Goal: Task Accomplishment & Management: Manage account settings

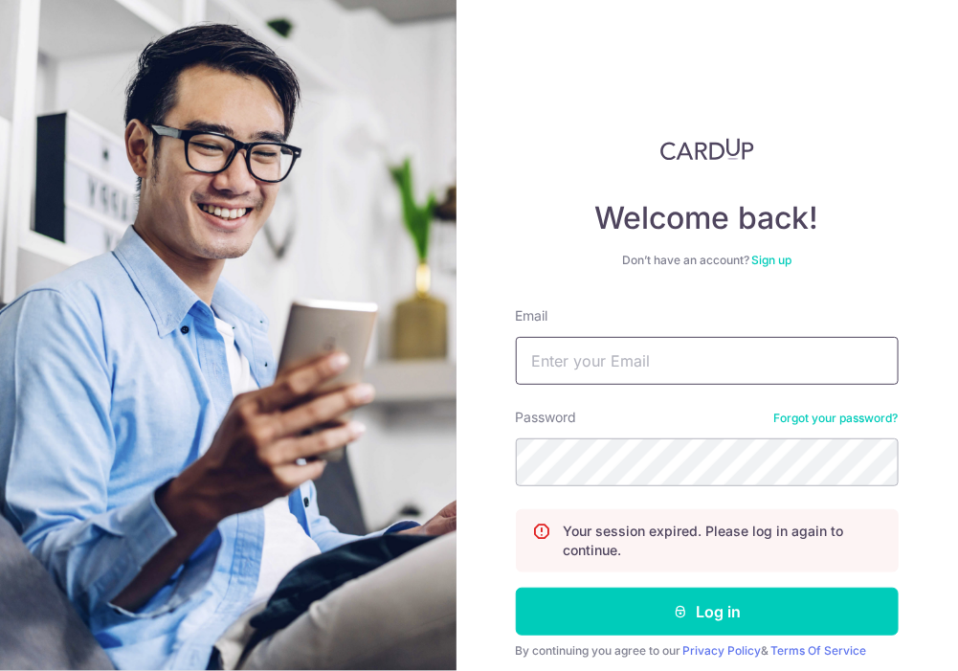
click at [639, 351] on input "Email" at bounding box center [707, 361] width 383 height 48
click at [612, 373] on input "Email" at bounding box center [707, 361] width 383 height 48
type input "[PERSON_NAME][EMAIL_ADDRESS][DOMAIN_NAME]"
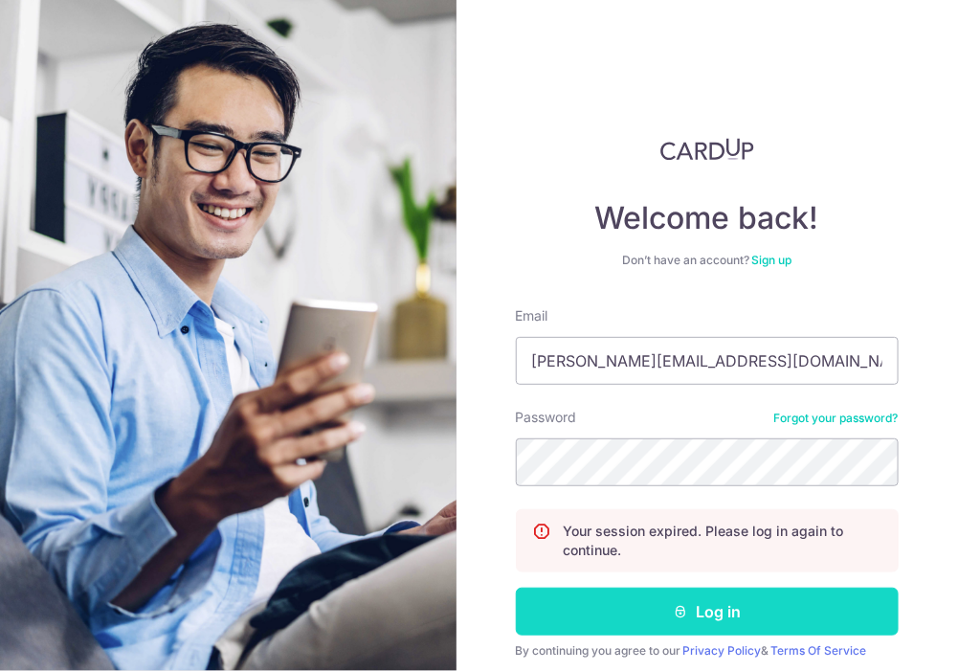
click at [639, 600] on button "Log in" at bounding box center [707, 612] width 383 height 48
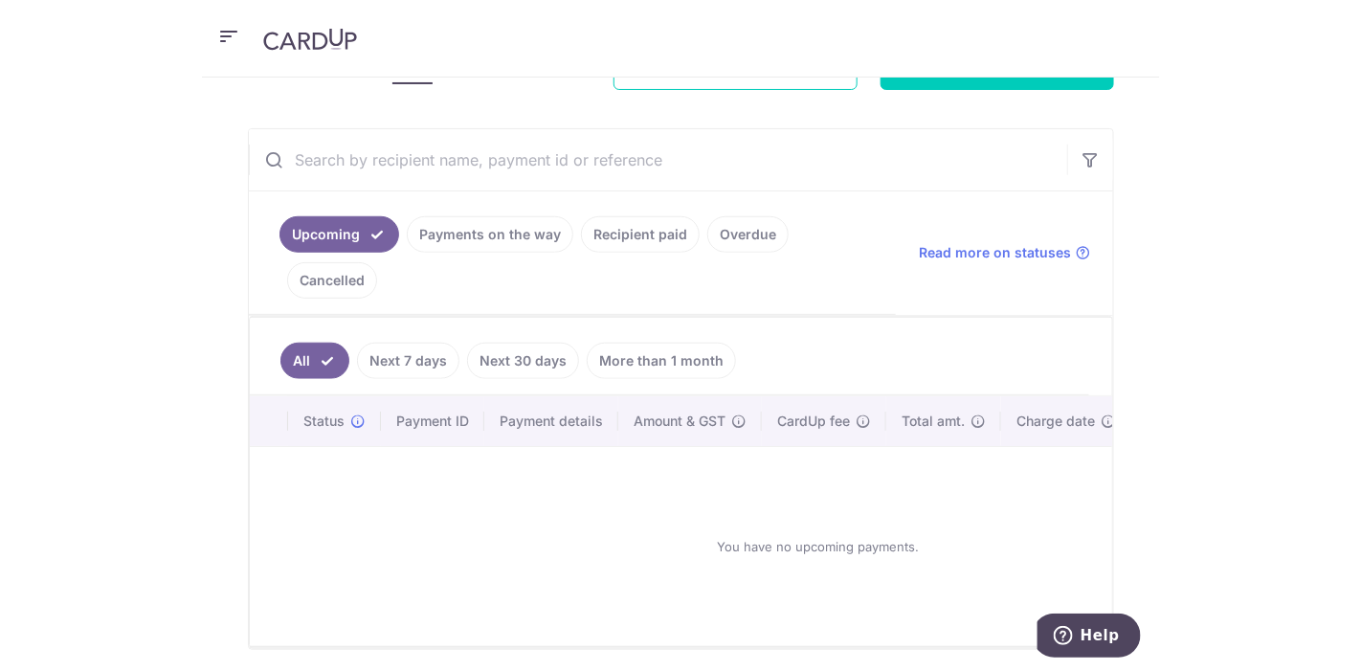
scroll to position [265, 0]
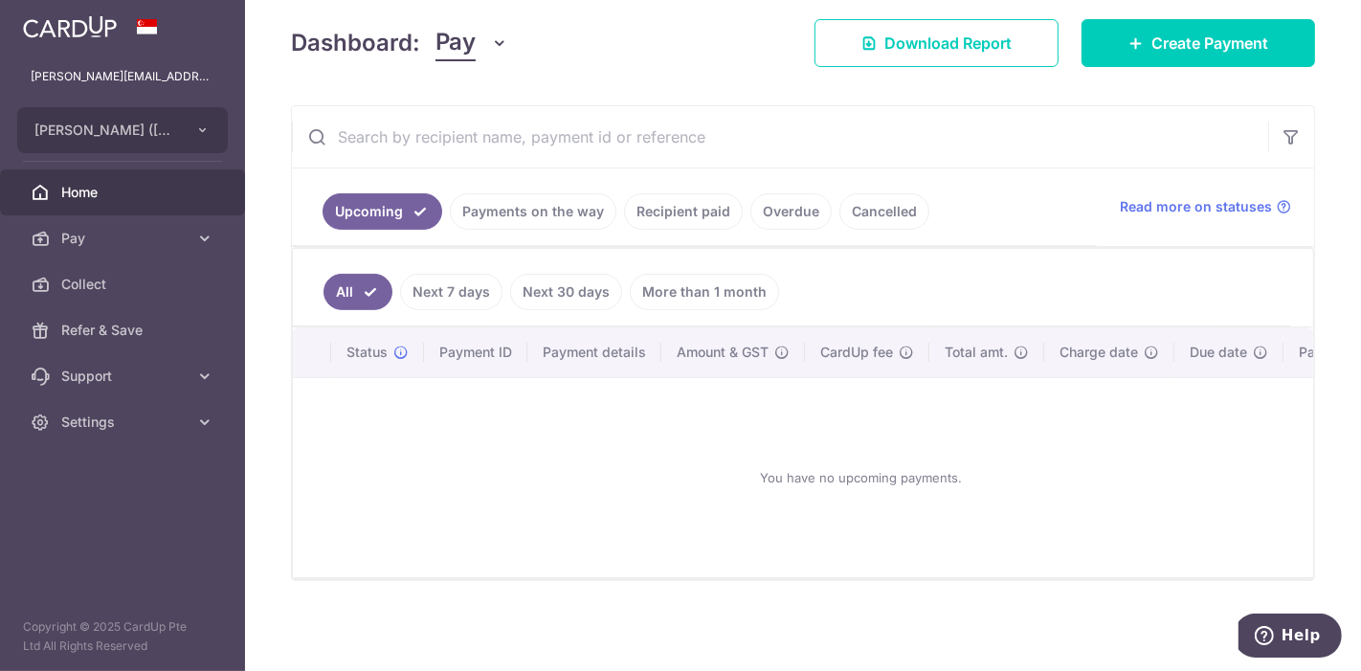
click at [957, 425] on div "You have no upcoming payments." at bounding box center [861, 477] width 1090 height 168
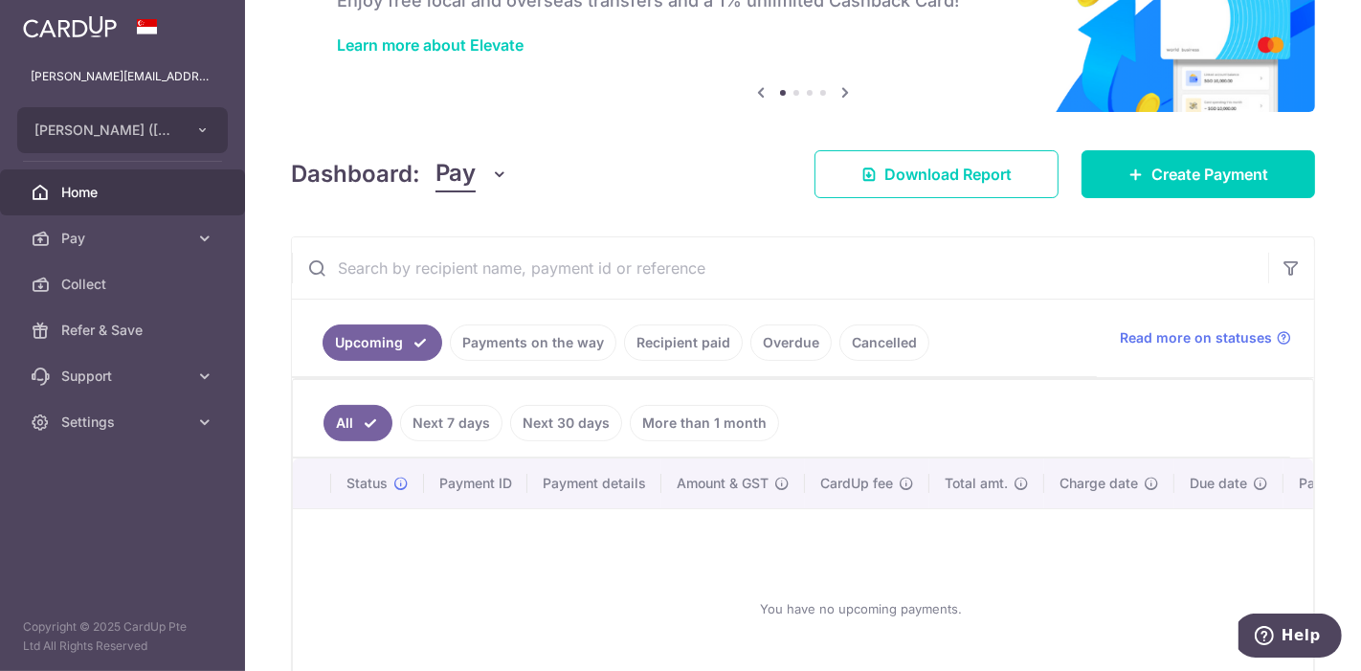
scroll to position [0, 0]
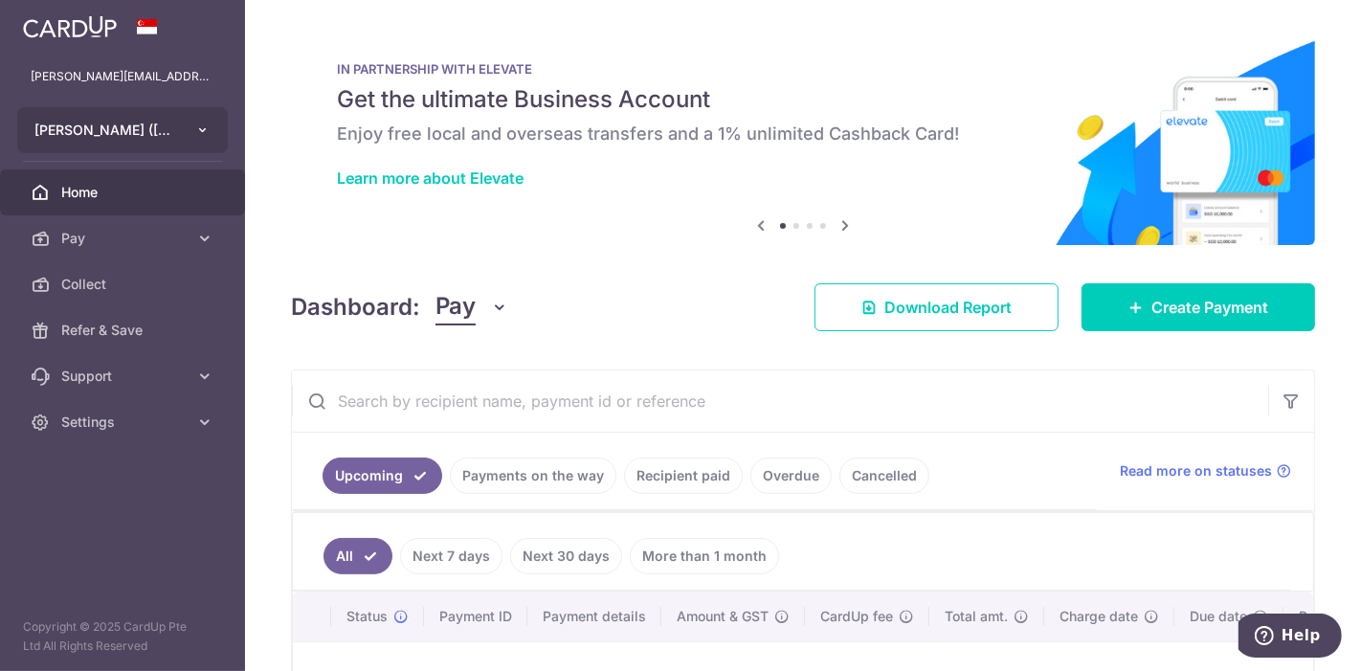
click at [190, 135] on button "[PERSON_NAME] ([PERSON_NAME][GEOGRAPHIC_DATA]) PTE. LTD." at bounding box center [122, 130] width 211 height 46
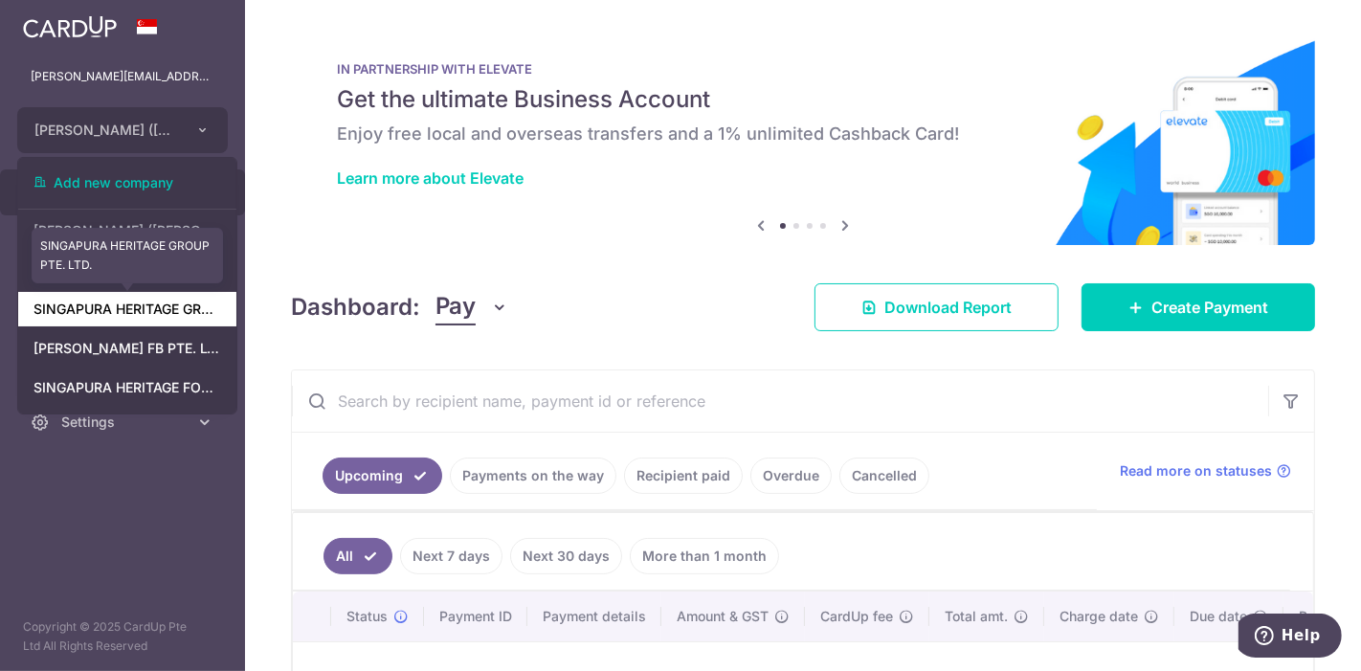
click at [131, 324] on link "SINGAPURA HERITAGE GROUP PTE. LTD." at bounding box center [127, 309] width 218 height 34
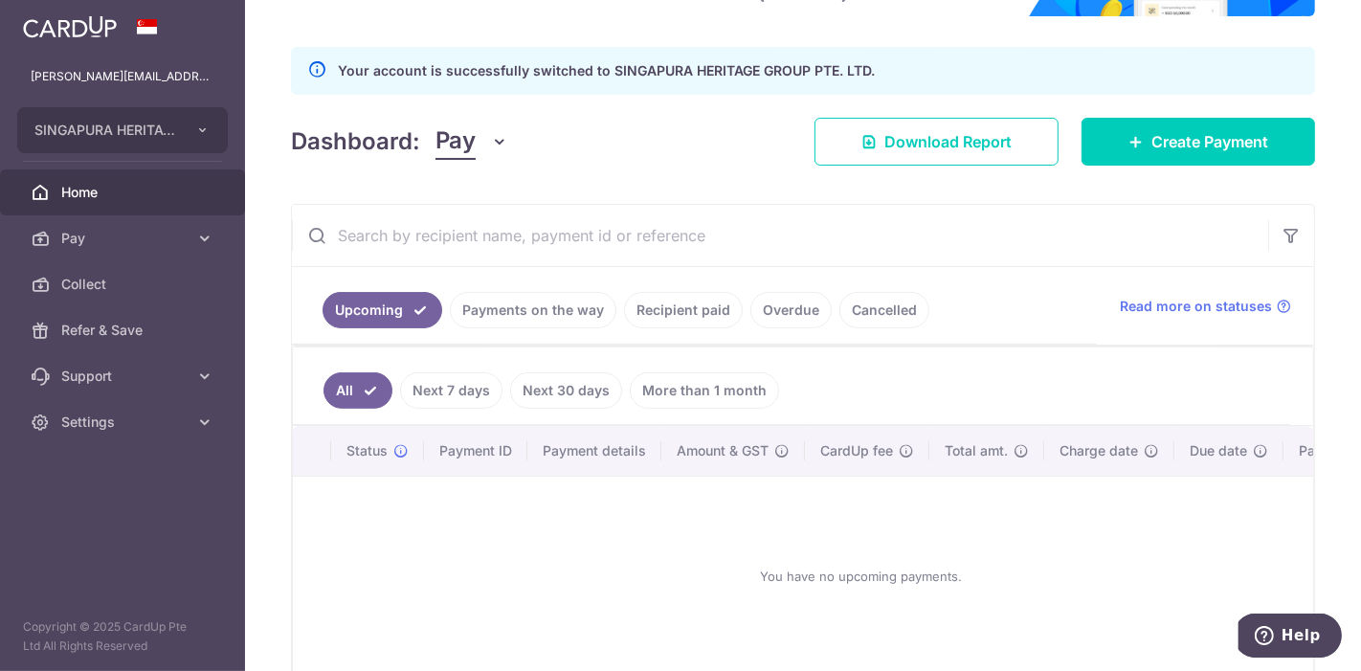
scroll to position [213, 0]
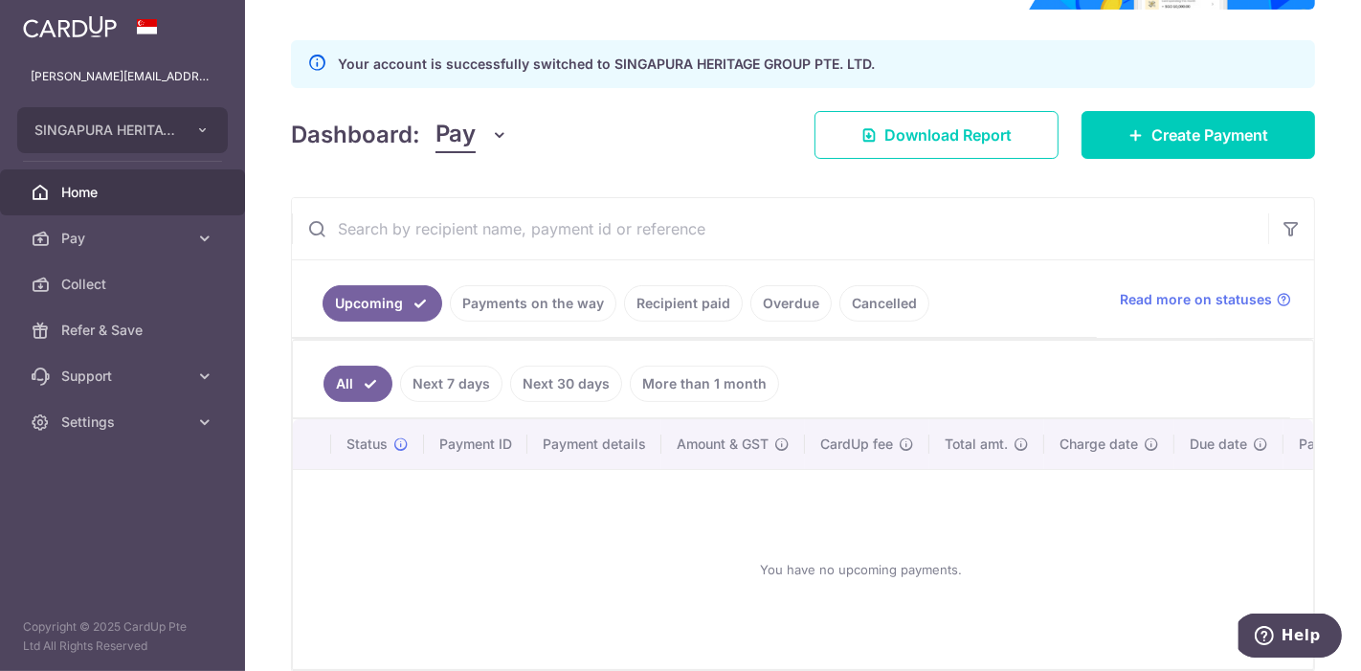
click at [508, 303] on link "Payments on the way" at bounding box center [533, 303] width 167 height 36
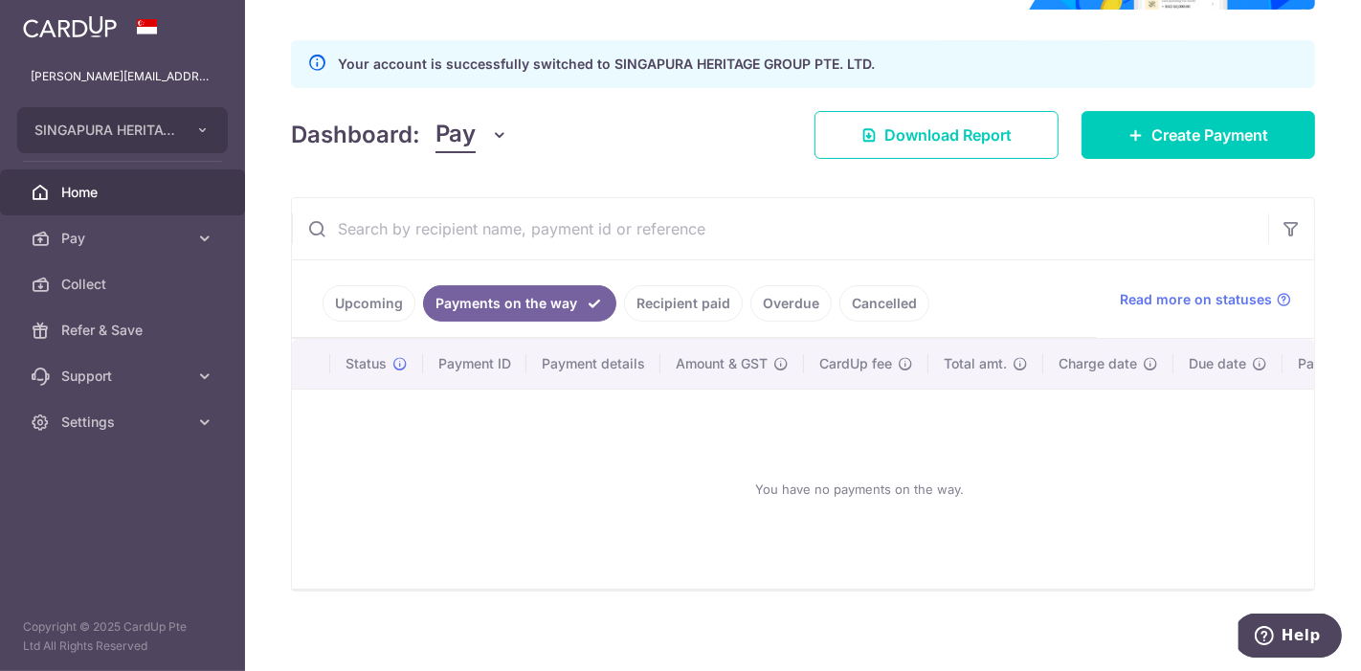
click at [379, 299] on link "Upcoming" at bounding box center [369, 303] width 93 height 36
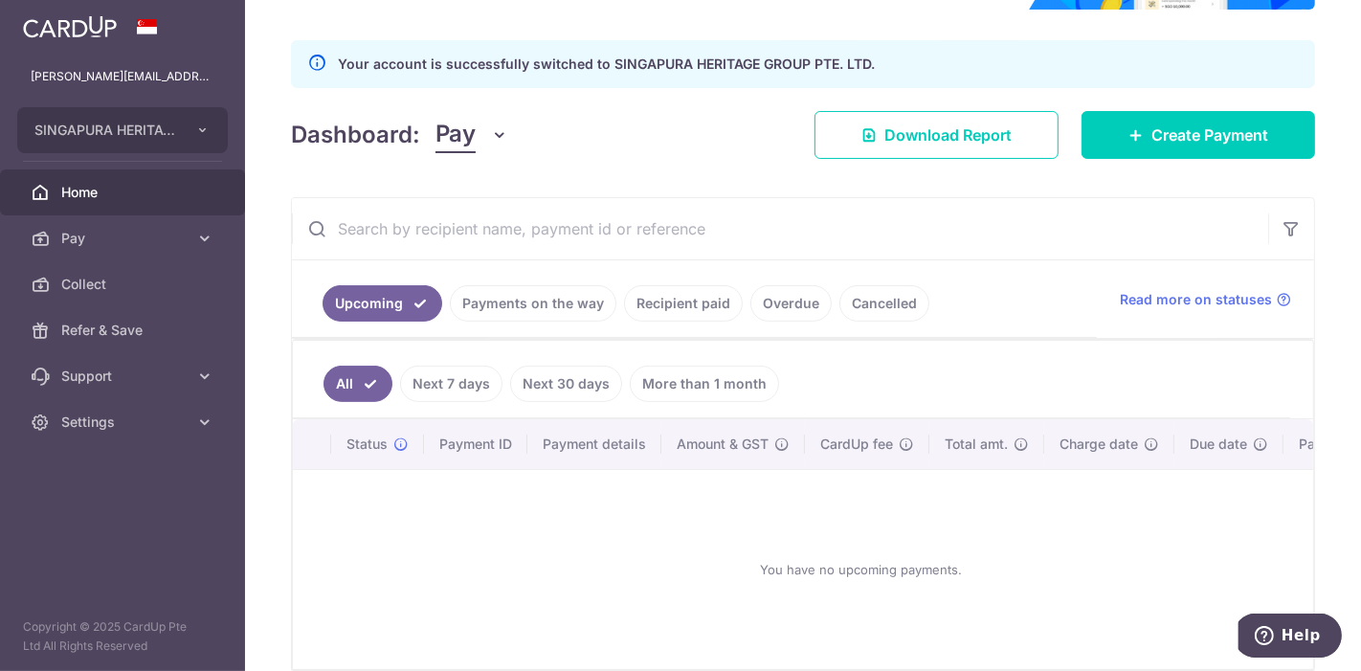
click at [541, 303] on link "Payments on the way" at bounding box center [533, 303] width 167 height 36
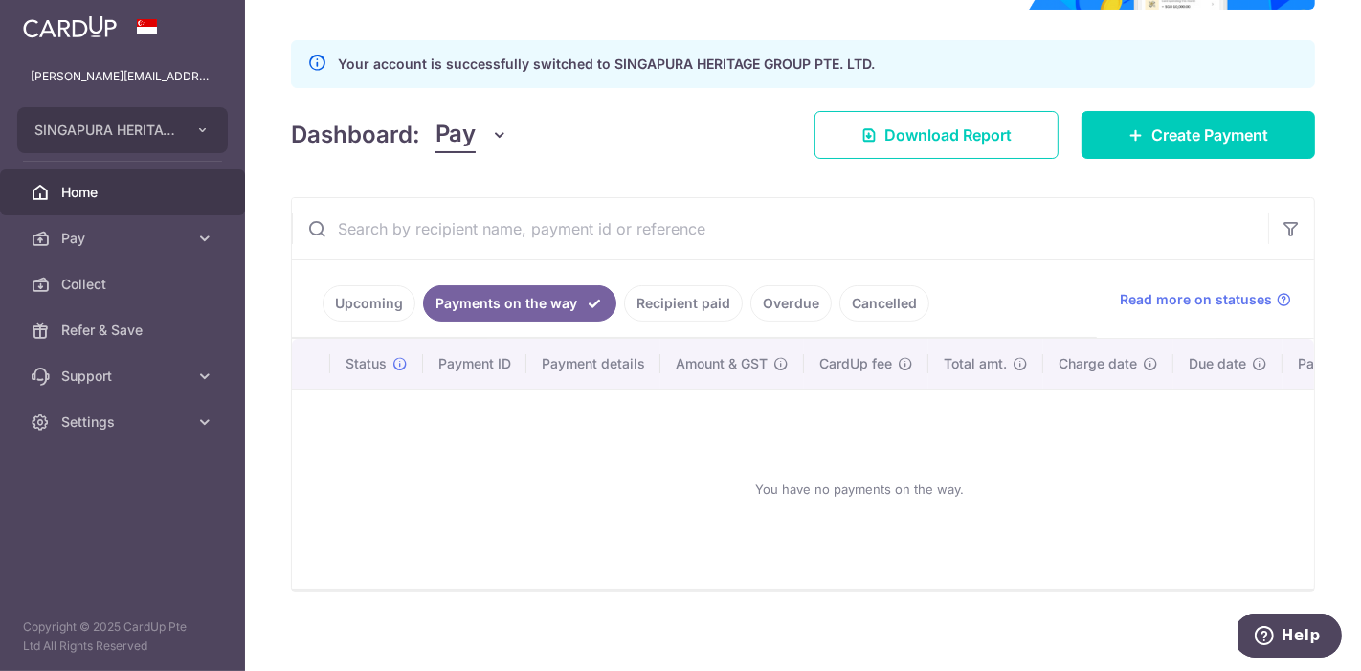
click at [682, 303] on link "Recipient paid" at bounding box center [683, 303] width 119 height 36
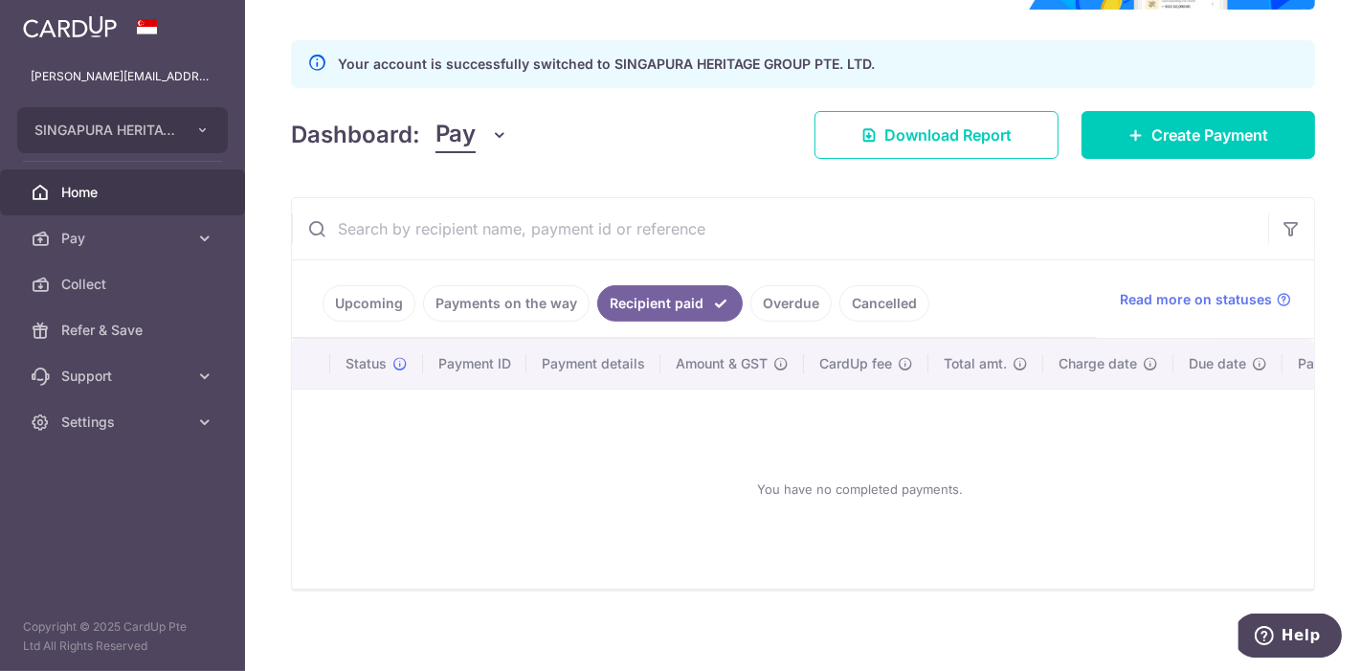
click at [790, 303] on link "Overdue" at bounding box center [791, 303] width 81 height 36
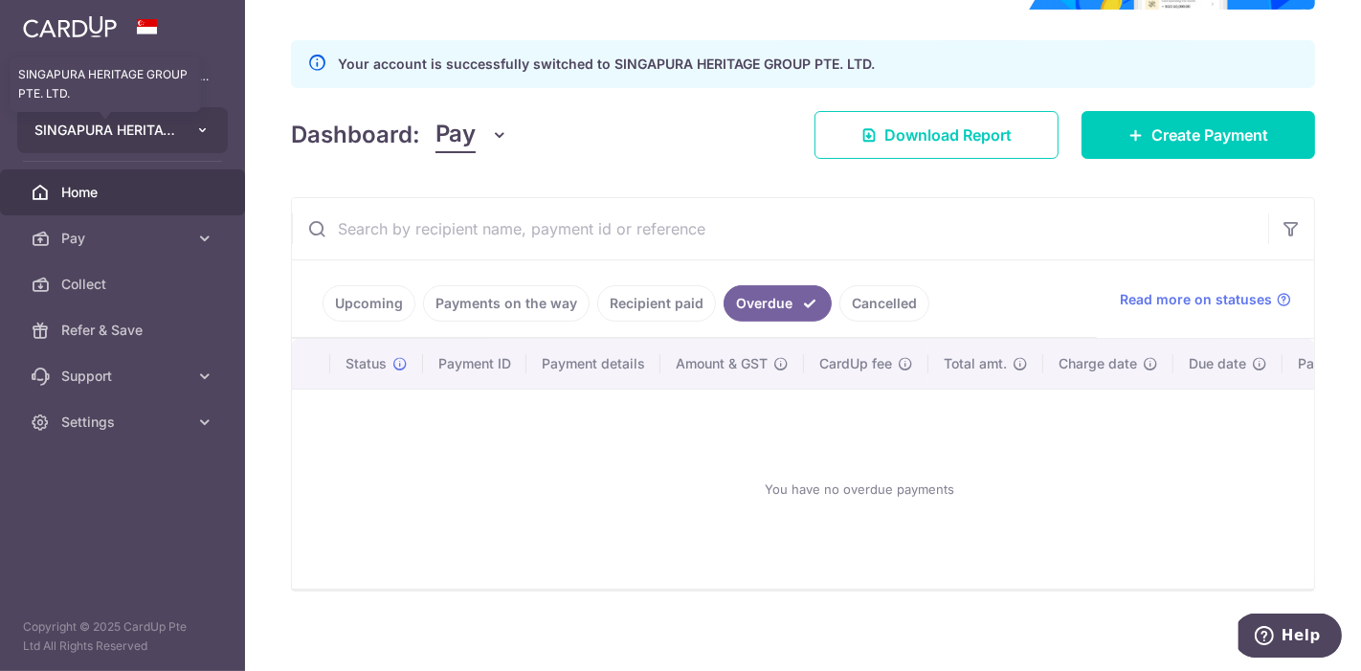
click at [168, 132] on span "SINGAPURA HERITAGE GROUP PTE. LTD." at bounding box center [105, 130] width 142 height 19
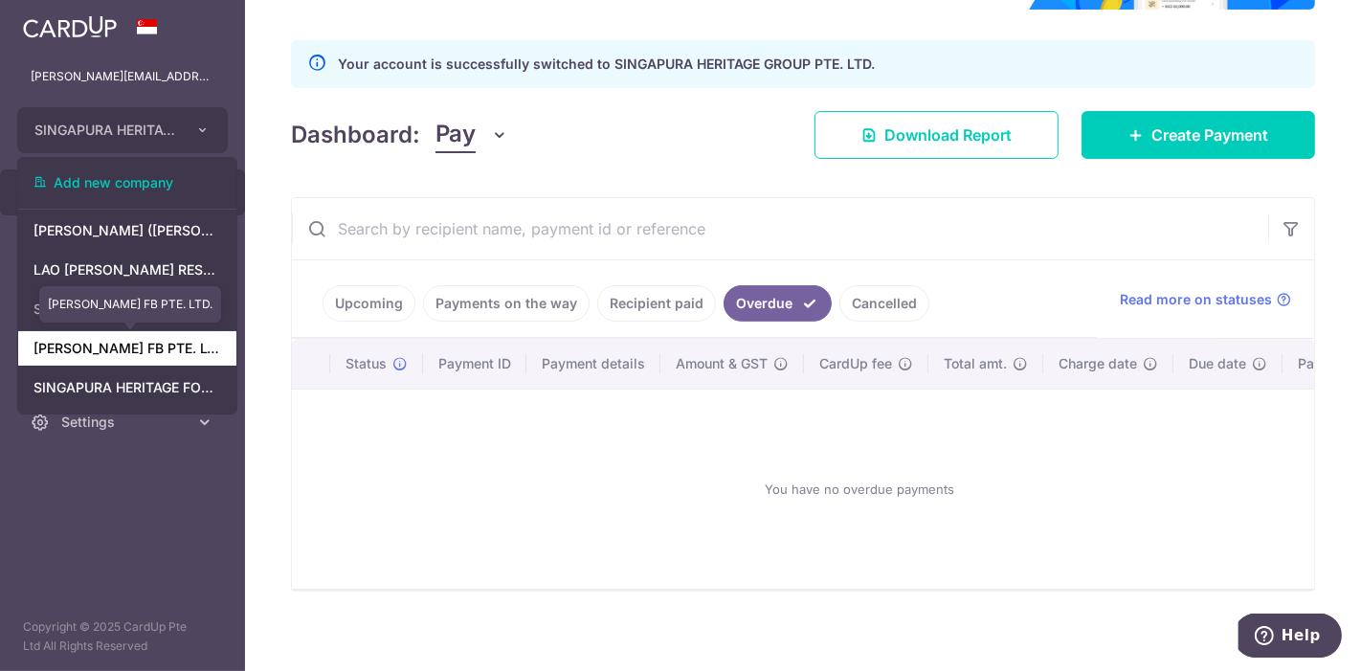
click at [159, 358] on link "[PERSON_NAME] FB PTE. LTD." at bounding box center [127, 348] width 218 height 34
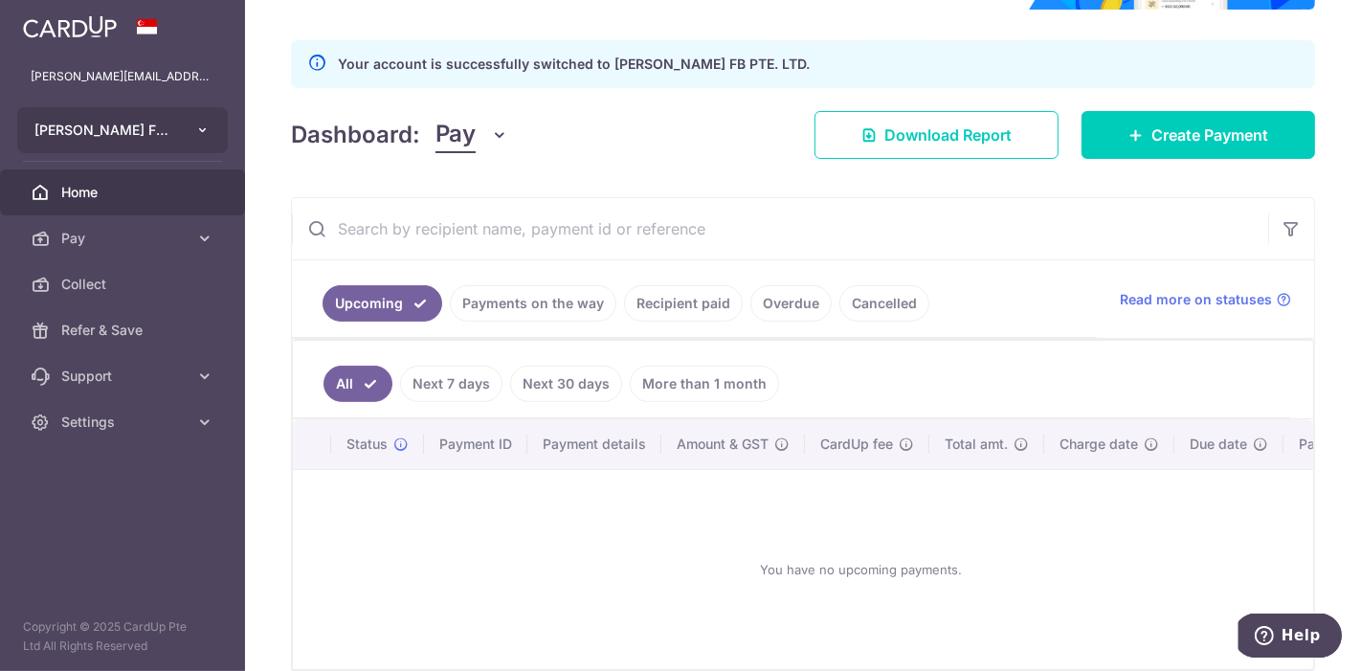
click at [153, 136] on span "[PERSON_NAME] FB PTE. LTD." at bounding box center [105, 130] width 142 height 19
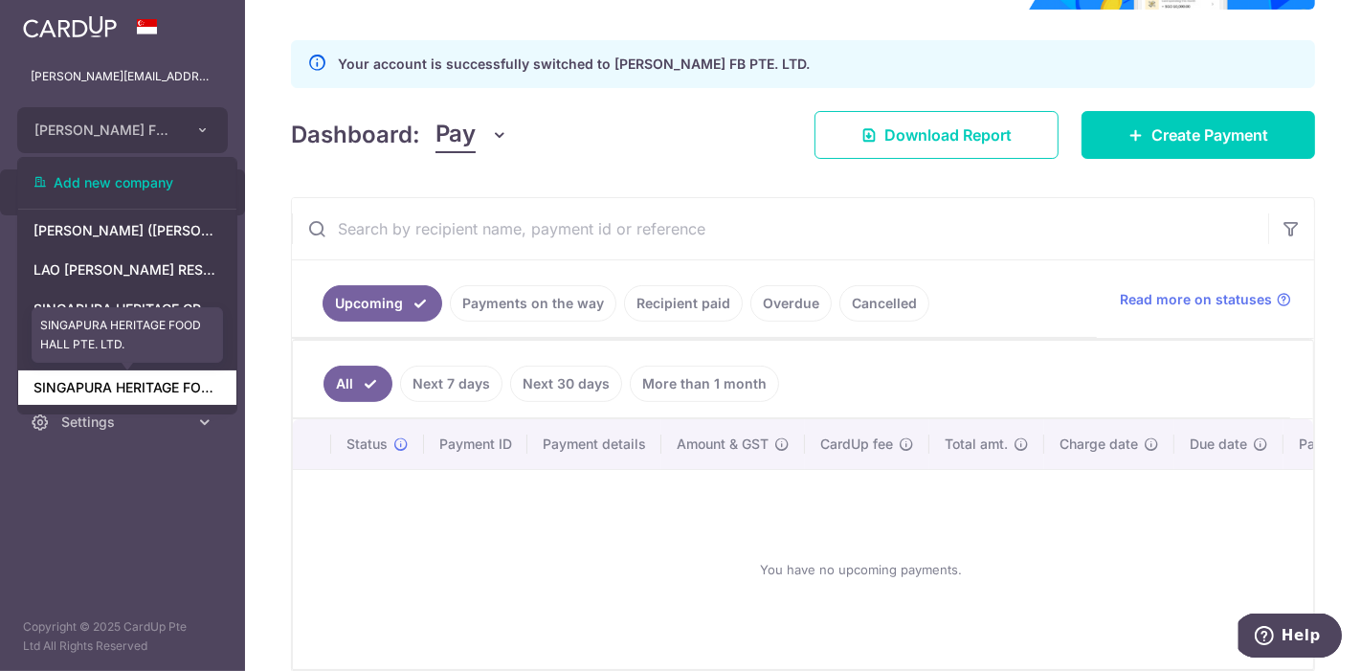
click at [155, 390] on link "SINGAPURA HERITAGE FOOD HALL PTE. LTD." at bounding box center [127, 387] width 218 height 34
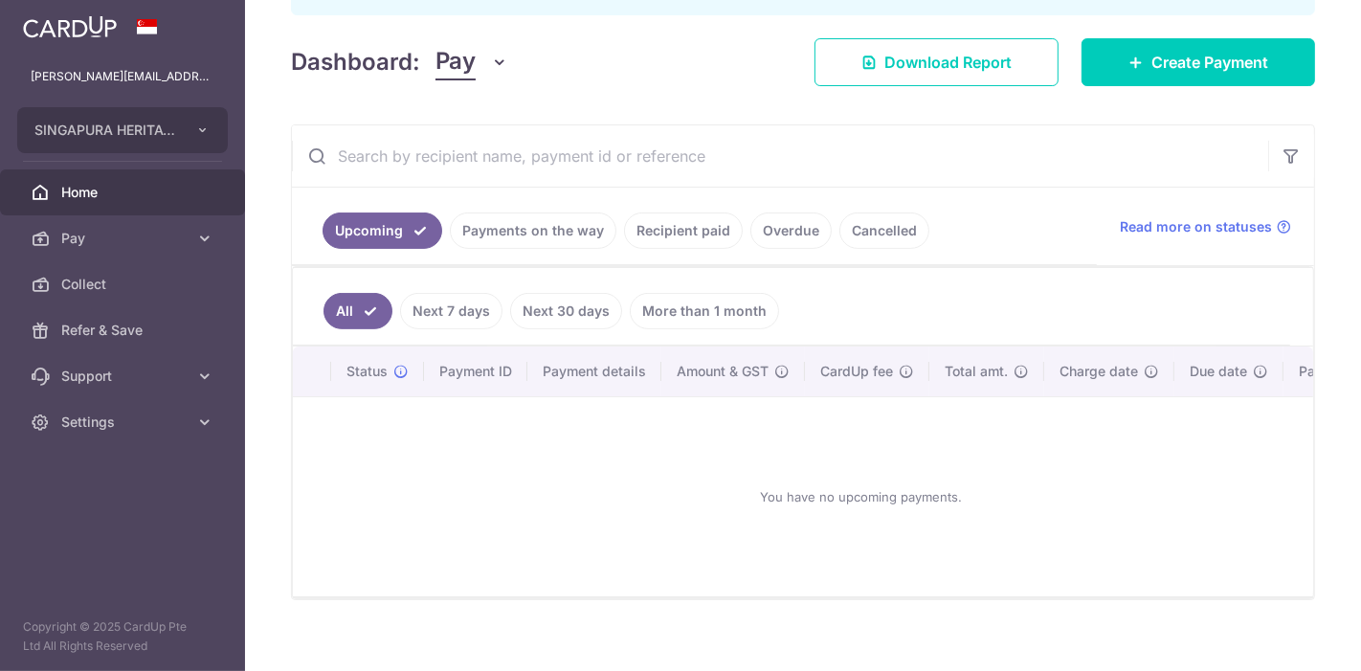
scroll to position [308, 0]
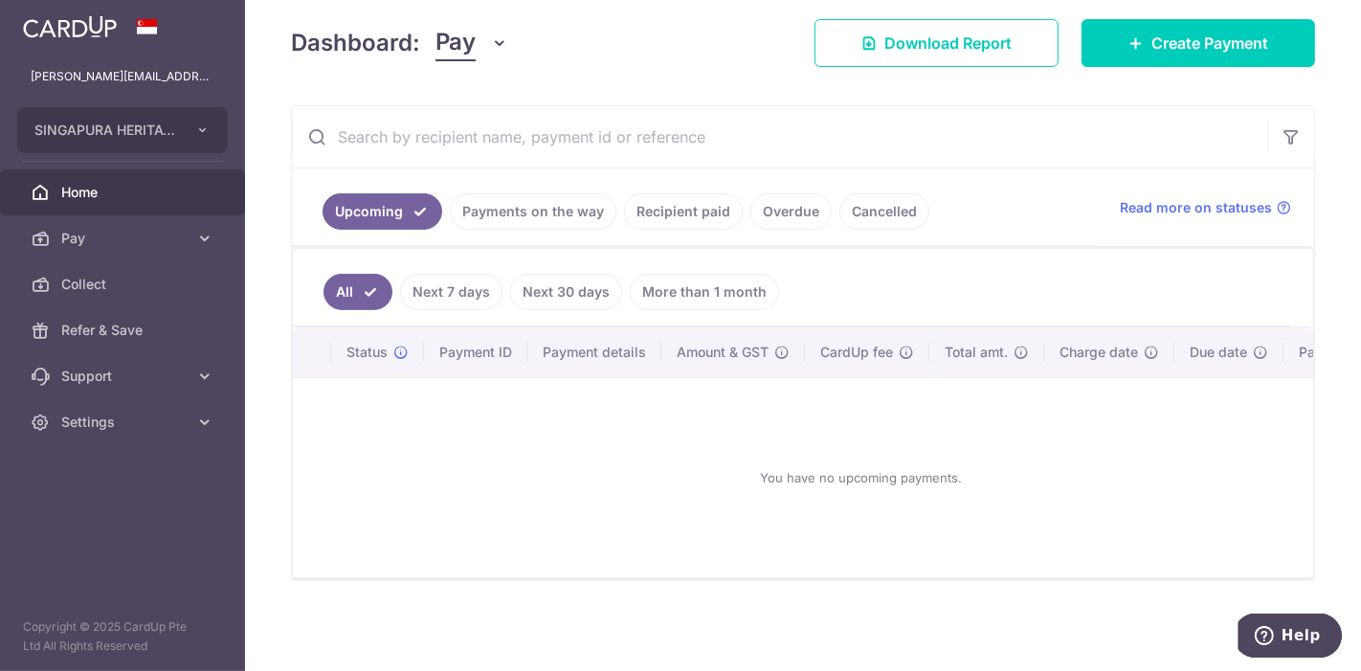
click at [550, 209] on link "Payments on the way" at bounding box center [533, 211] width 167 height 36
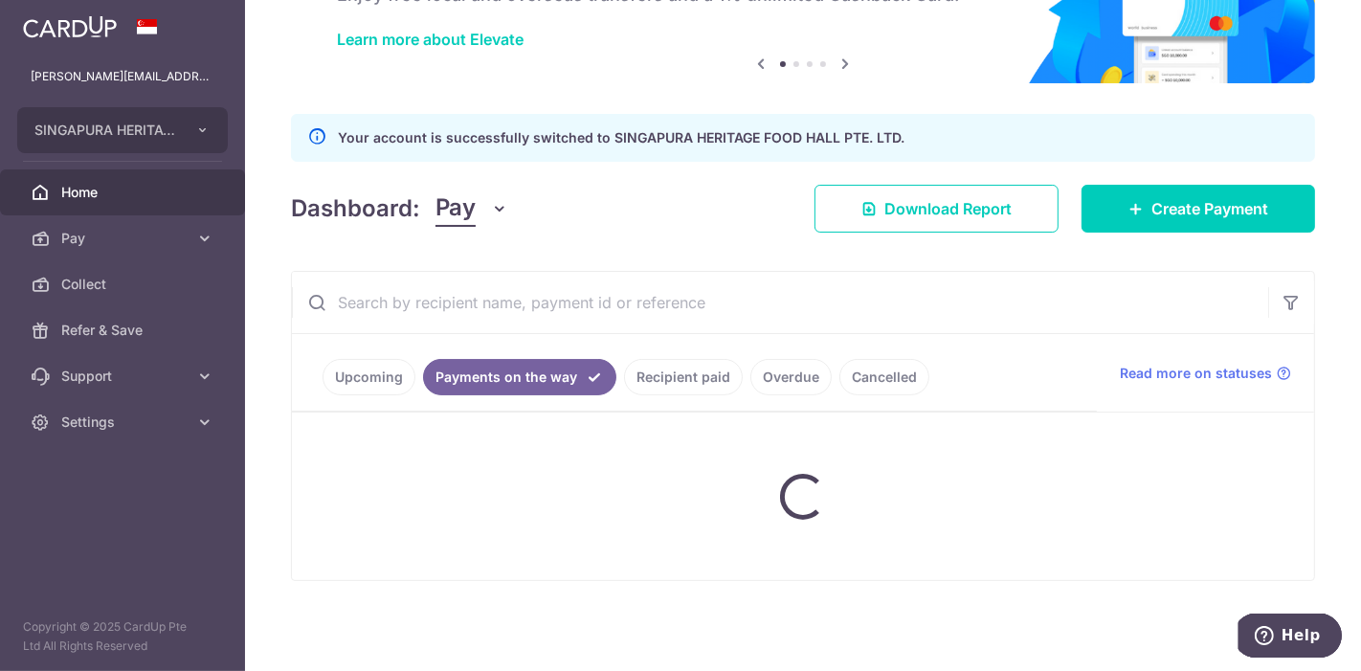
scroll to position [230, 0]
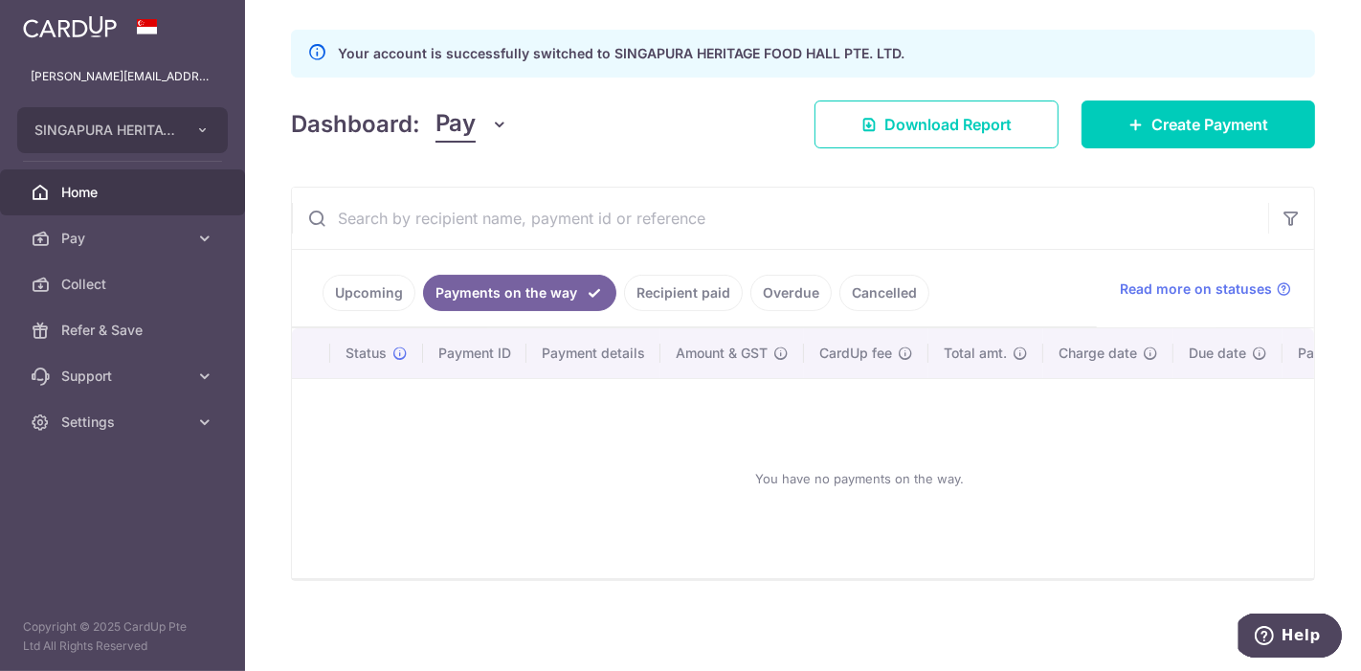
click at [348, 288] on link "Upcoming" at bounding box center [369, 293] width 93 height 36
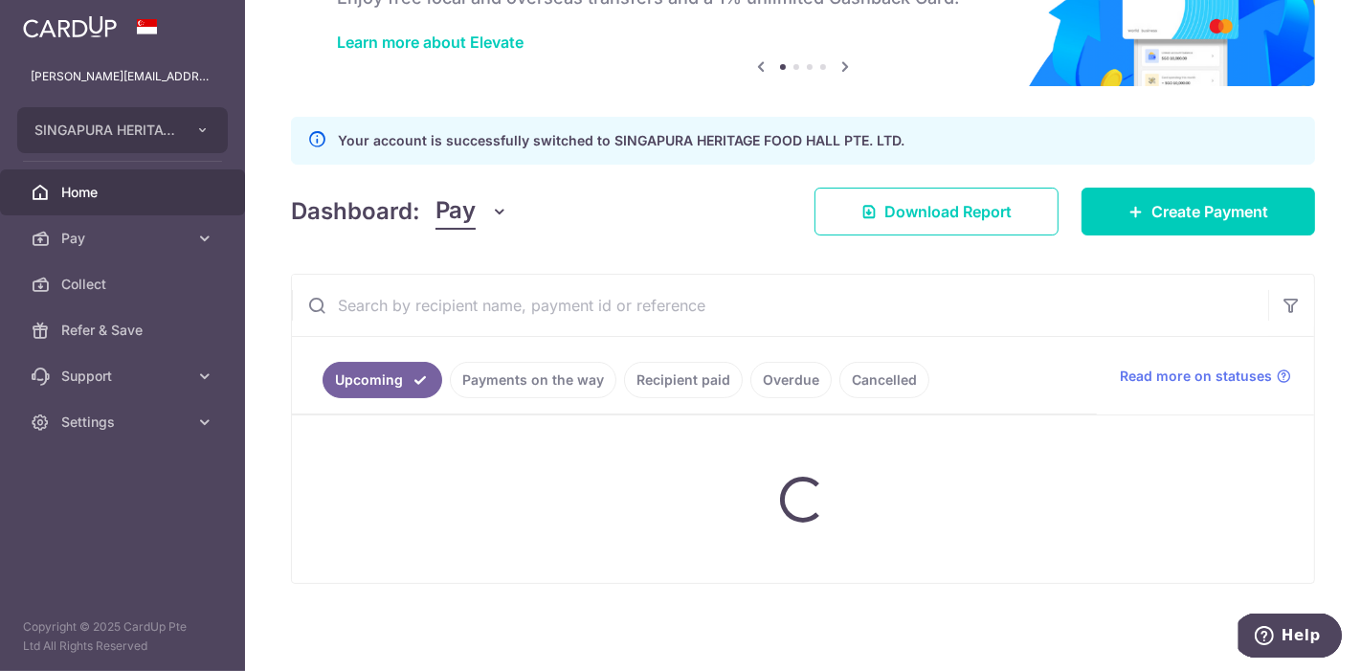
scroll to position [308, 0]
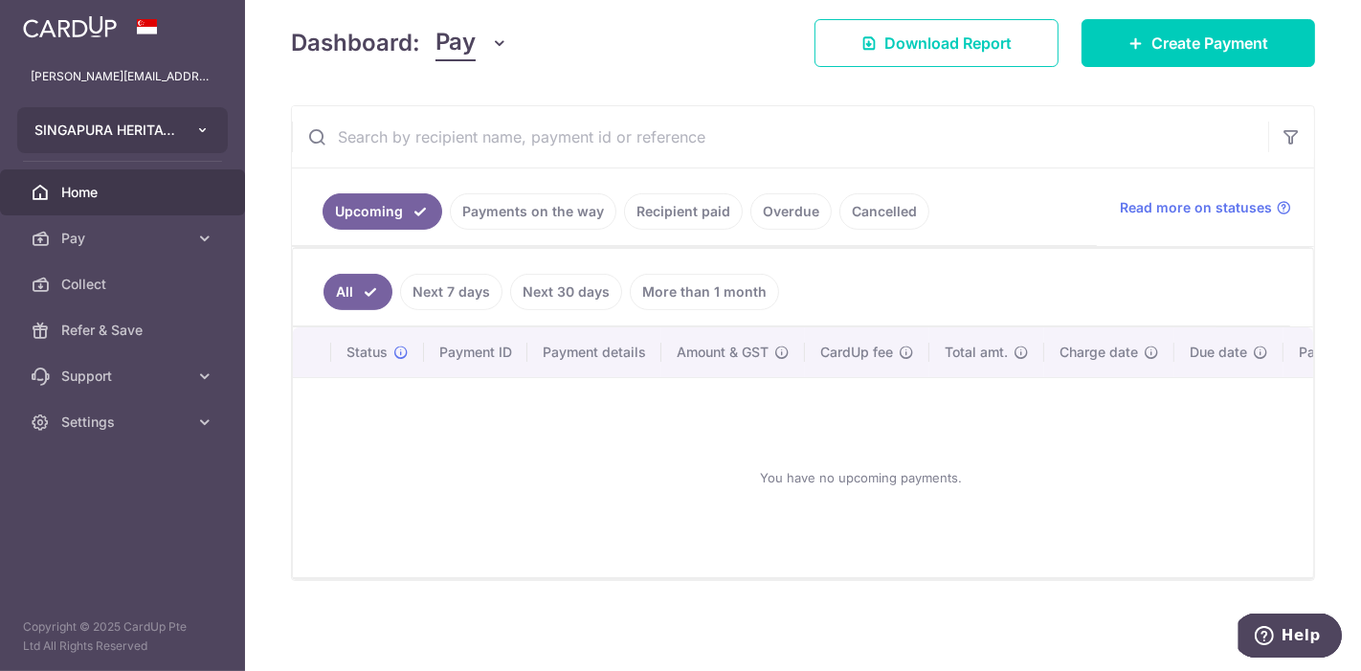
click at [117, 140] on button "SINGAPURA HERITAGE FOOD HALL PTE. LTD." at bounding box center [122, 130] width 211 height 46
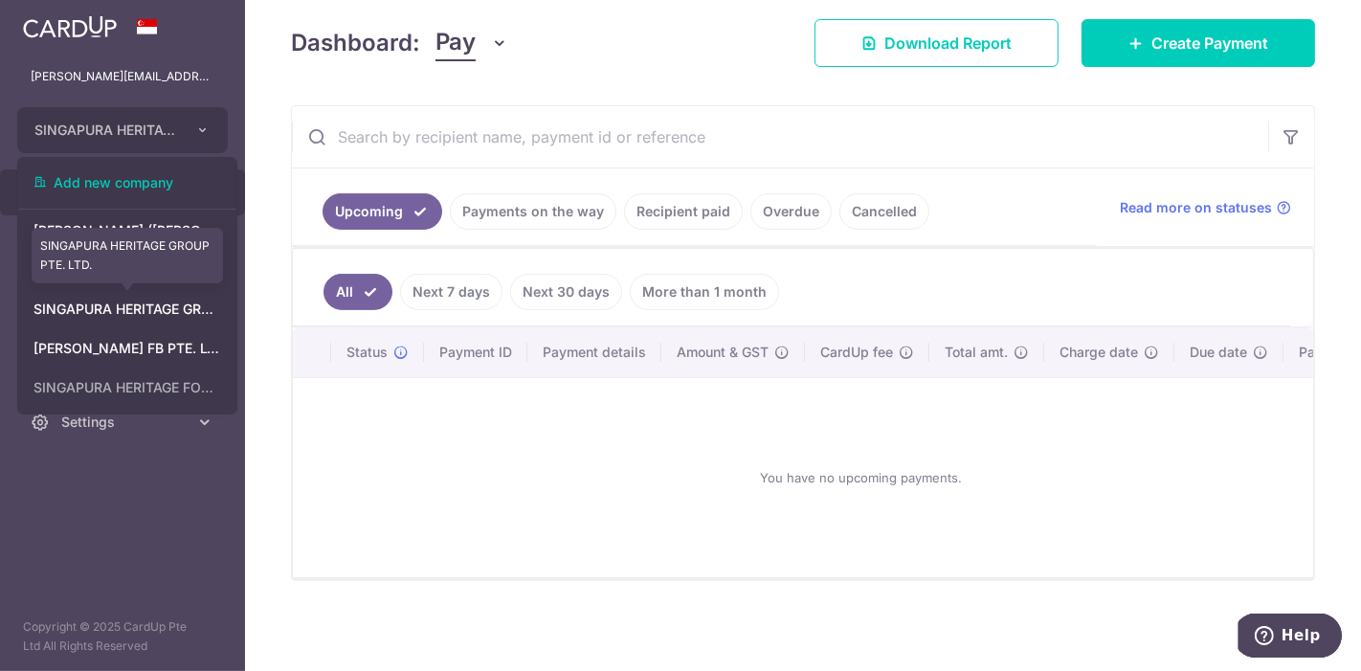
click at [153, 318] on link "SINGAPURA HERITAGE GROUP PTE. LTD." at bounding box center [127, 309] width 218 height 34
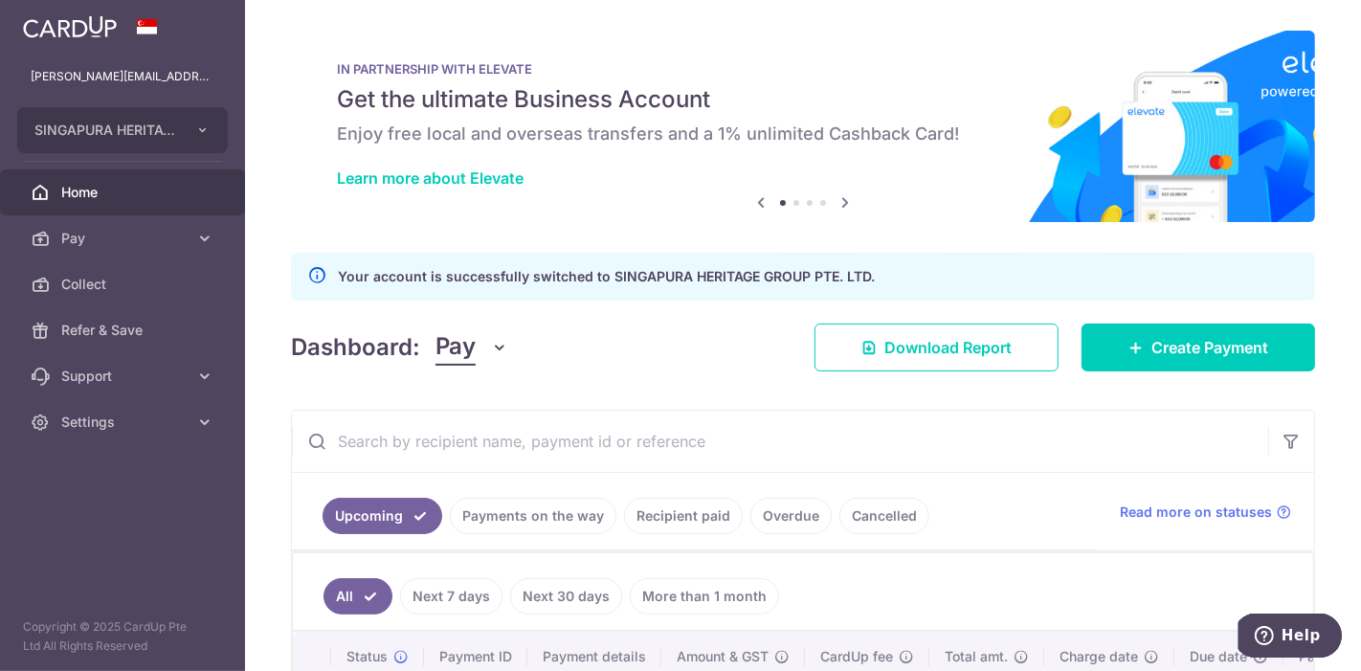
scroll to position [106, 0]
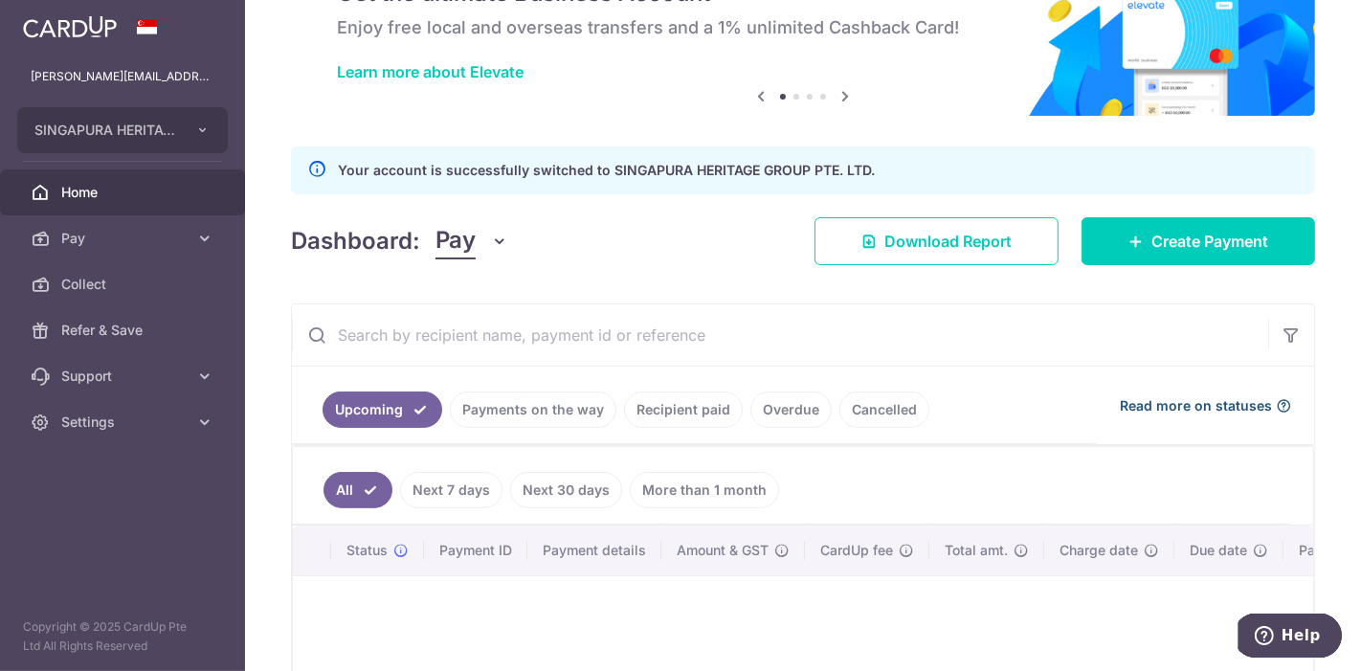
click at [957, 409] on span "Read more on statuses" at bounding box center [1196, 405] width 152 height 19
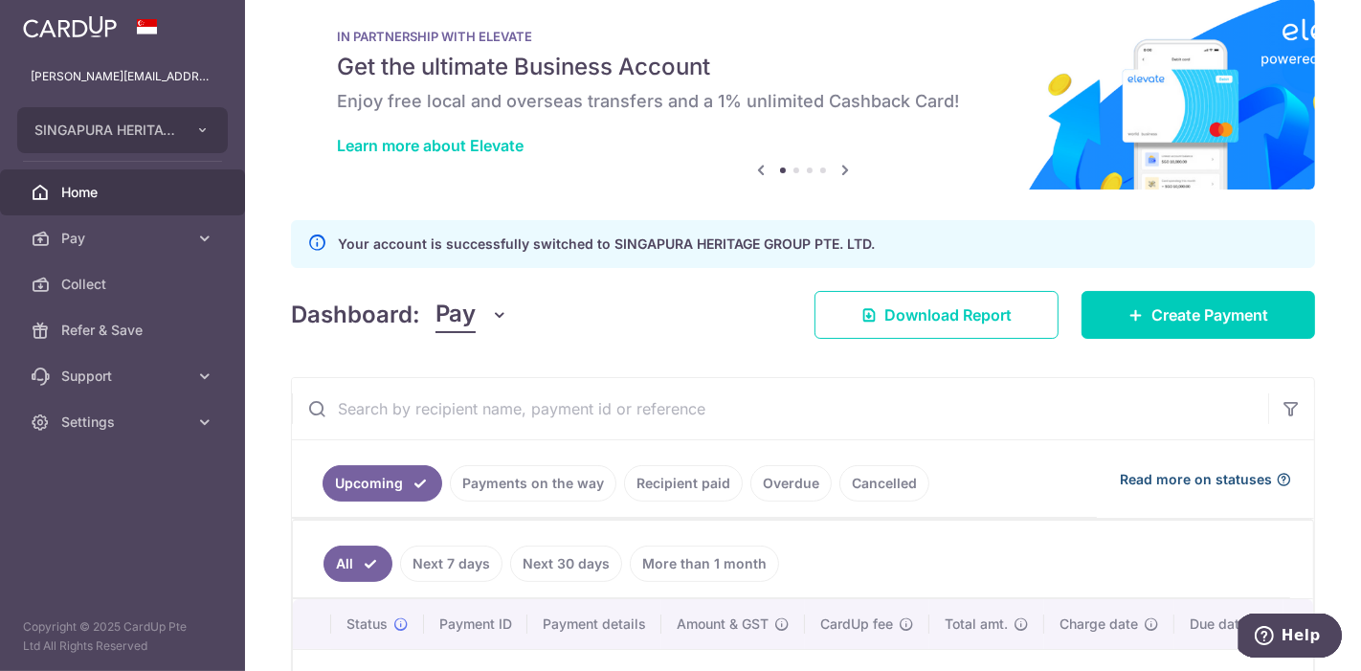
scroll to position [0, 0]
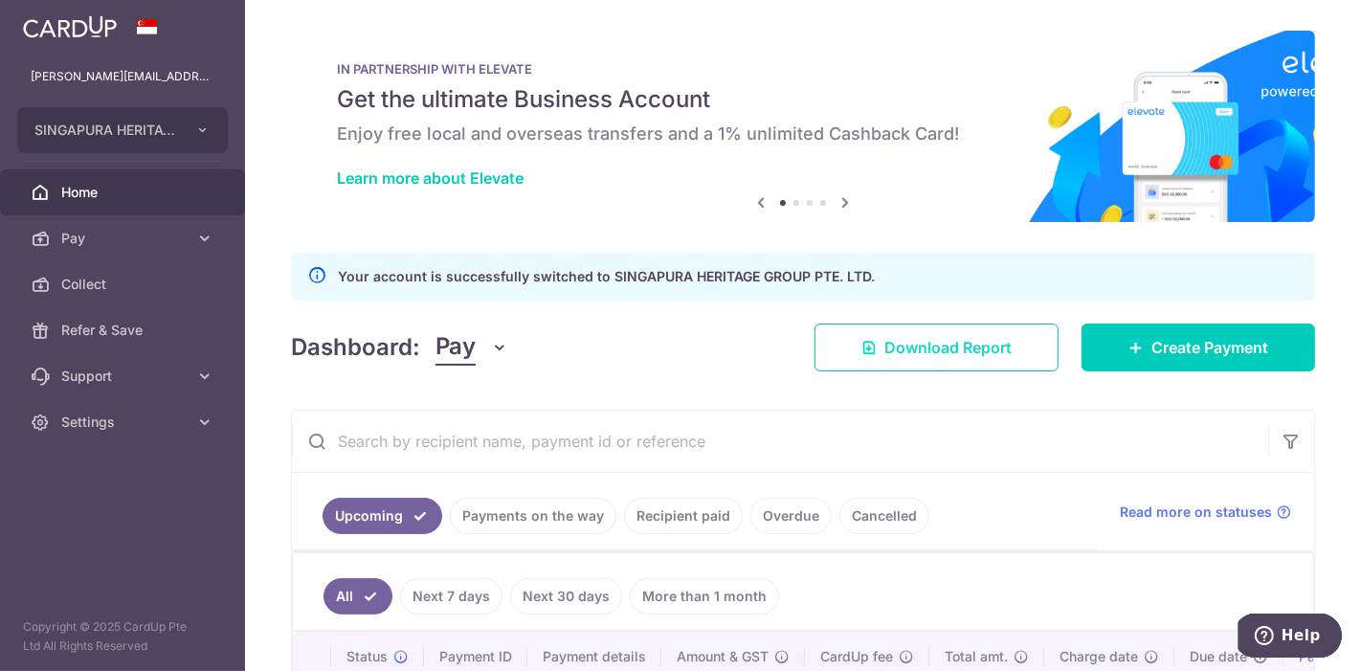
click at [951, 363] on link "Download Report" at bounding box center [937, 348] width 244 height 48
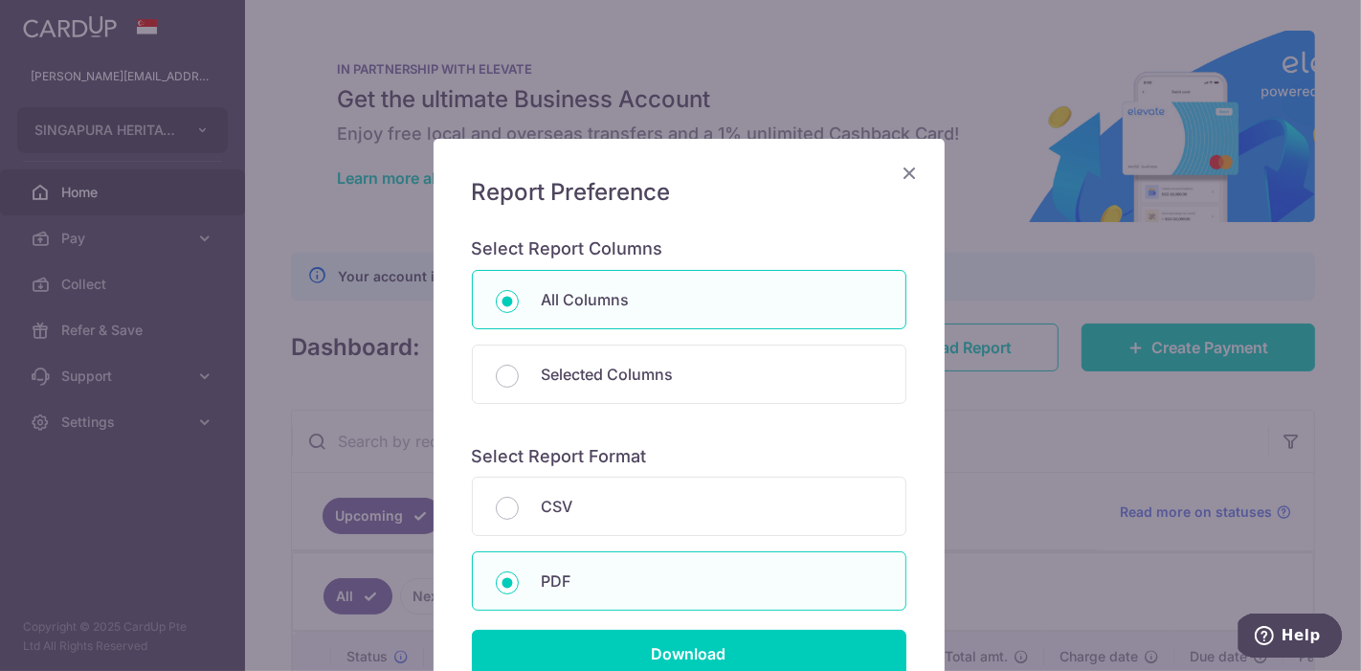
scroll to position [106, 0]
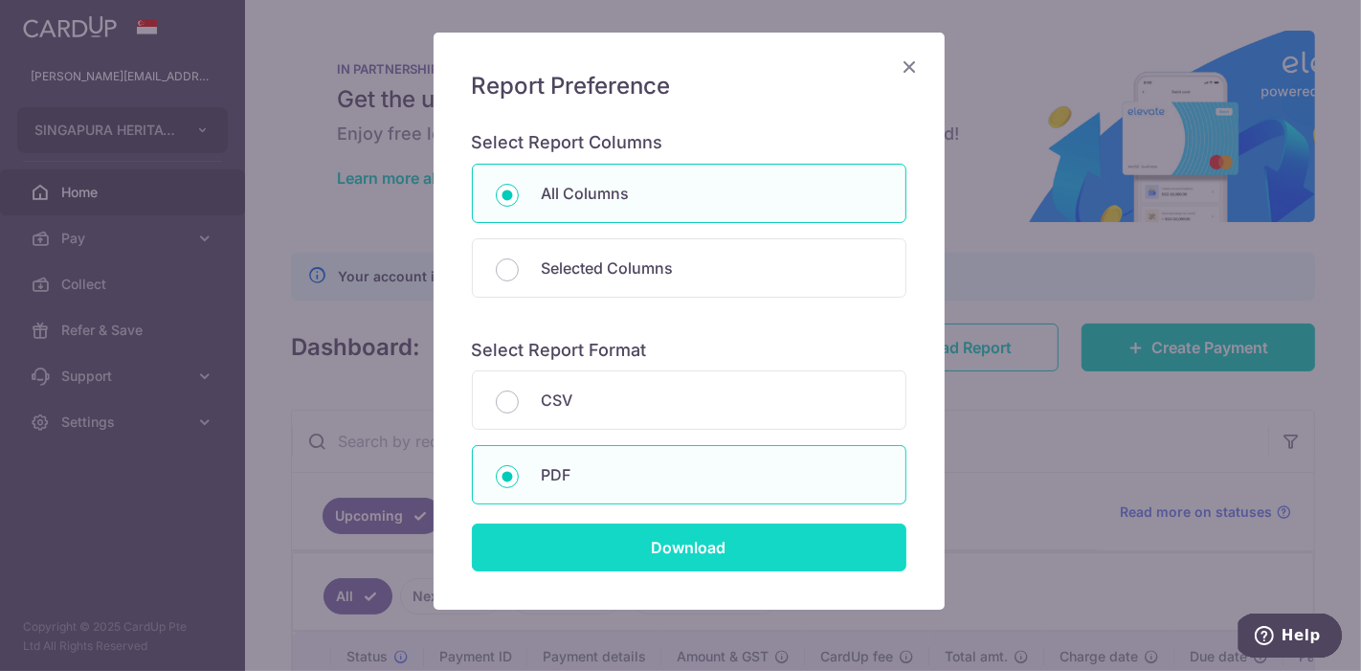
click at [684, 546] on input "Download" at bounding box center [689, 548] width 435 height 48
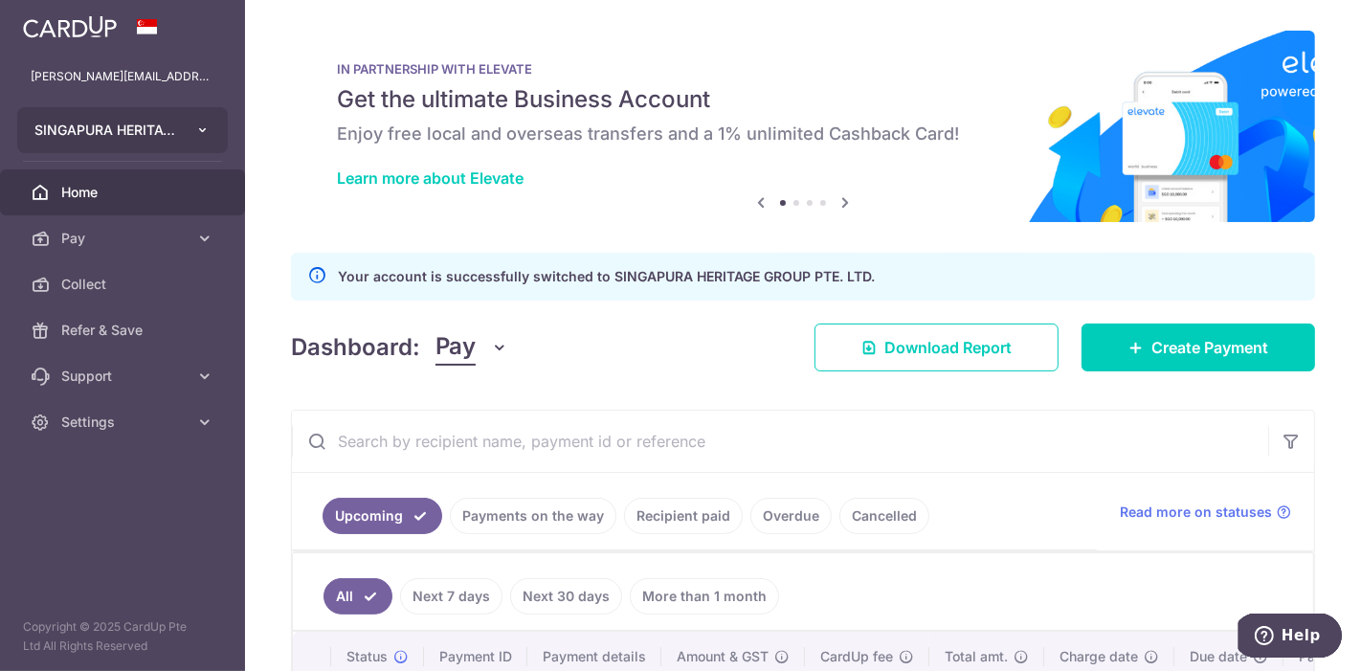
click at [162, 144] on button "SINGAPURA HERITAGE GROUP PTE. LTD." at bounding box center [122, 130] width 211 height 46
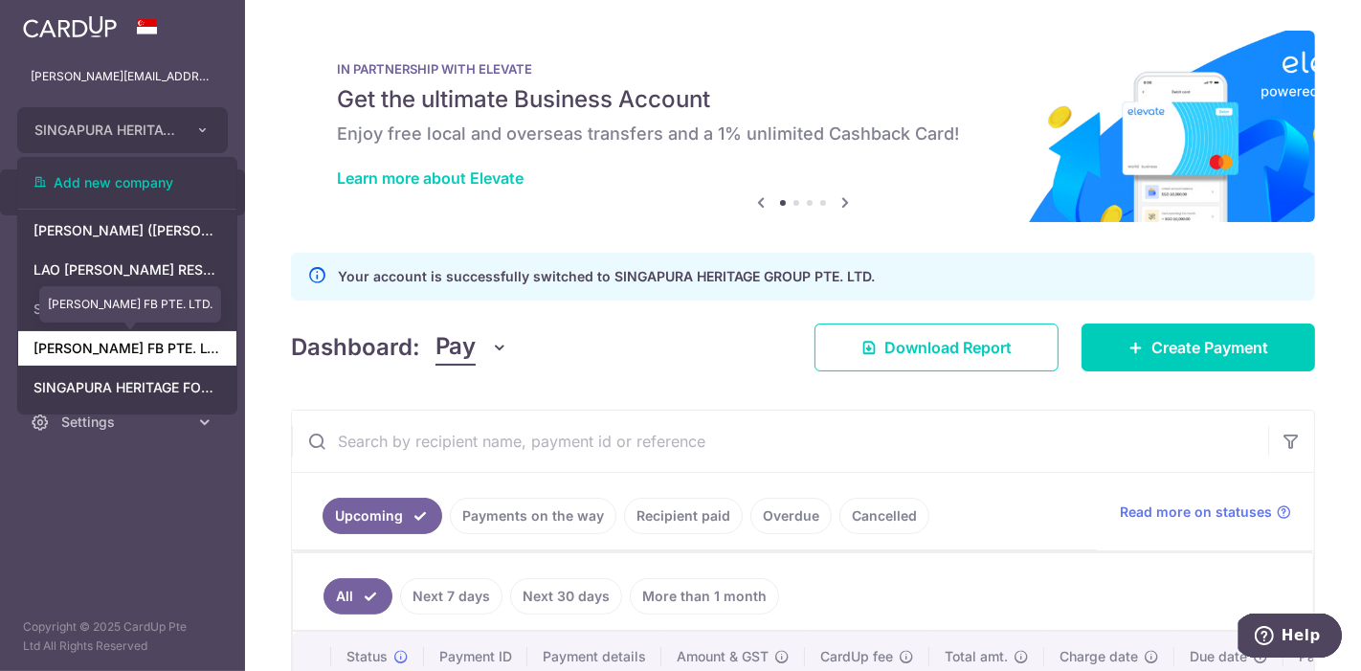
click at [149, 354] on link "[PERSON_NAME] FB PTE. LTD." at bounding box center [127, 348] width 218 height 34
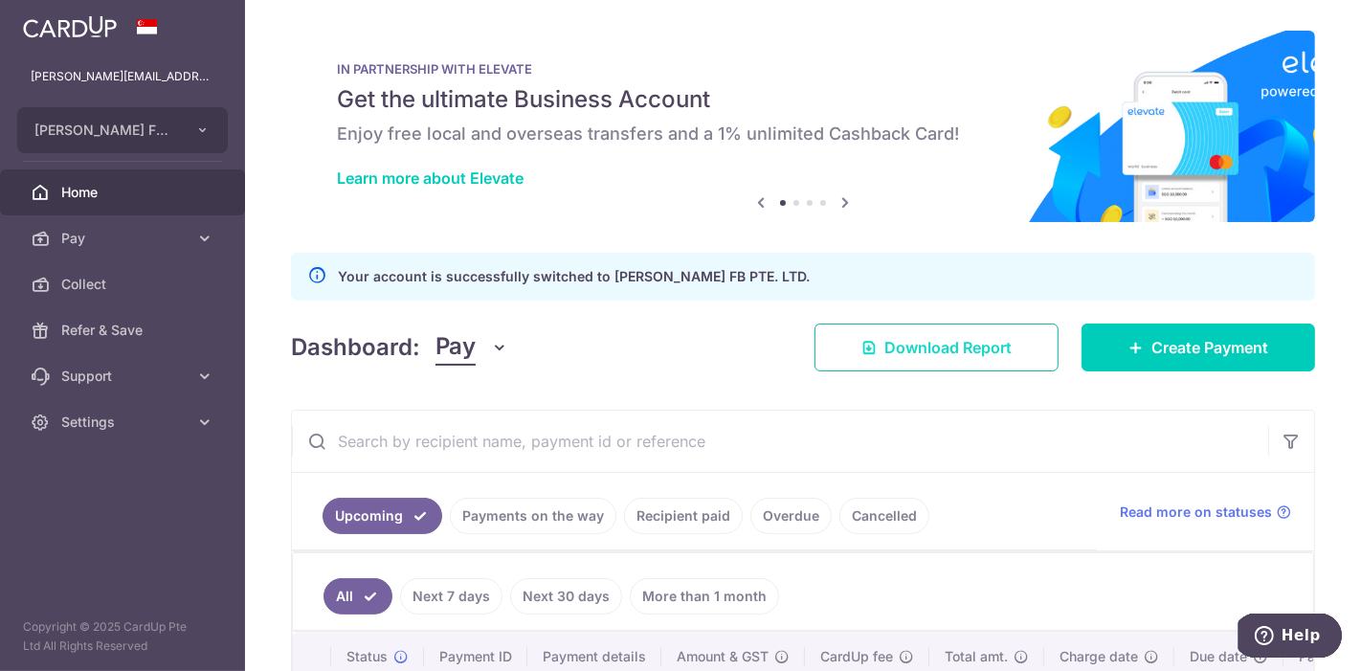
click at [948, 350] on span "Download Report" at bounding box center [948, 347] width 127 height 23
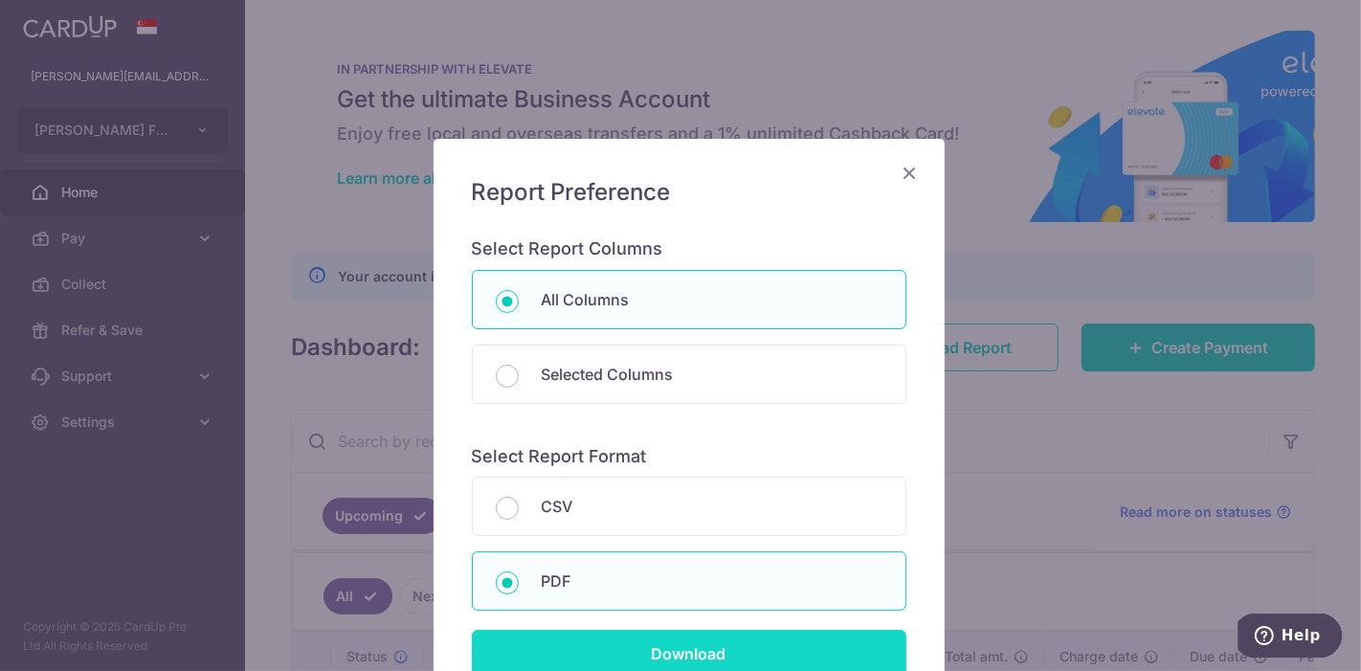
click at [829, 646] on input "Download" at bounding box center [689, 654] width 435 height 48
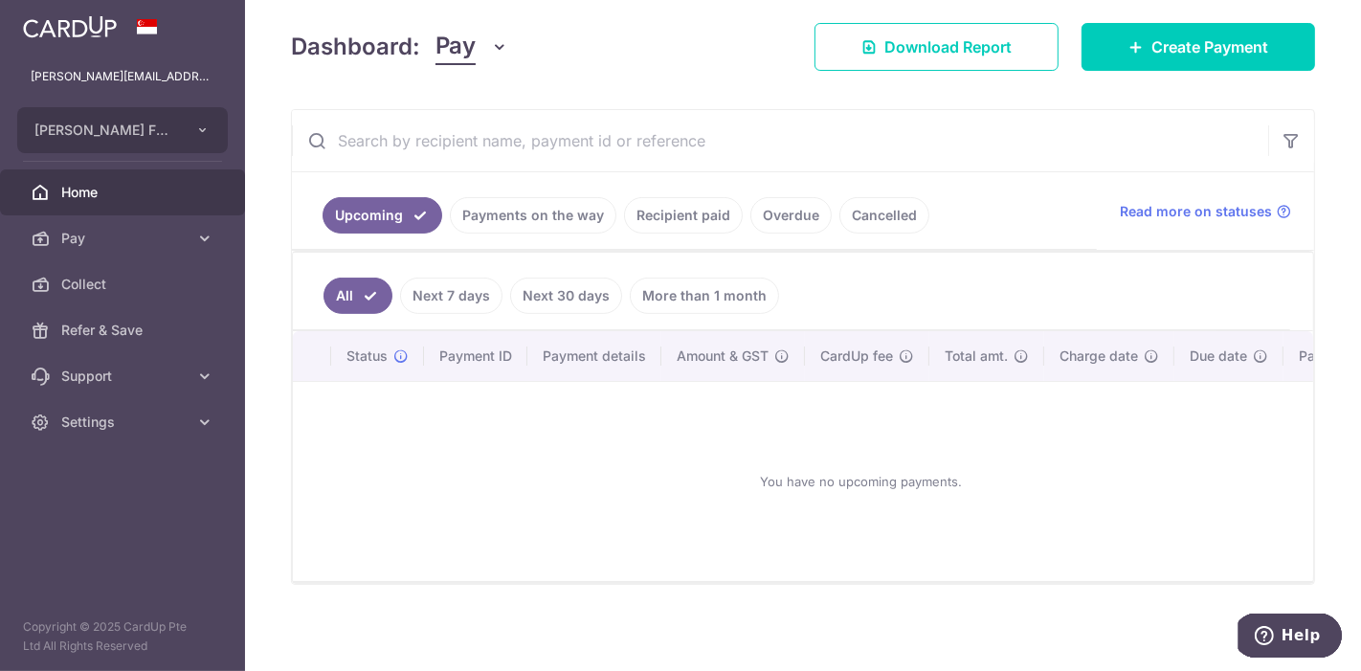
scroll to position [308, 0]
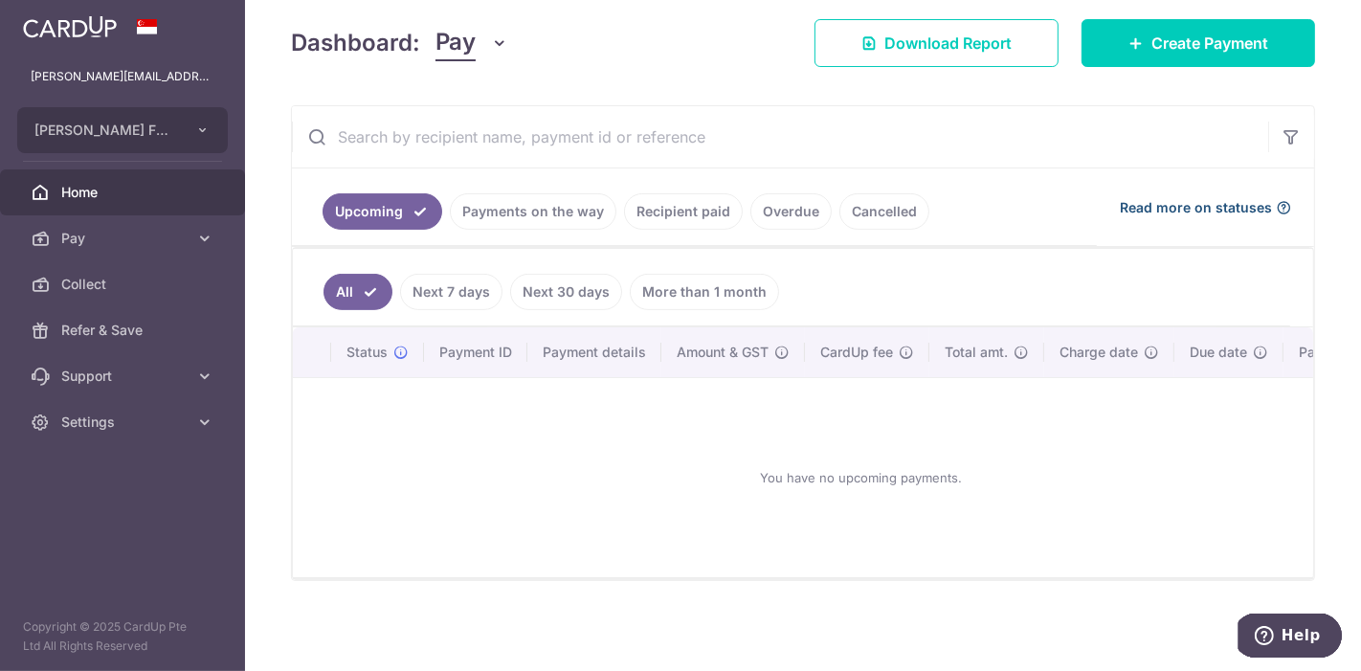
click at [957, 203] on span "Read more on statuses" at bounding box center [1196, 207] width 152 height 19
click at [131, 129] on span "[PERSON_NAME] FB PTE. LTD." at bounding box center [105, 130] width 142 height 19
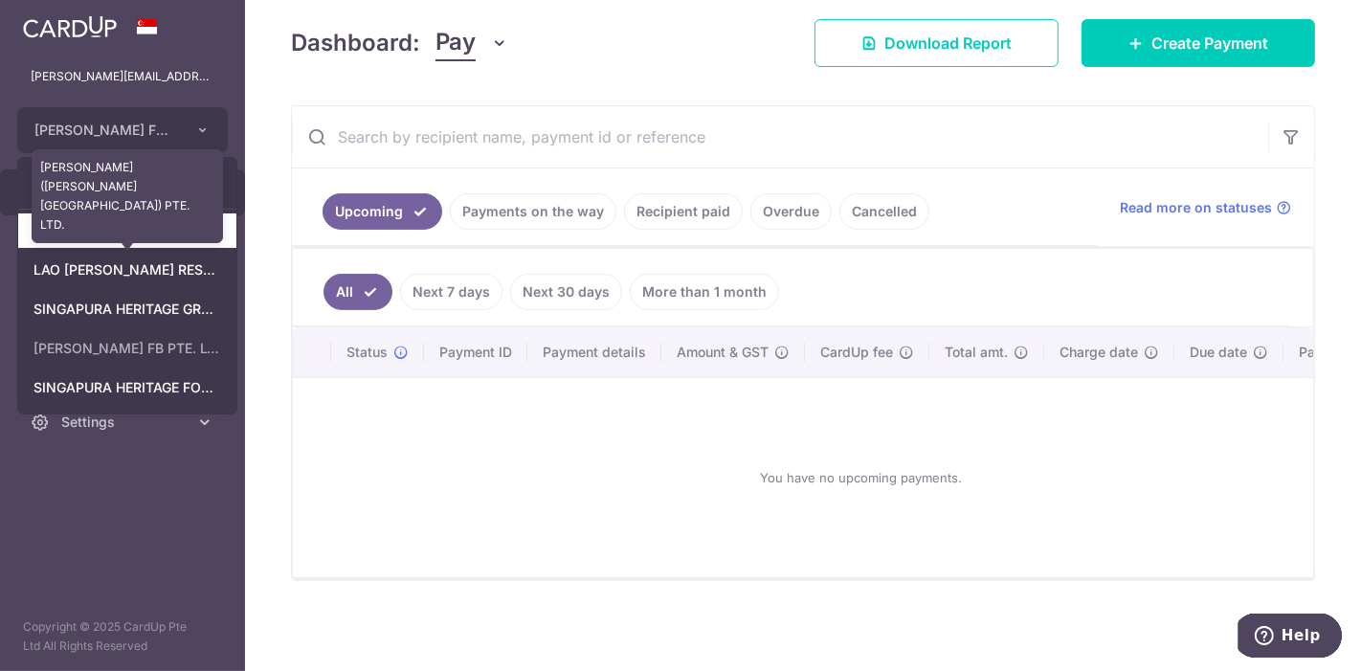
click at [111, 231] on link "[PERSON_NAME] ([PERSON_NAME][GEOGRAPHIC_DATA]) PTE. LTD." at bounding box center [127, 230] width 218 height 34
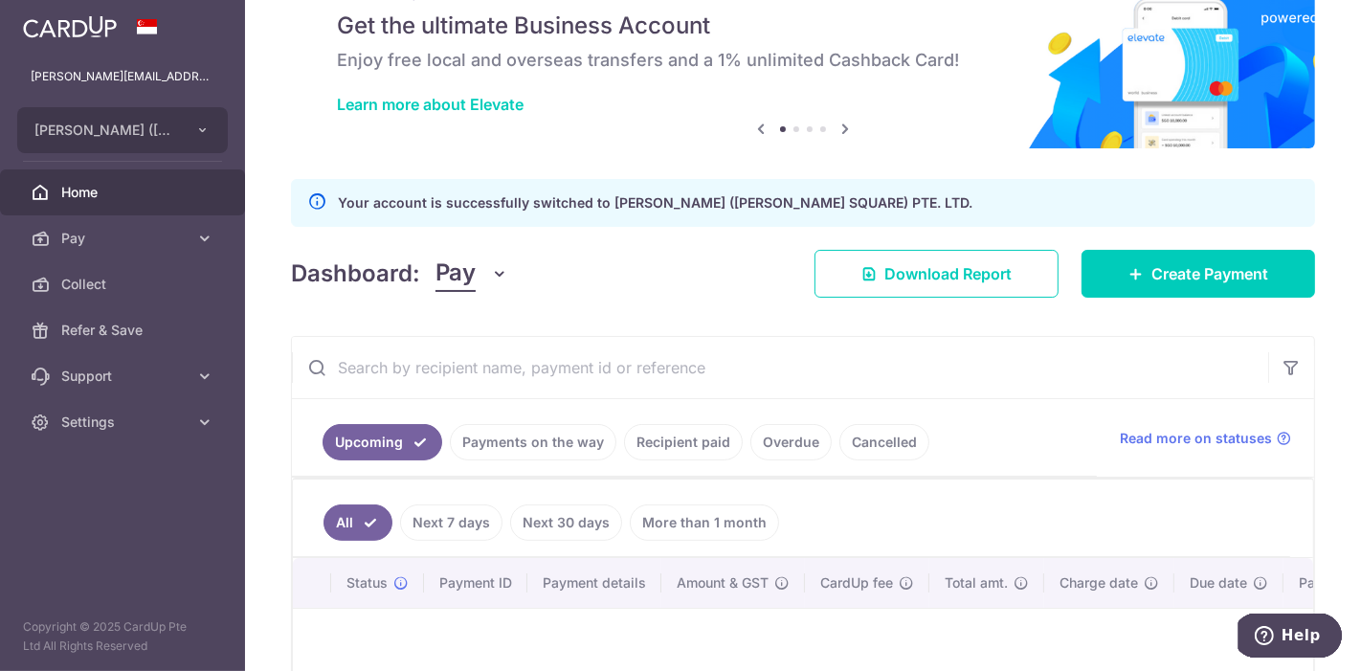
scroll to position [106, 0]
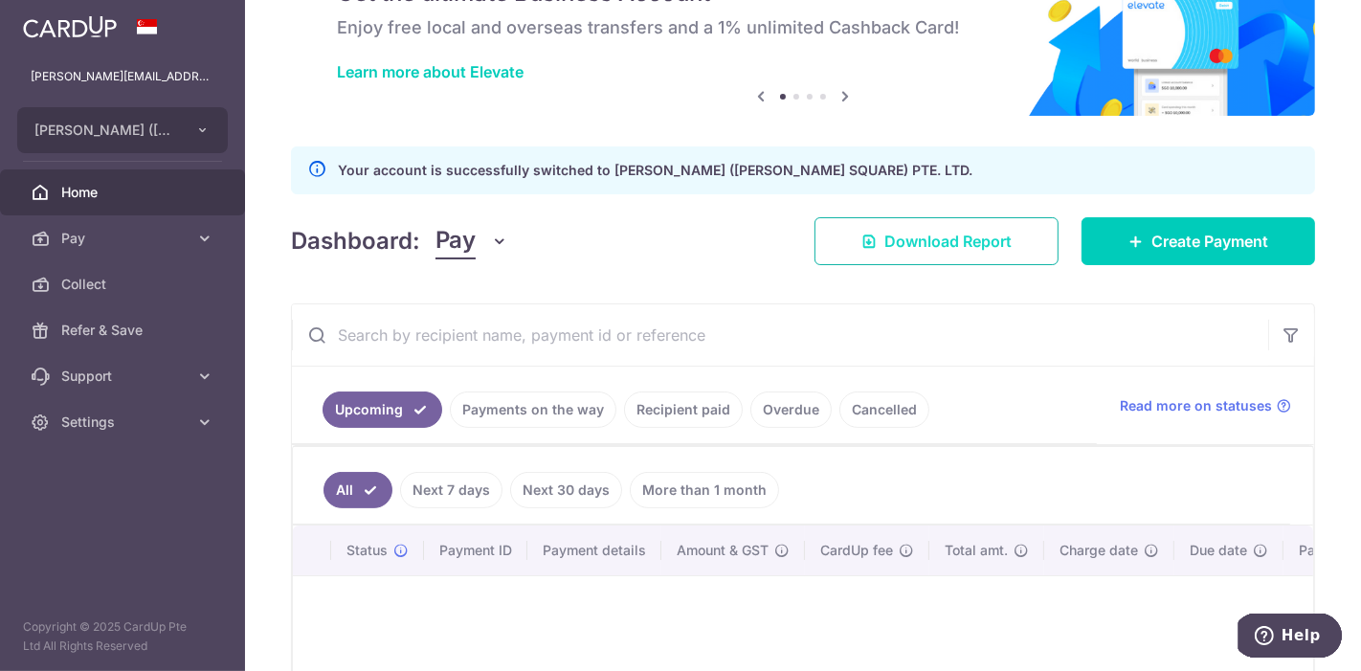
click at [886, 243] on span "Download Report" at bounding box center [948, 241] width 127 height 23
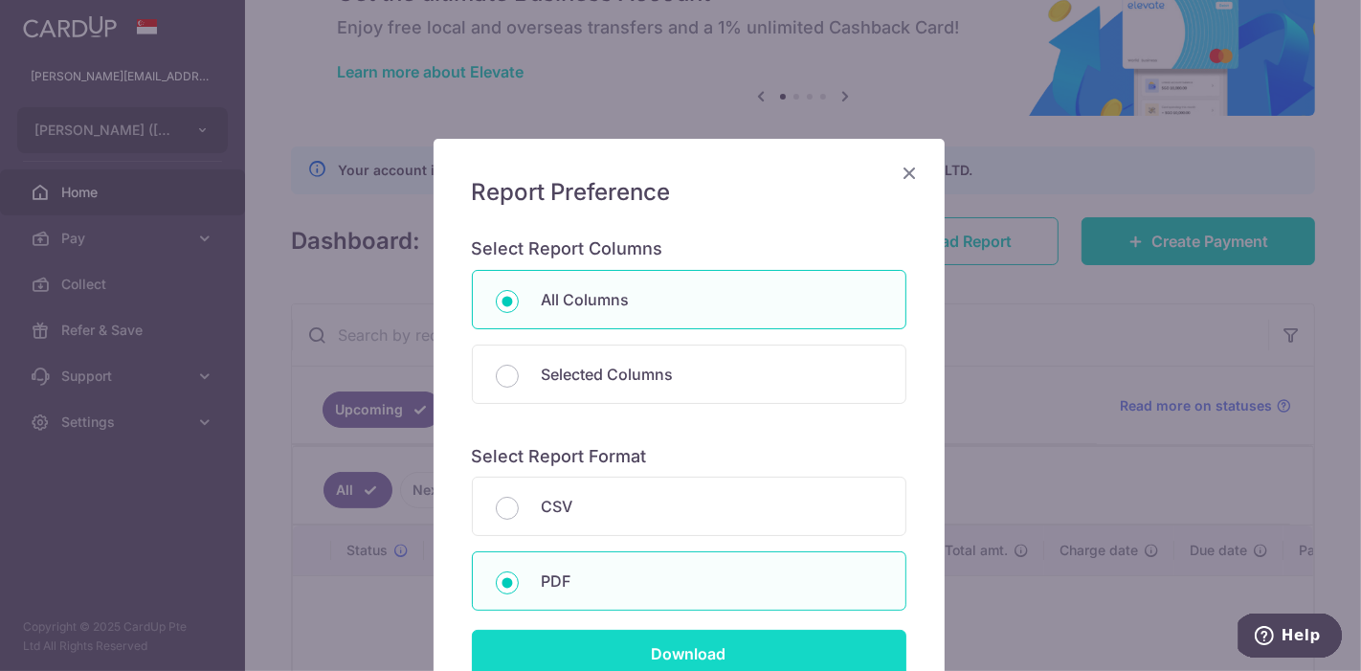
click at [656, 636] on input "Download" at bounding box center [689, 654] width 435 height 48
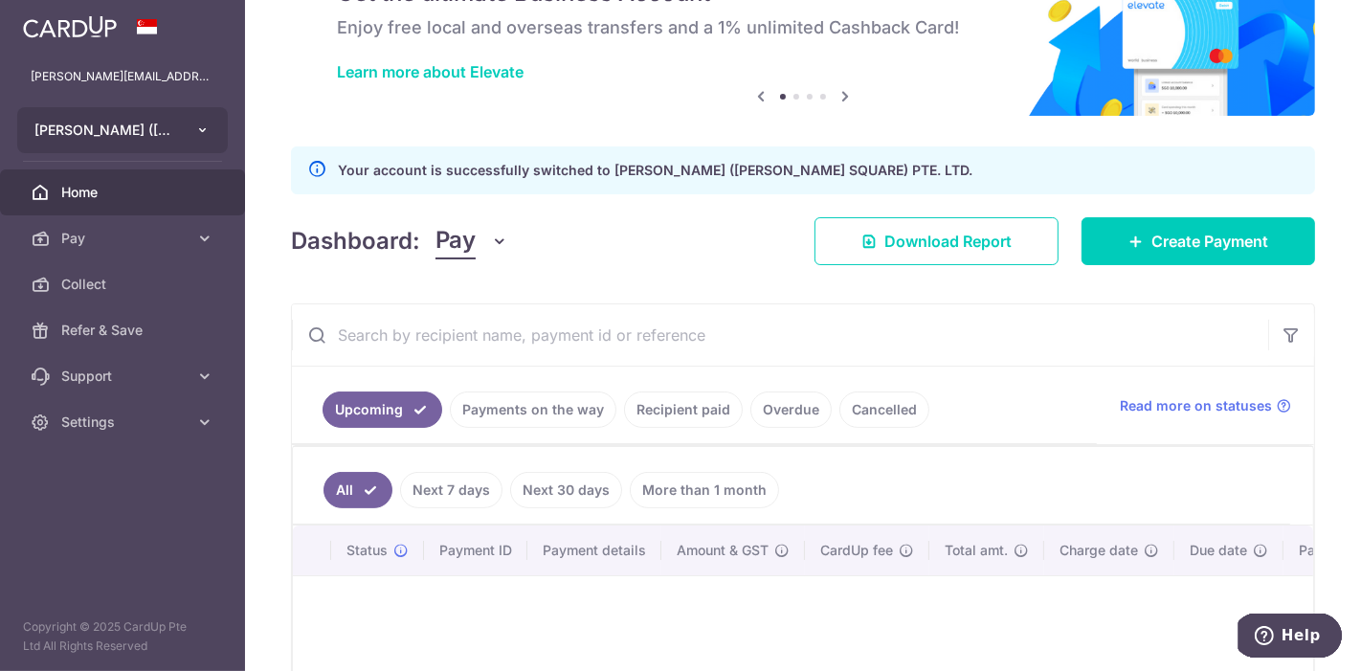
click at [156, 140] on button "[PERSON_NAME] ([PERSON_NAME][GEOGRAPHIC_DATA]) PTE. LTD." at bounding box center [122, 130] width 211 height 46
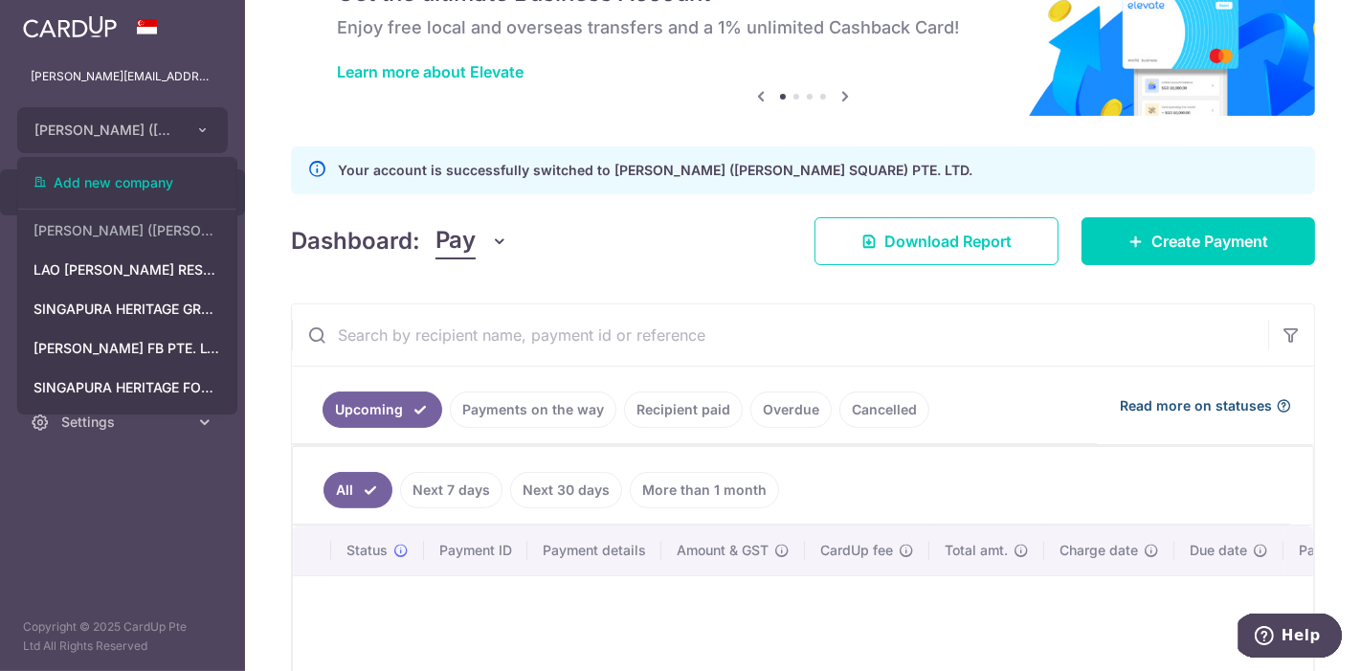
click at [957, 399] on span "Read more on statuses" at bounding box center [1196, 405] width 152 height 19
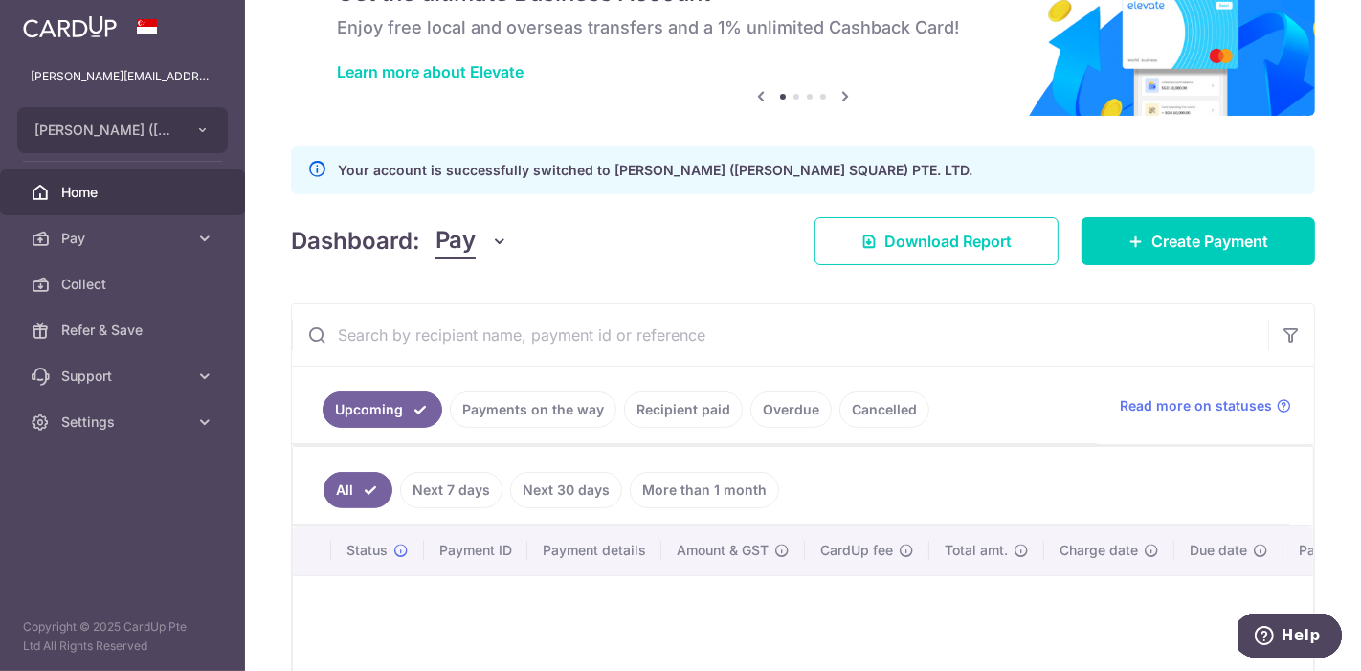
click at [702, 412] on link "Recipient paid" at bounding box center [683, 410] width 119 height 36
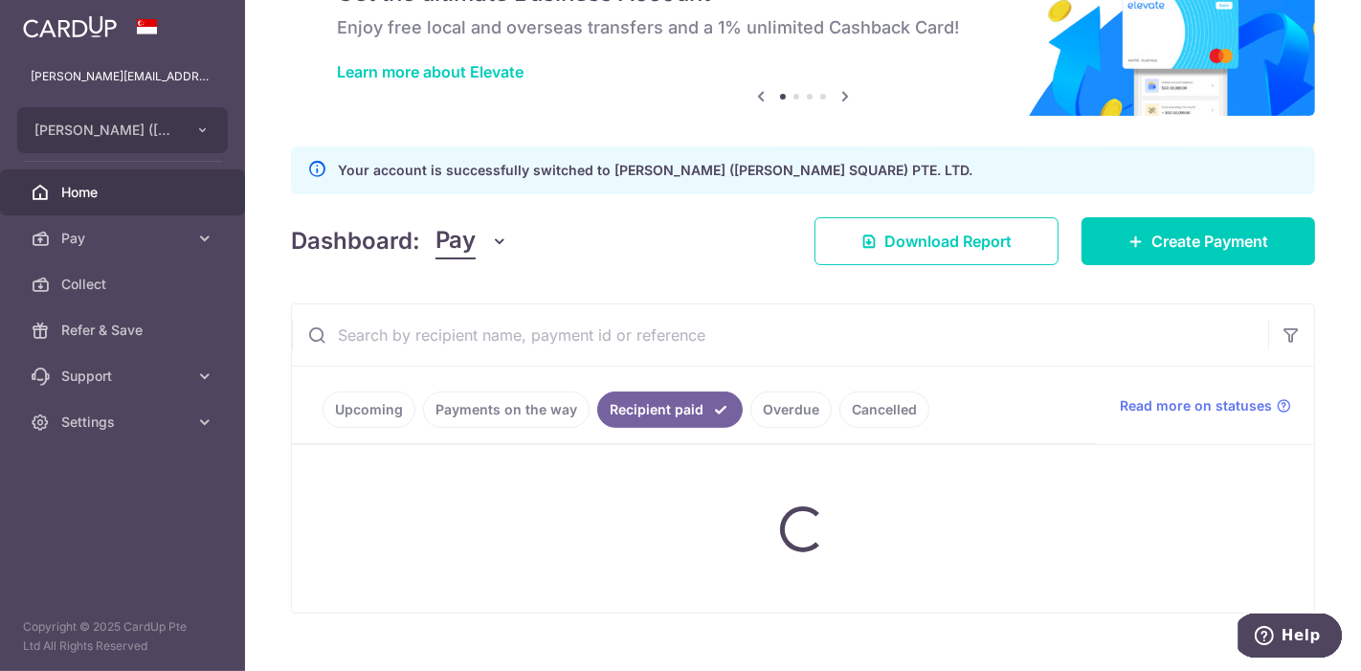
click at [767, 406] on ul "Upcoming Payments on the way Recipient paid Overdue Cancelled" at bounding box center [694, 406] width 805 height 78
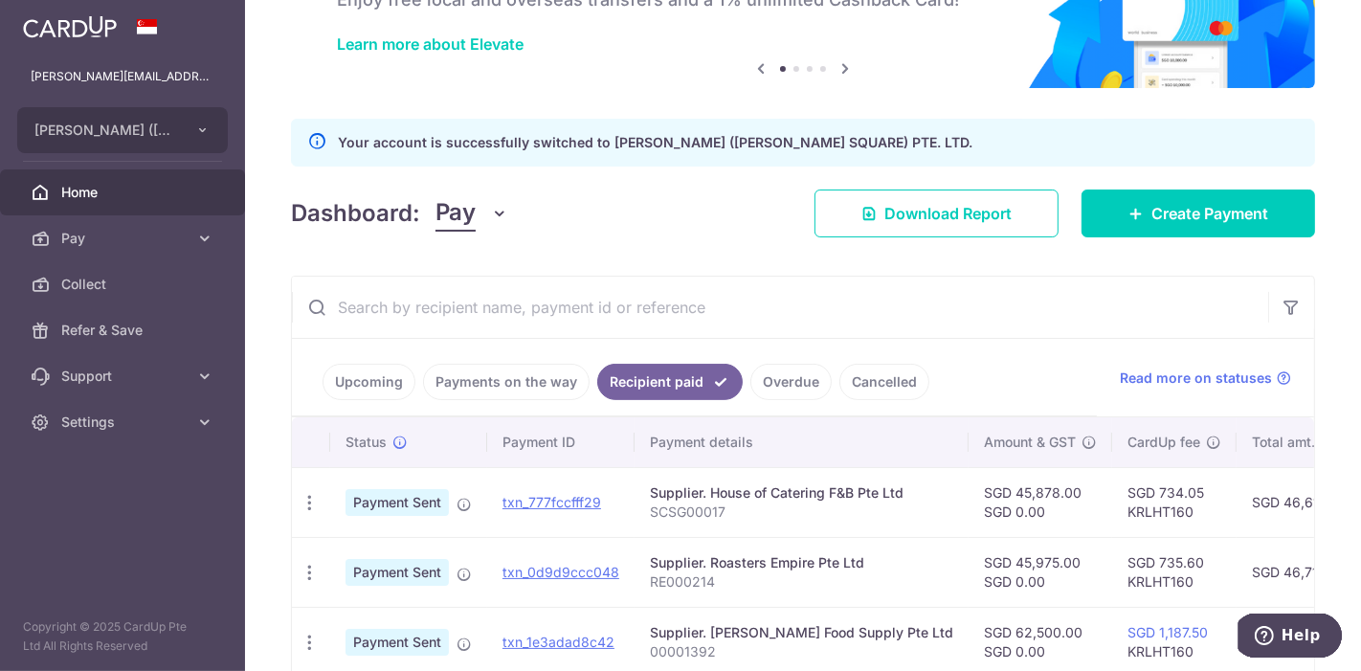
scroll to position [213, 0]
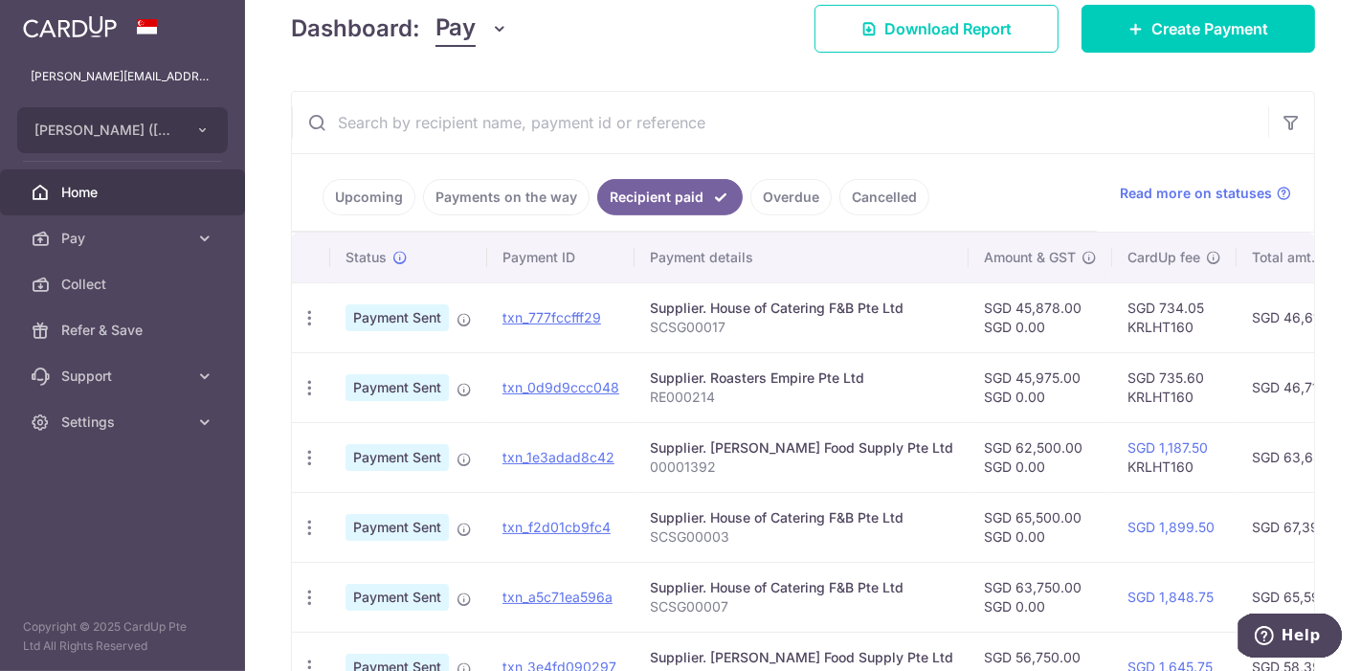
click at [796, 203] on link "Overdue" at bounding box center [791, 197] width 81 height 36
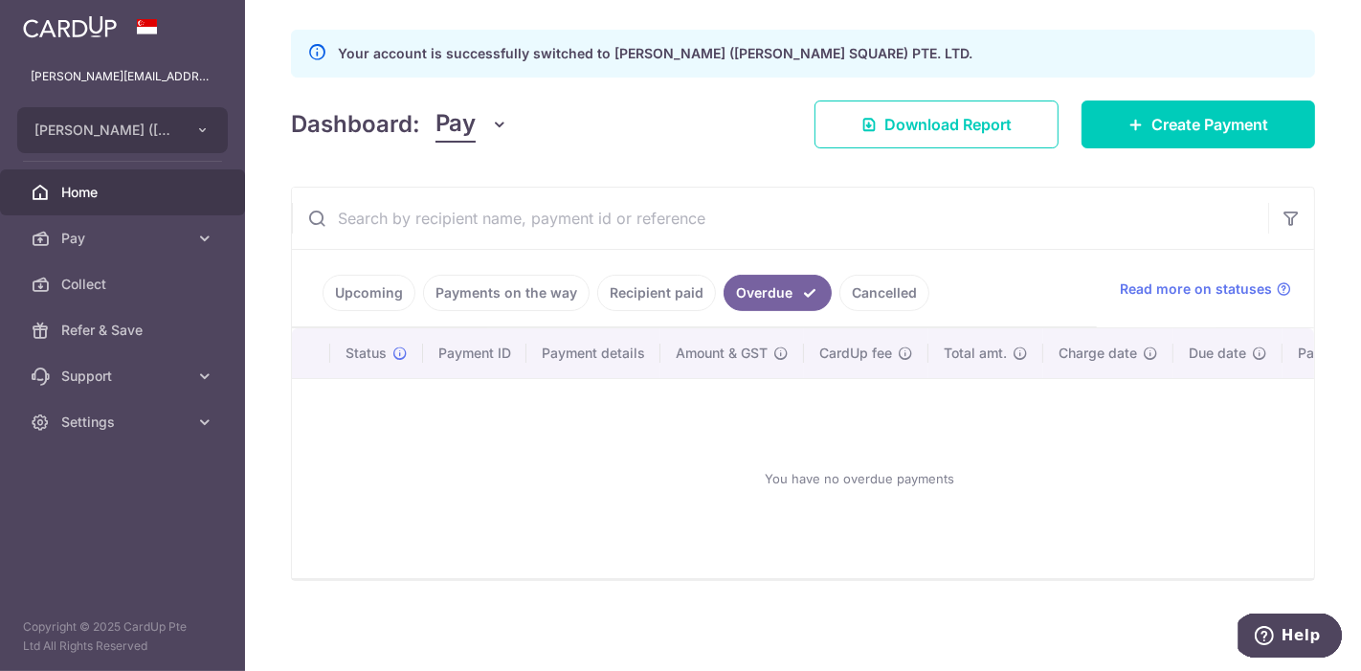
click at [855, 289] on link "Cancelled" at bounding box center [885, 293] width 90 height 36
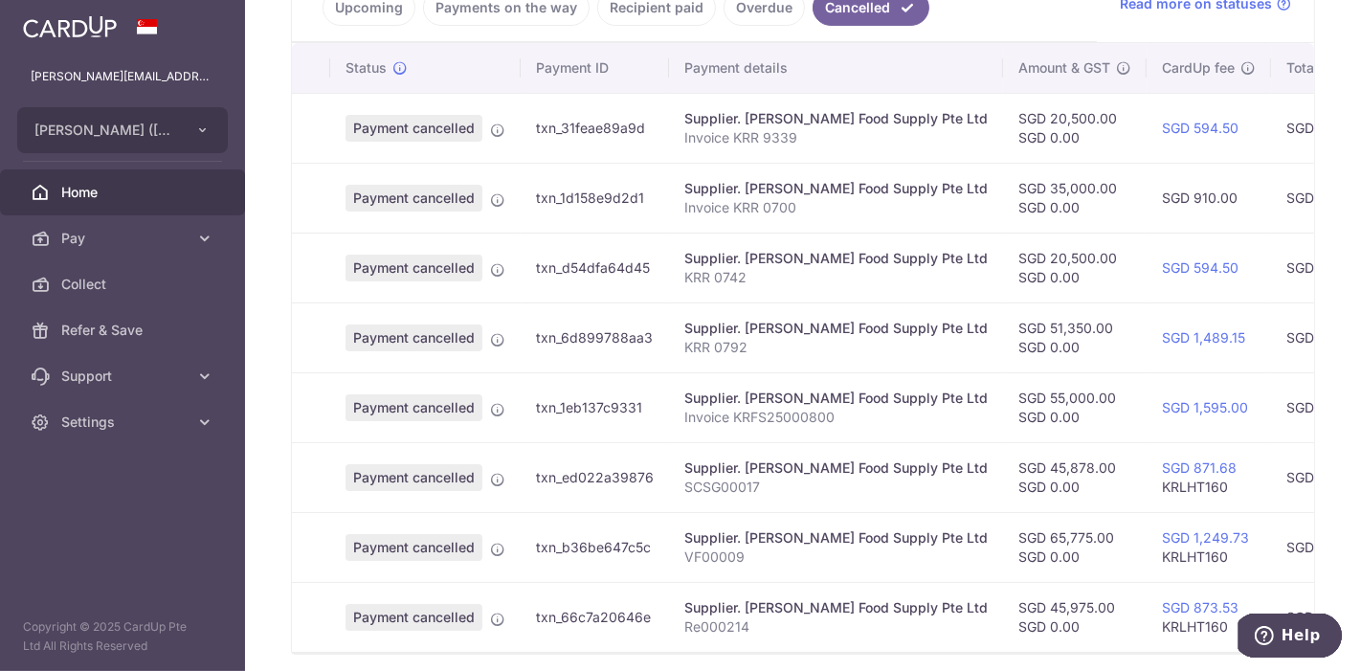
scroll to position [481, 0]
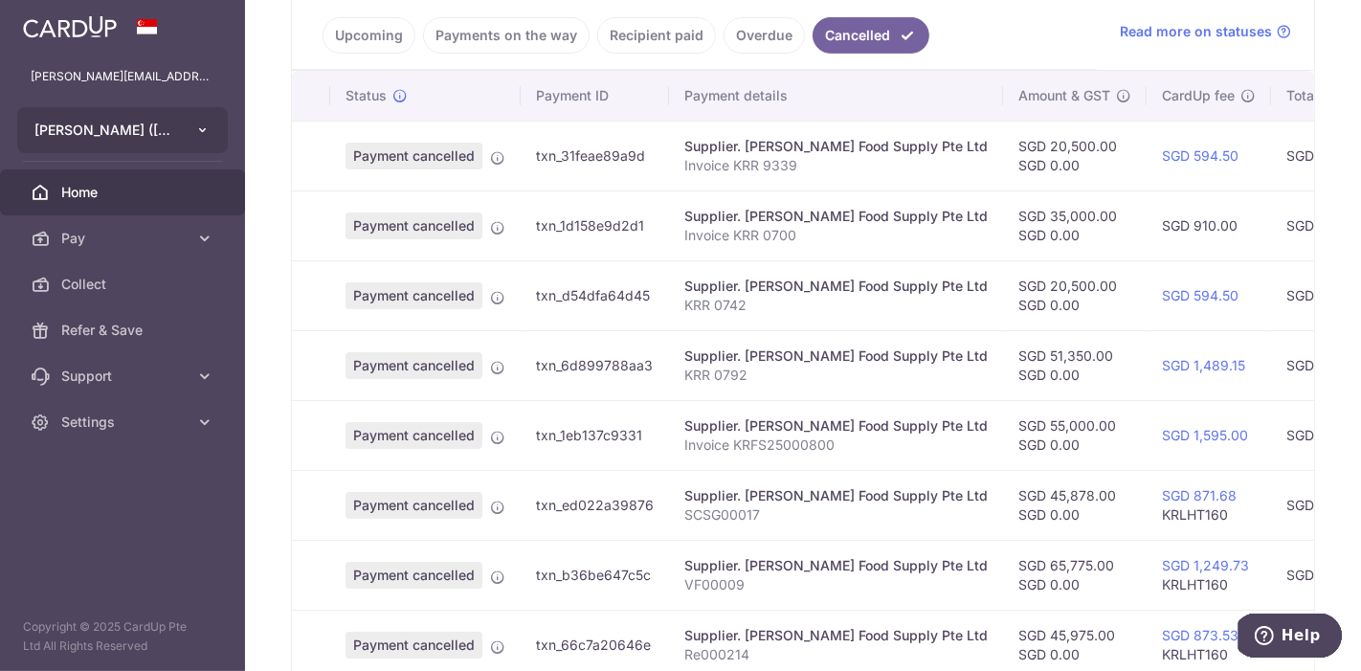
click at [172, 140] on button "[PERSON_NAME] ([PERSON_NAME][GEOGRAPHIC_DATA]) PTE. LTD." at bounding box center [122, 130] width 211 height 46
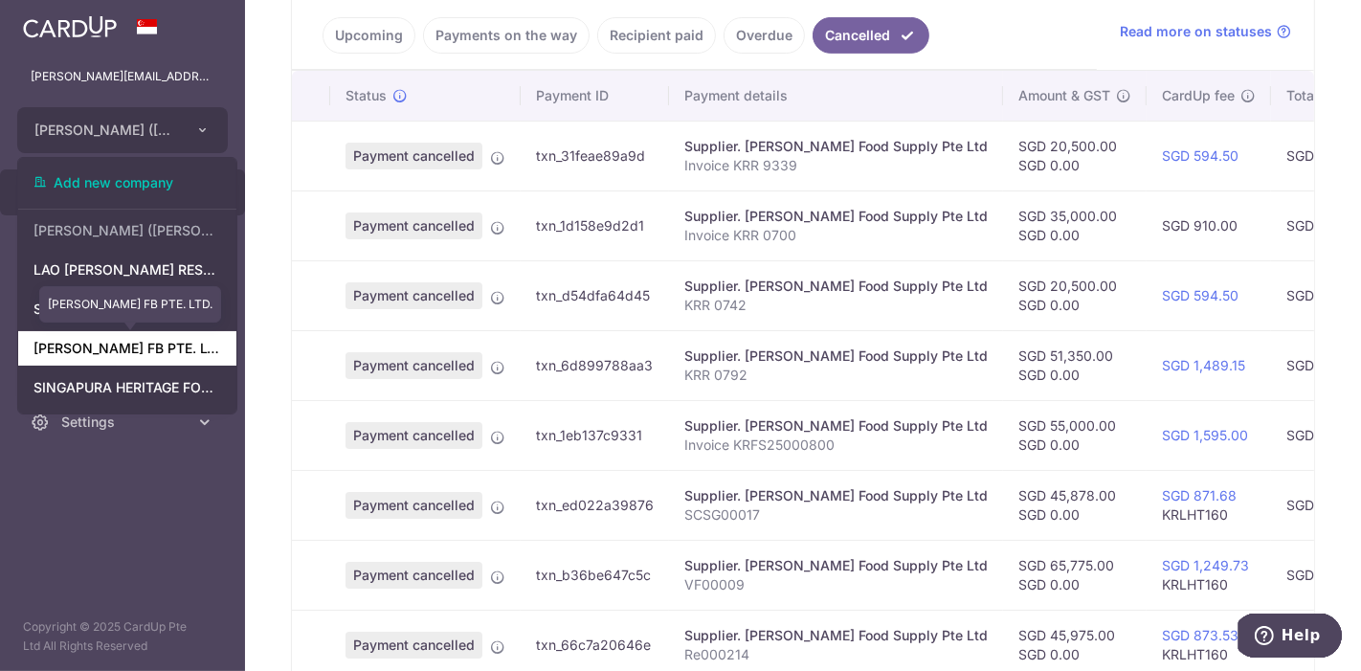
click at [151, 349] on link "[PERSON_NAME] FB PTE. LTD." at bounding box center [127, 348] width 218 height 34
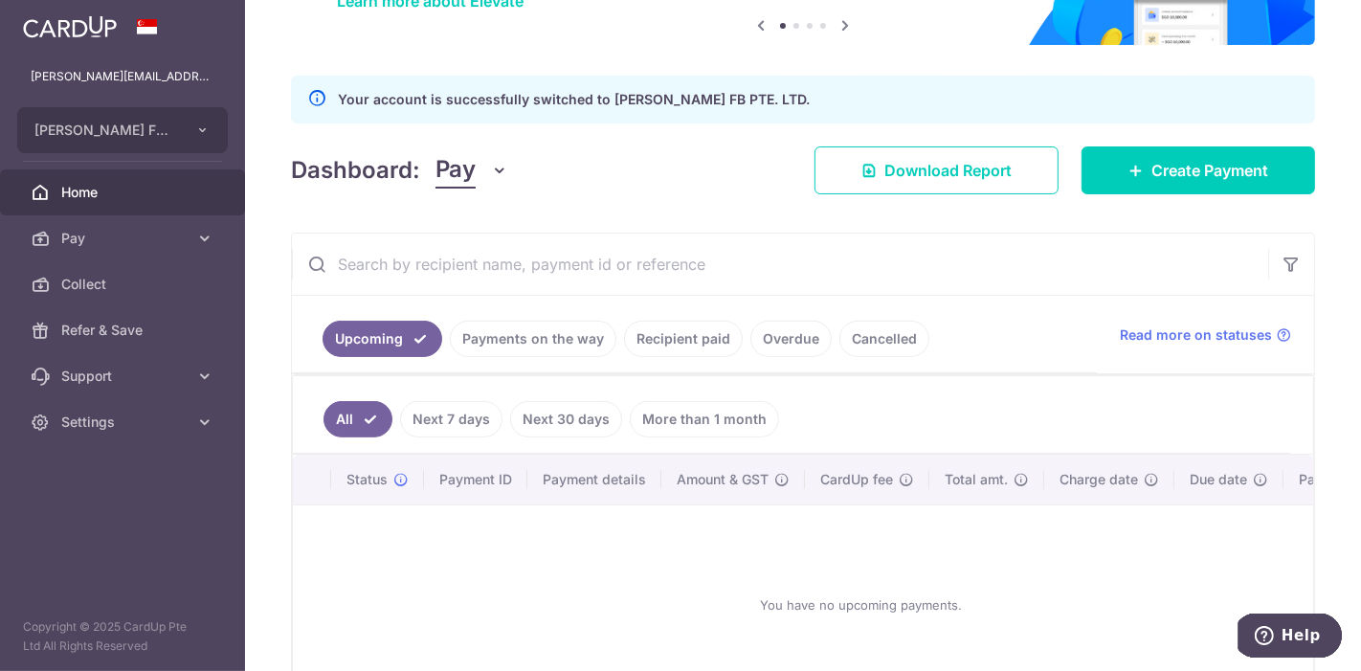
scroll to position [308, 0]
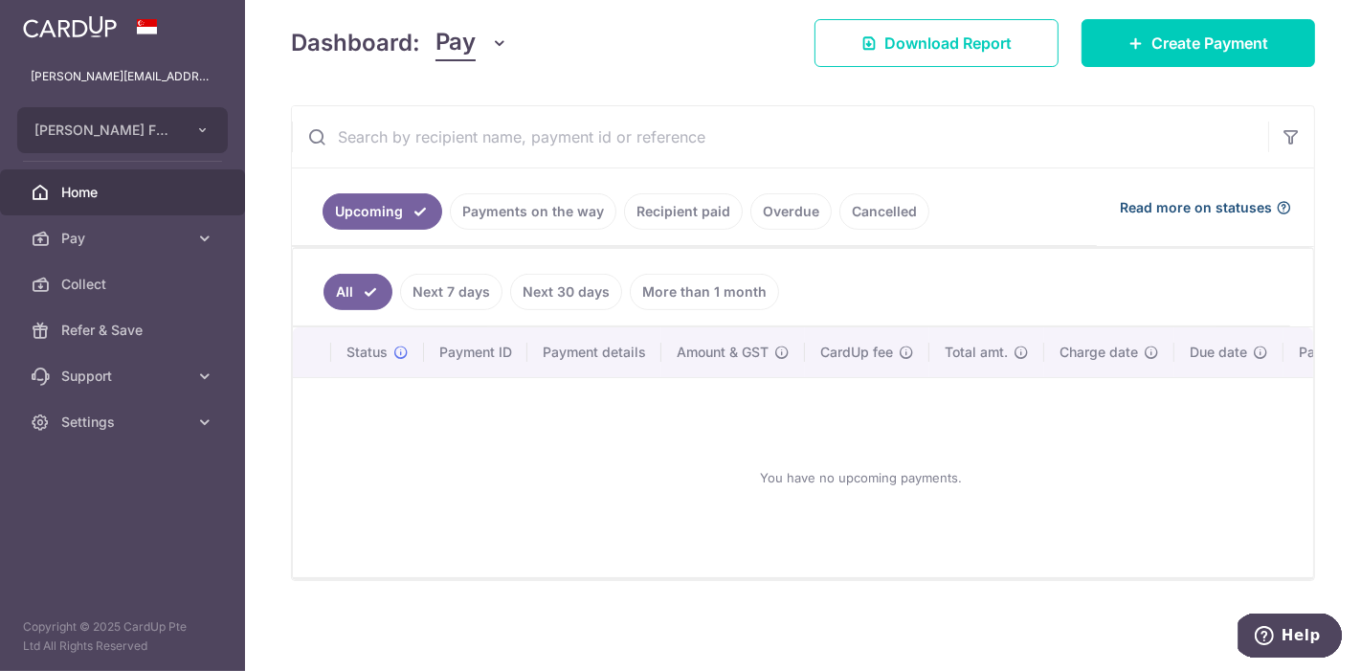
click at [957, 198] on span "Read more on statuses" at bounding box center [1196, 207] width 152 height 19
drag, startPoint x: 145, startPoint y: 123, endPoint x: 155, endPoint y: 104, distance: 21.9
click at [155, 104] on ul "[PERSON_NAME][EMAIL_ADDRESS][DOMAIN_NAME] LAO [PERSON_NAME] FB PTE. LTD. Add ne…" at bounding box center [122, 250] width 245 height 392
click at [144, 126] on span "[PERSON_NAME] FB PTE. LTD." at bounding box center [105, 130] width 142 height 19
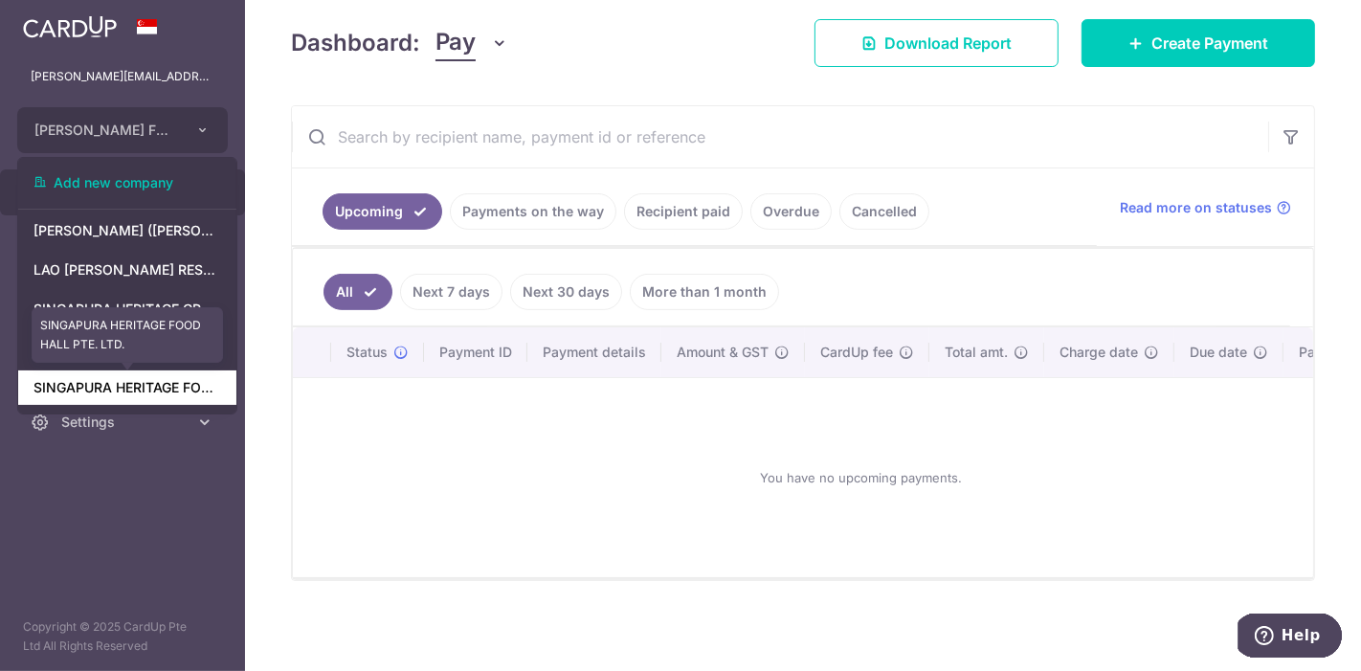
click at [133, 396] on link "SINGAPURA HERITAGE FOOD HALL PTE. LTD." at bounding box center [127, 387] width 218 height 34
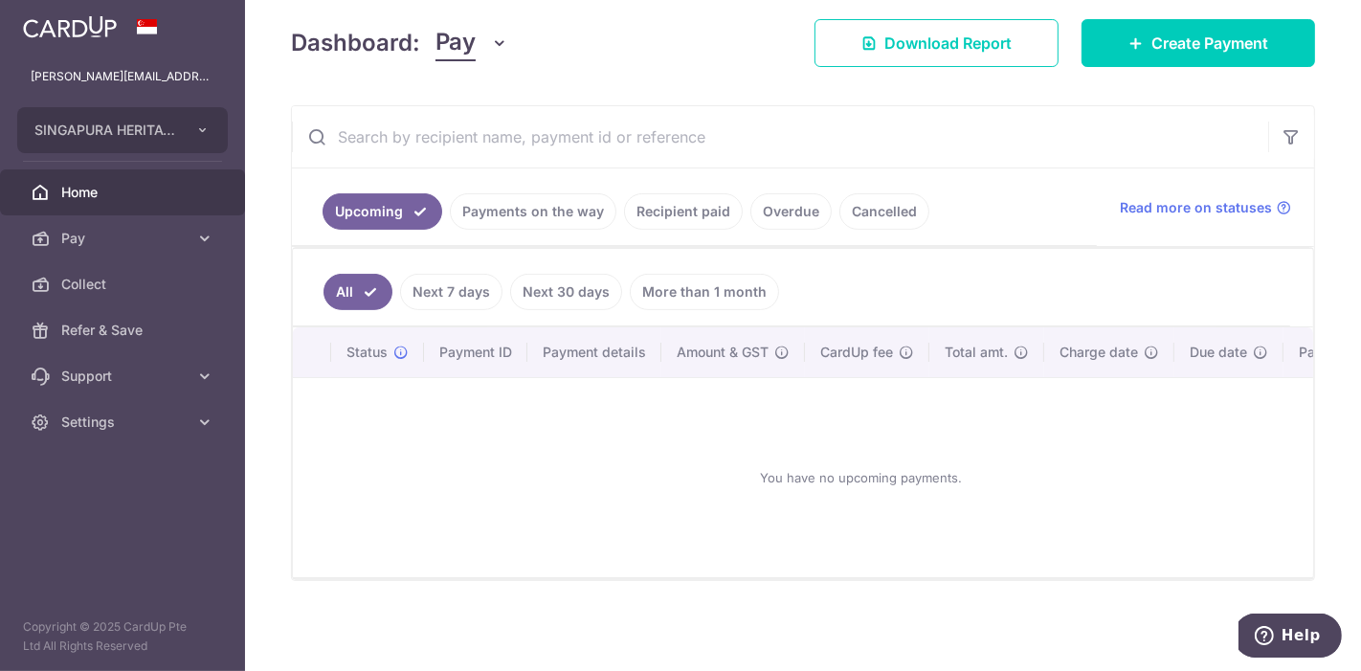
scroll to position [0, 0]
click at [146, 142] on button "SINGAPURA HERITAGE FOOD HALL PTE. LTD." at bounding box center [122, 130] width 211 height 46
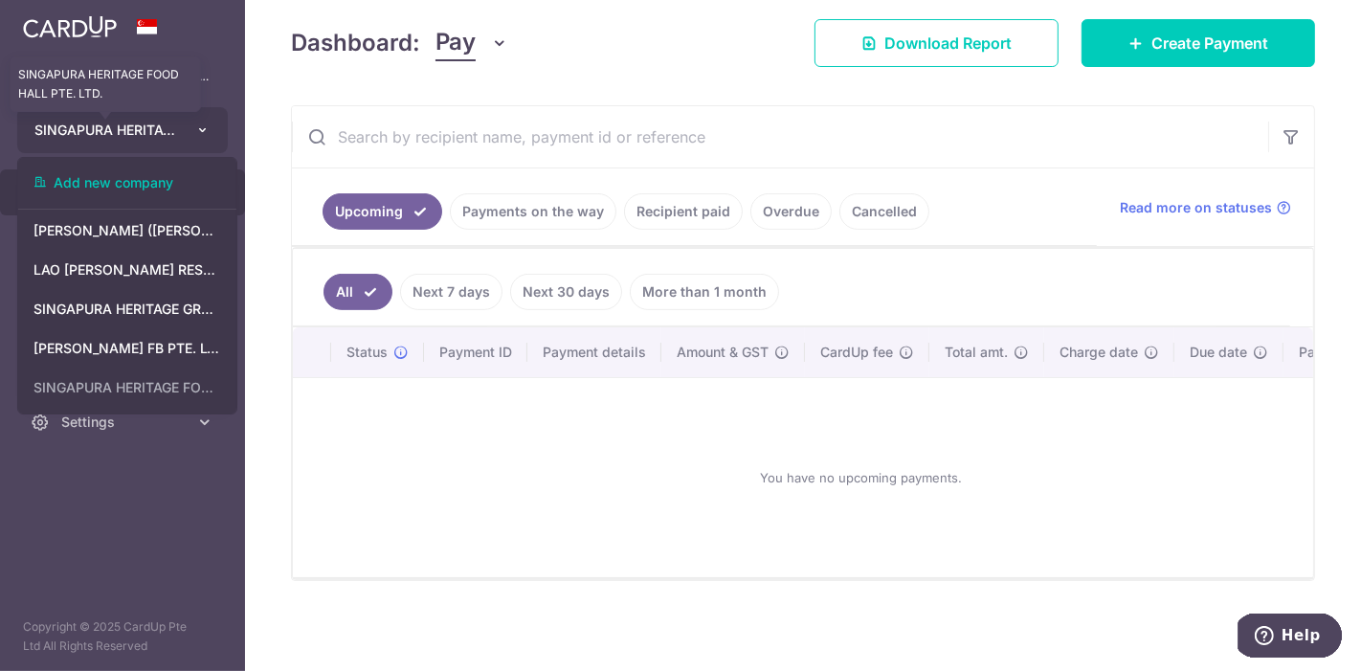
click at [171, 137] on span "SINGAPURA HERITAGE FOOD HALL PTE. LTD." at bounding box center [105, 130] width 142 height 19
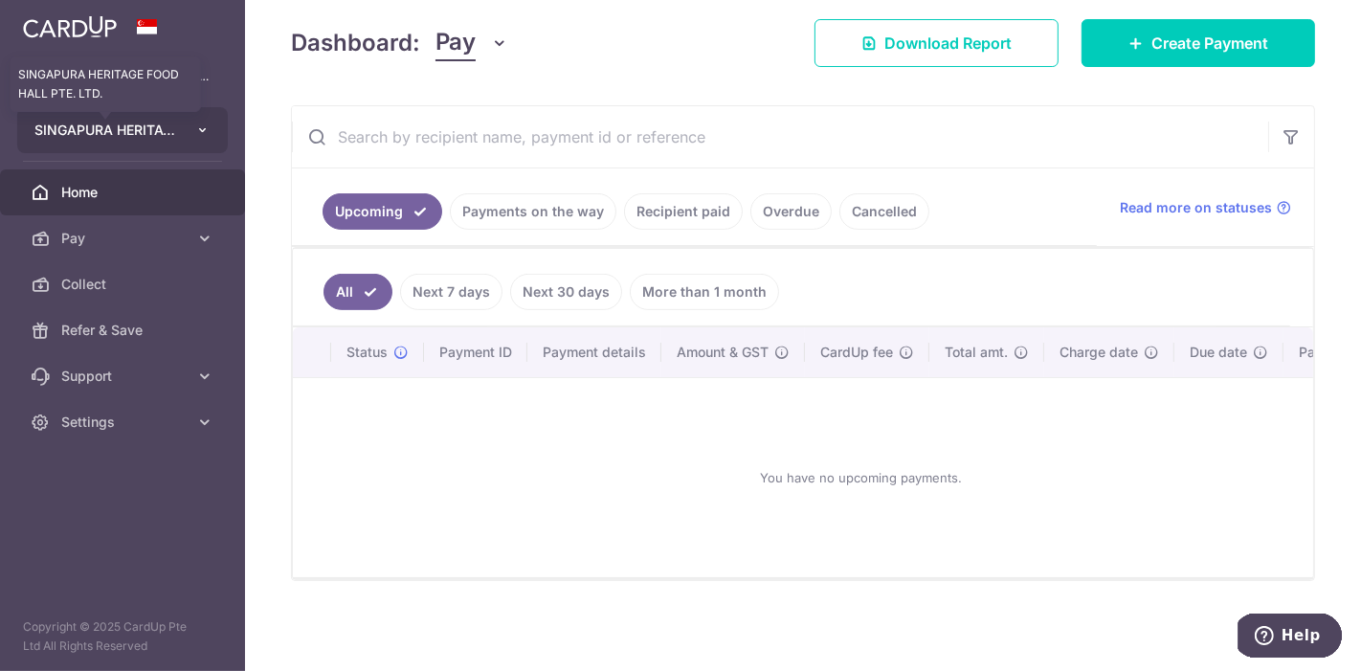
click at [167, 130] on span "SINGAPURA HERITAGE FOOD HALL PTE. LTD." at bounding box center [105, 130] width 142 height 19
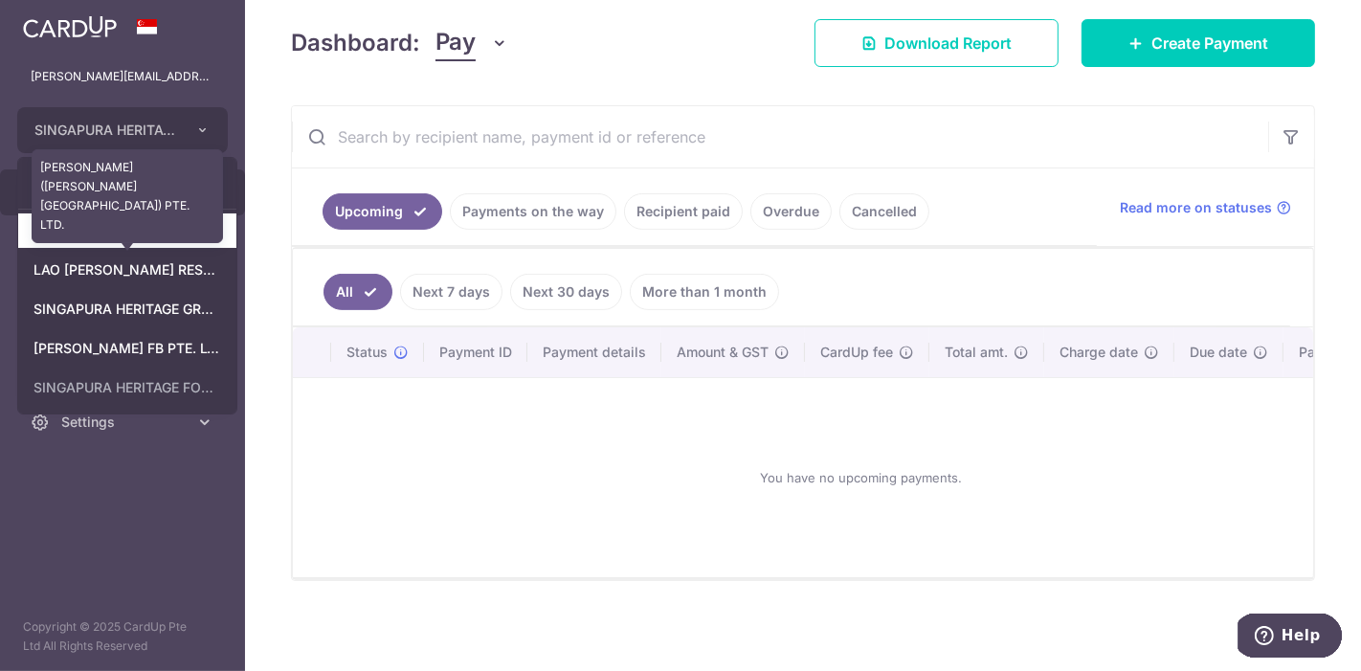
click at [177, 235] on link "[PERSON_NAME] ([PERSON_NAME][GEOGRAPHIC_DATA]) PTE. LTD." at bounding box center [127, 230] width 218 height 34
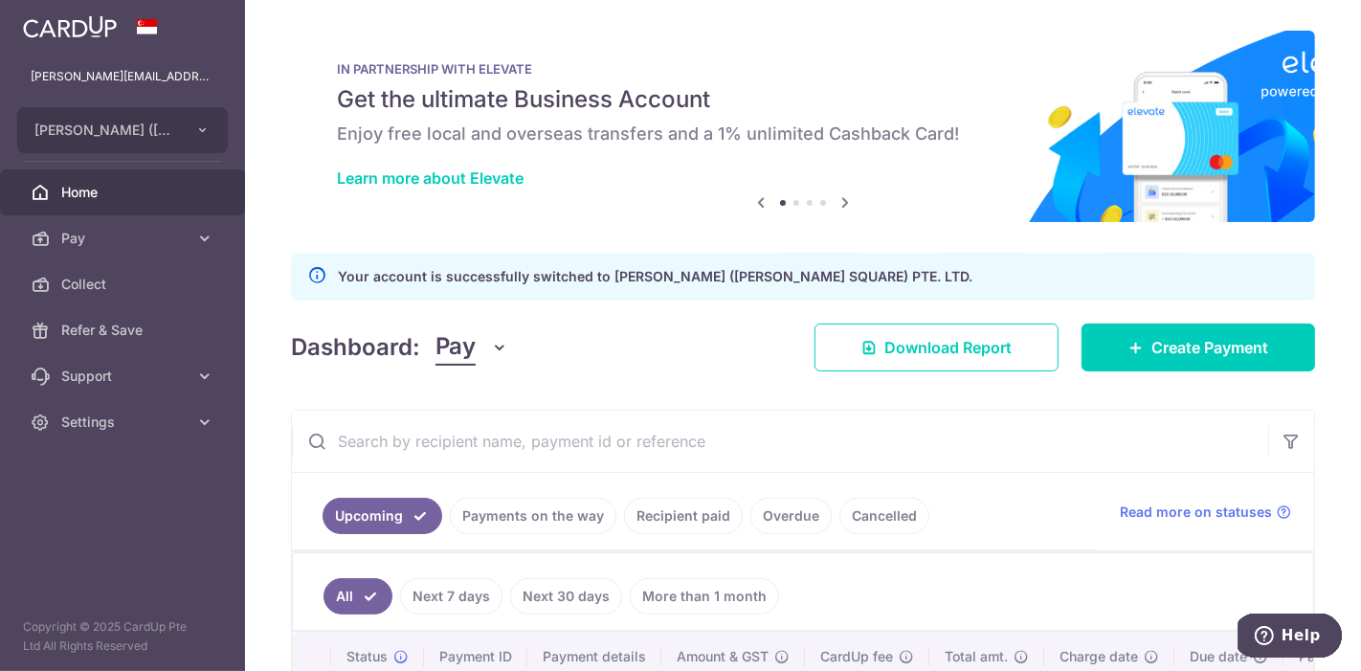
click at [791, 518] on link "Overdue" at bounding box center [791, 516] width 81 height 36
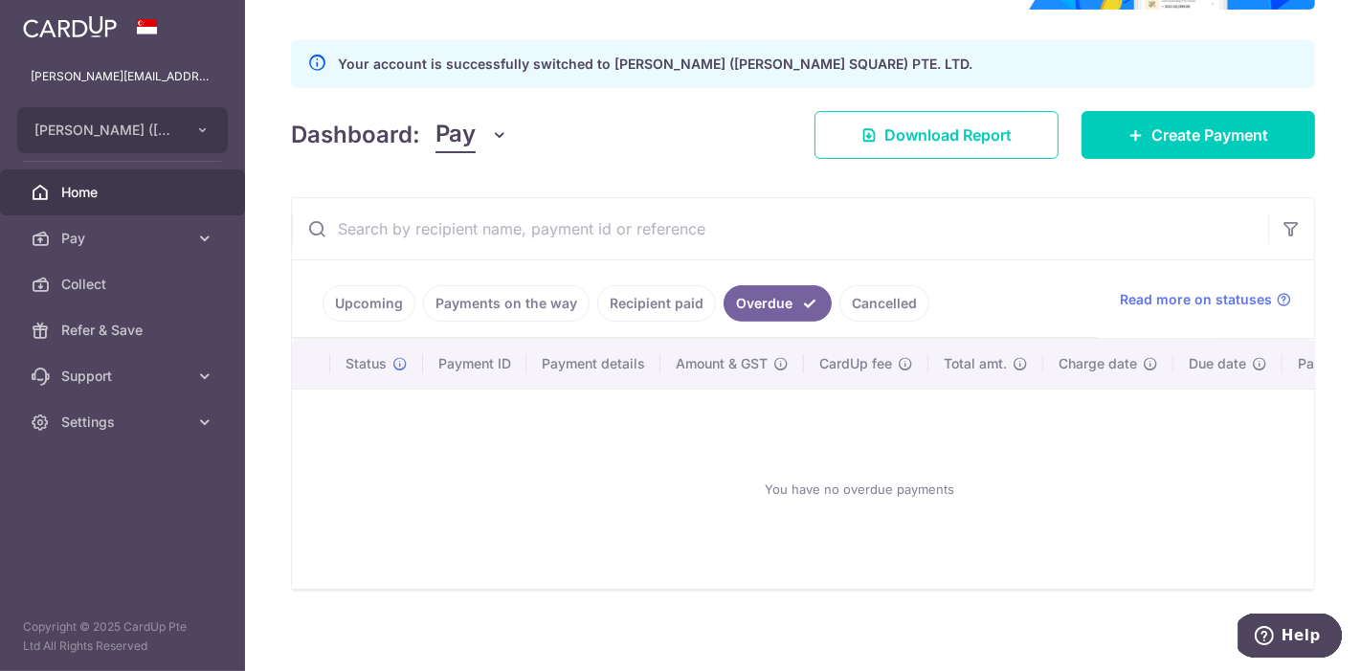
click at [864, 313] on link "Cancelled" at bounding box center [885, 303] width 90 height 36
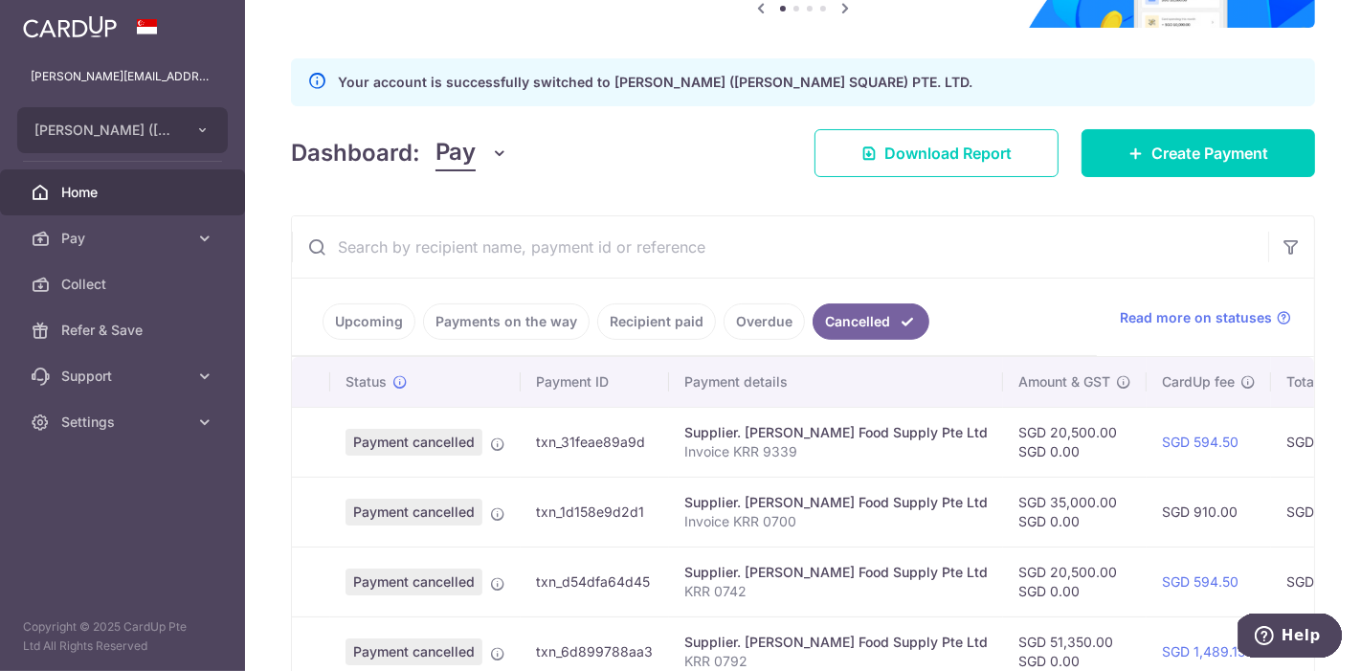
scroll to position [161, 0]
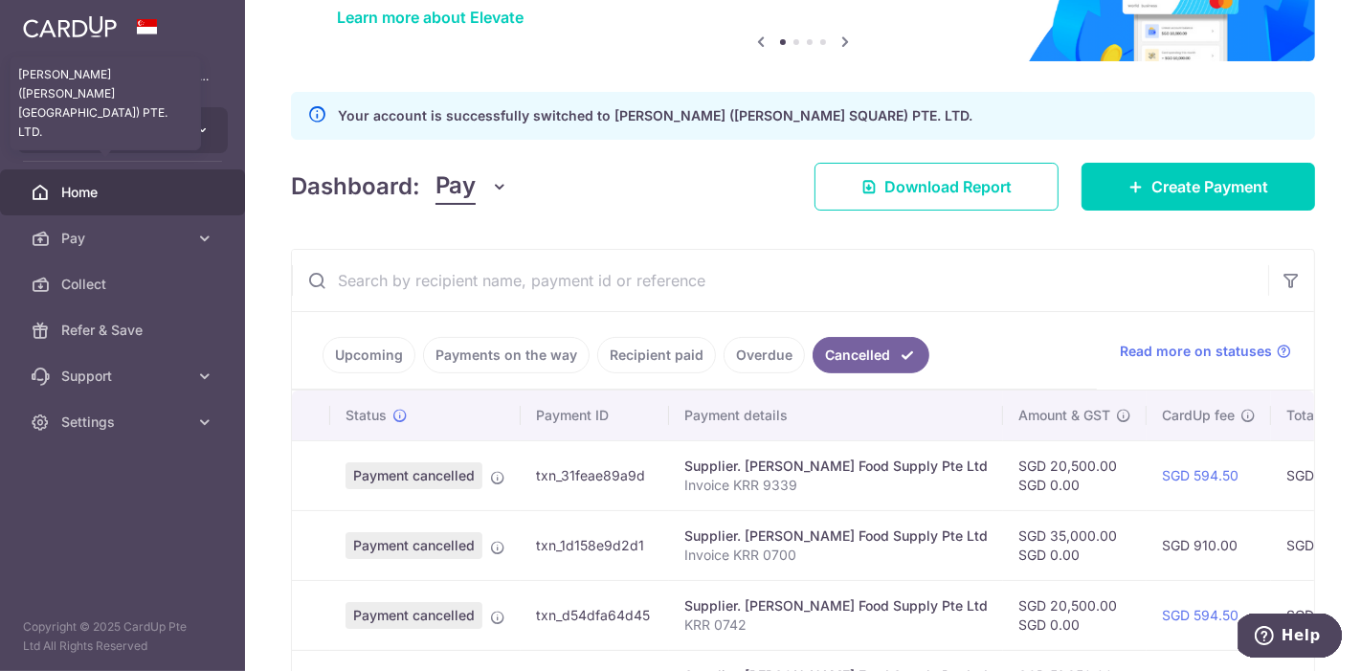
click at [161, 138] on span "[PERSON_NAME] ([PERSON_NAME][GEOGRAPHIC_DATA]) PTE. LTD." at bounding box center [105, 130] width 142 height 19
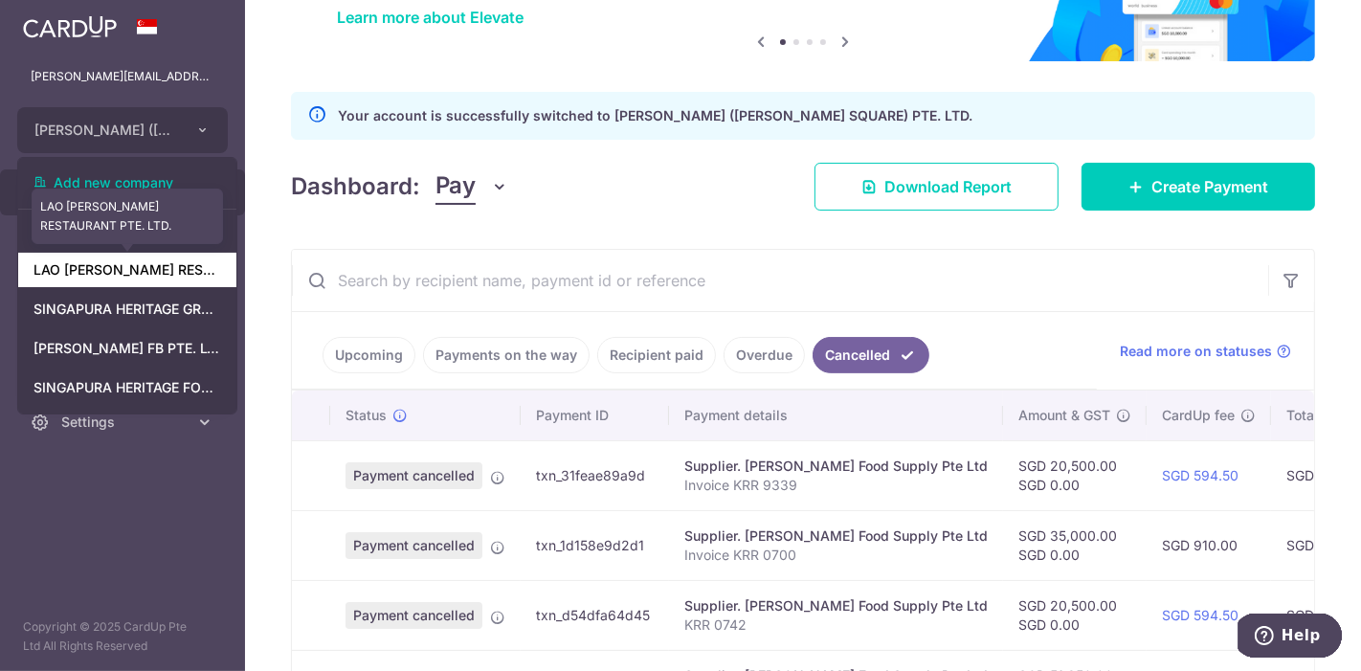
click at [158, 282] on link "LAO [PERSON_NAME] RESTAURANT PTE. LTD." at bounding box center [127, 270] width 218 height 34
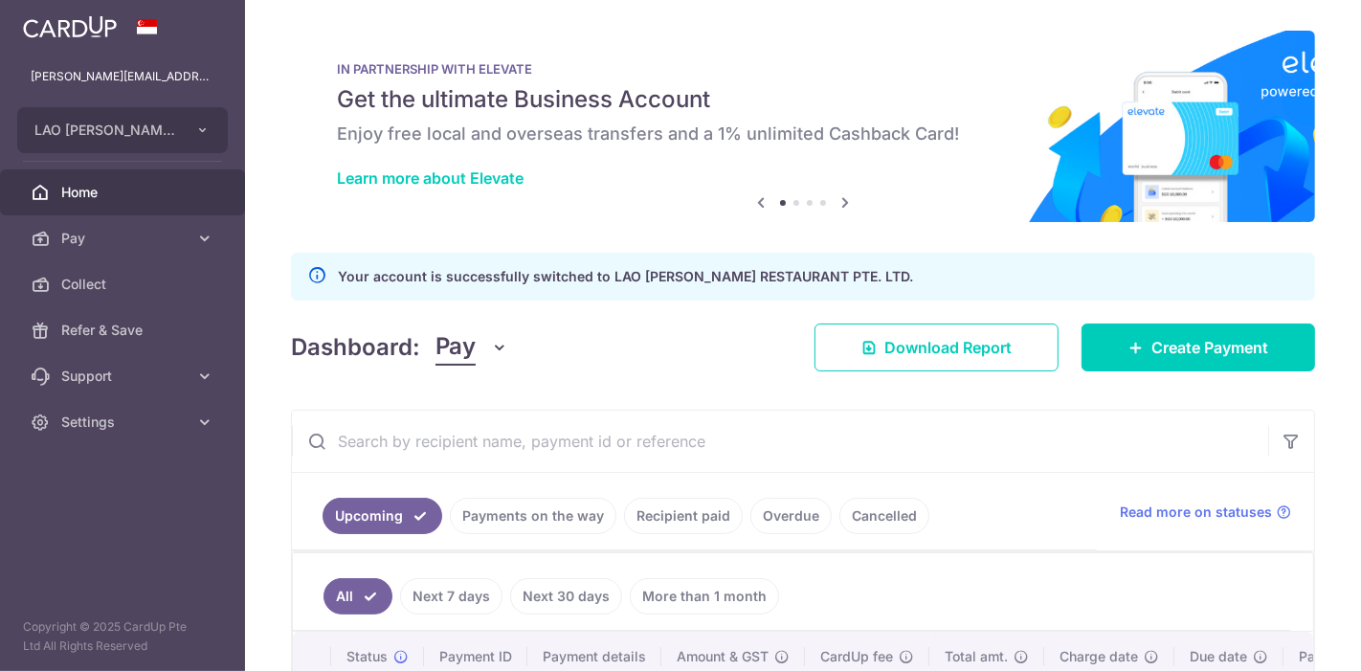
scroll to position [0, 0]
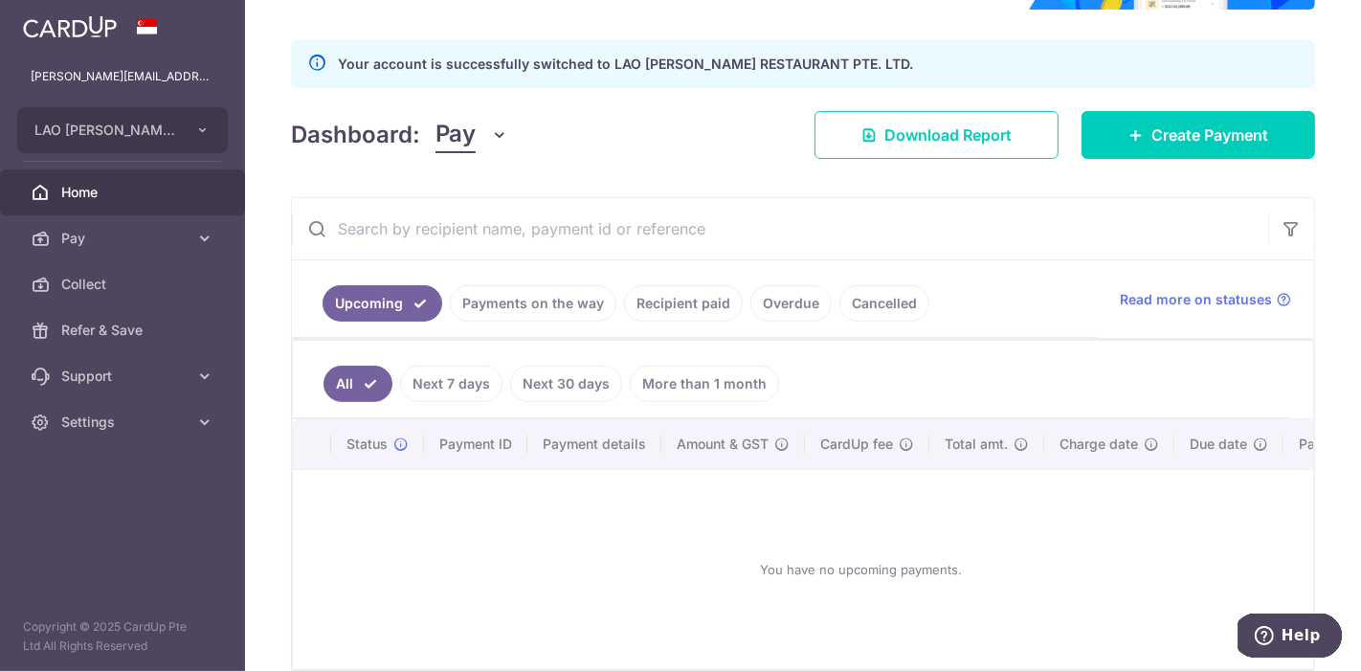
click at [869, 302] on link "Cancelled" at bounding box center [885, 303] width 90 height 36
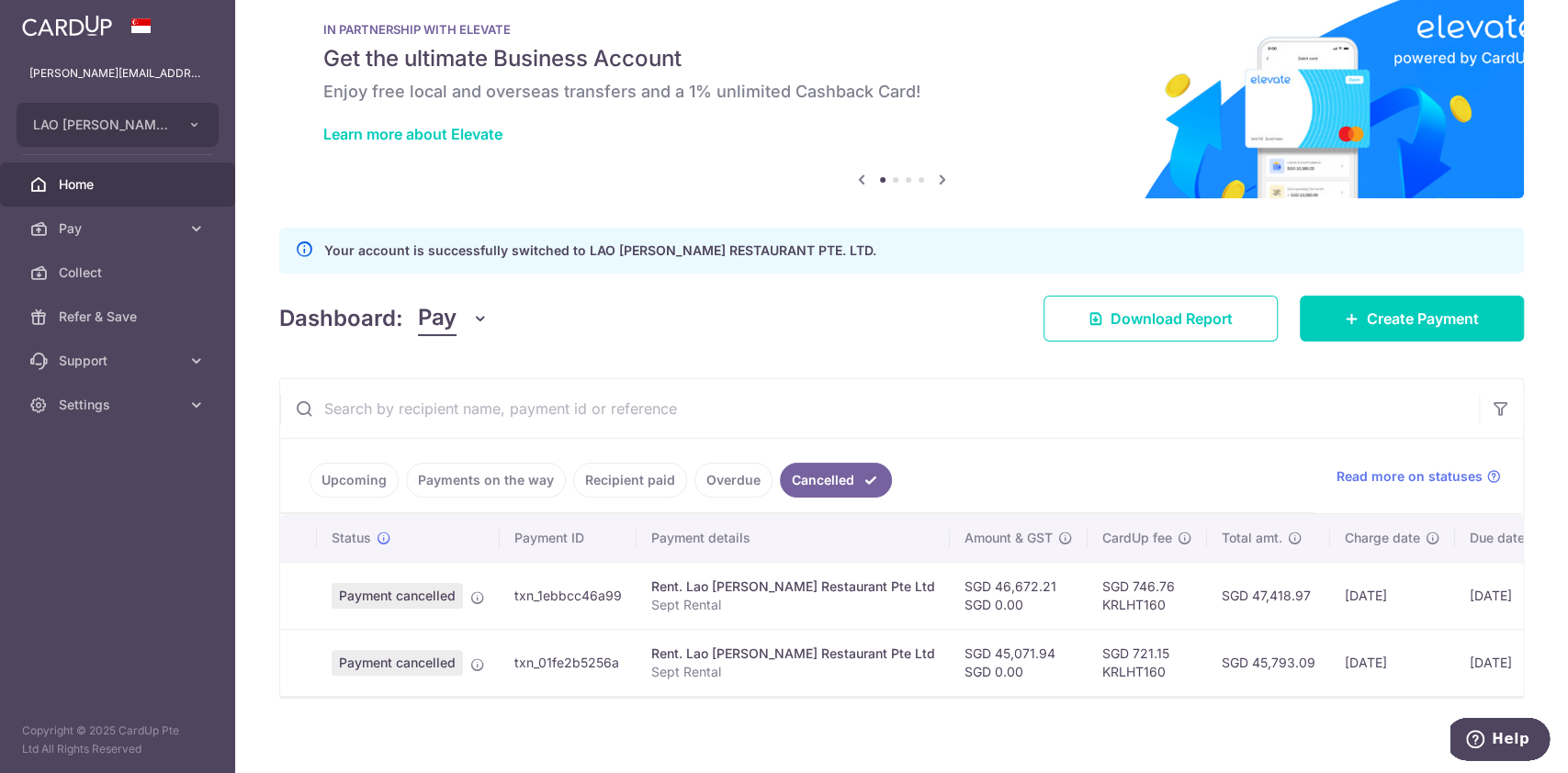
scroll to position [59, 0]
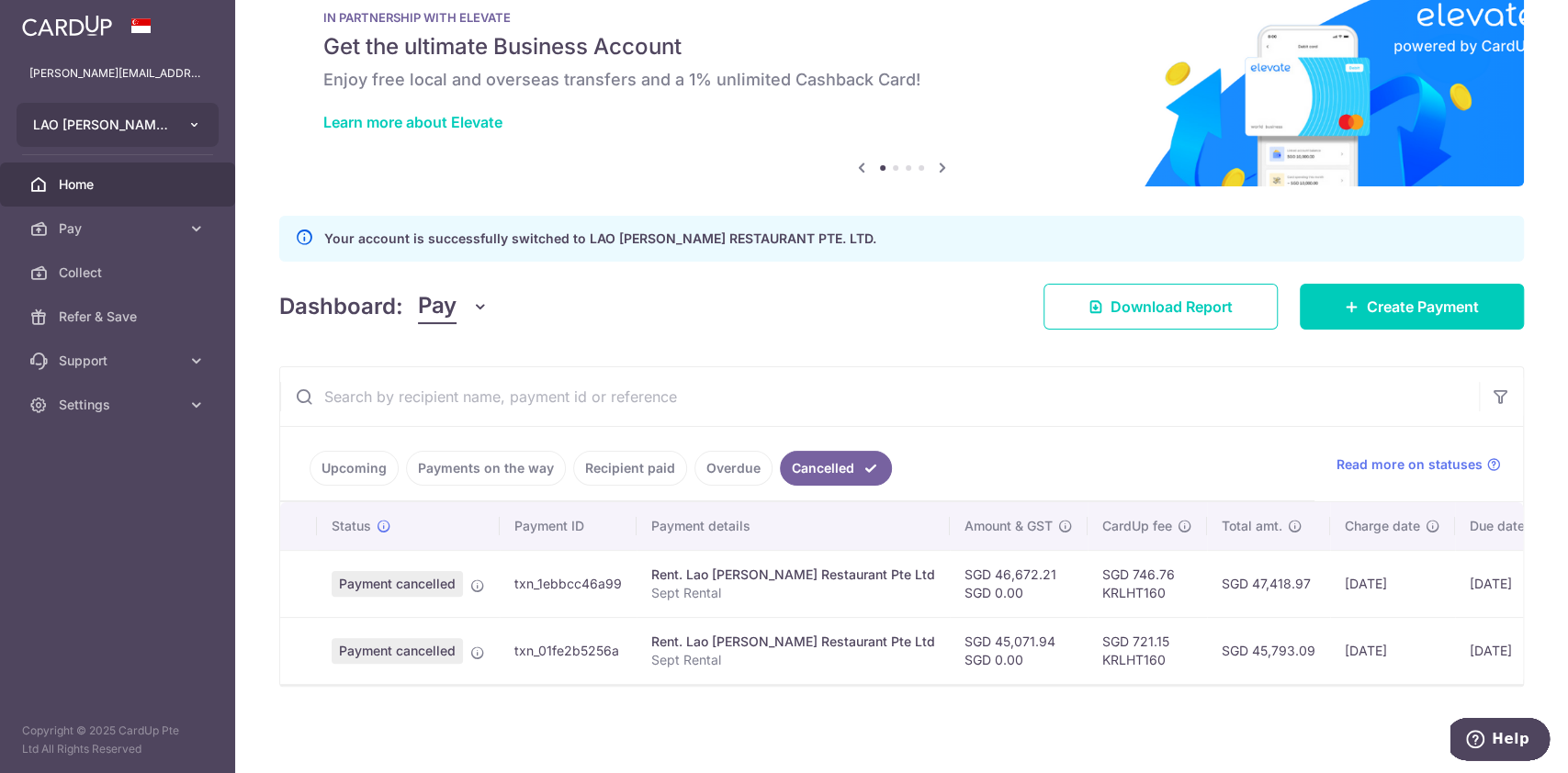
click at [193, 121] on icon "button" at bounding box center [194, 125] width 14 height 14
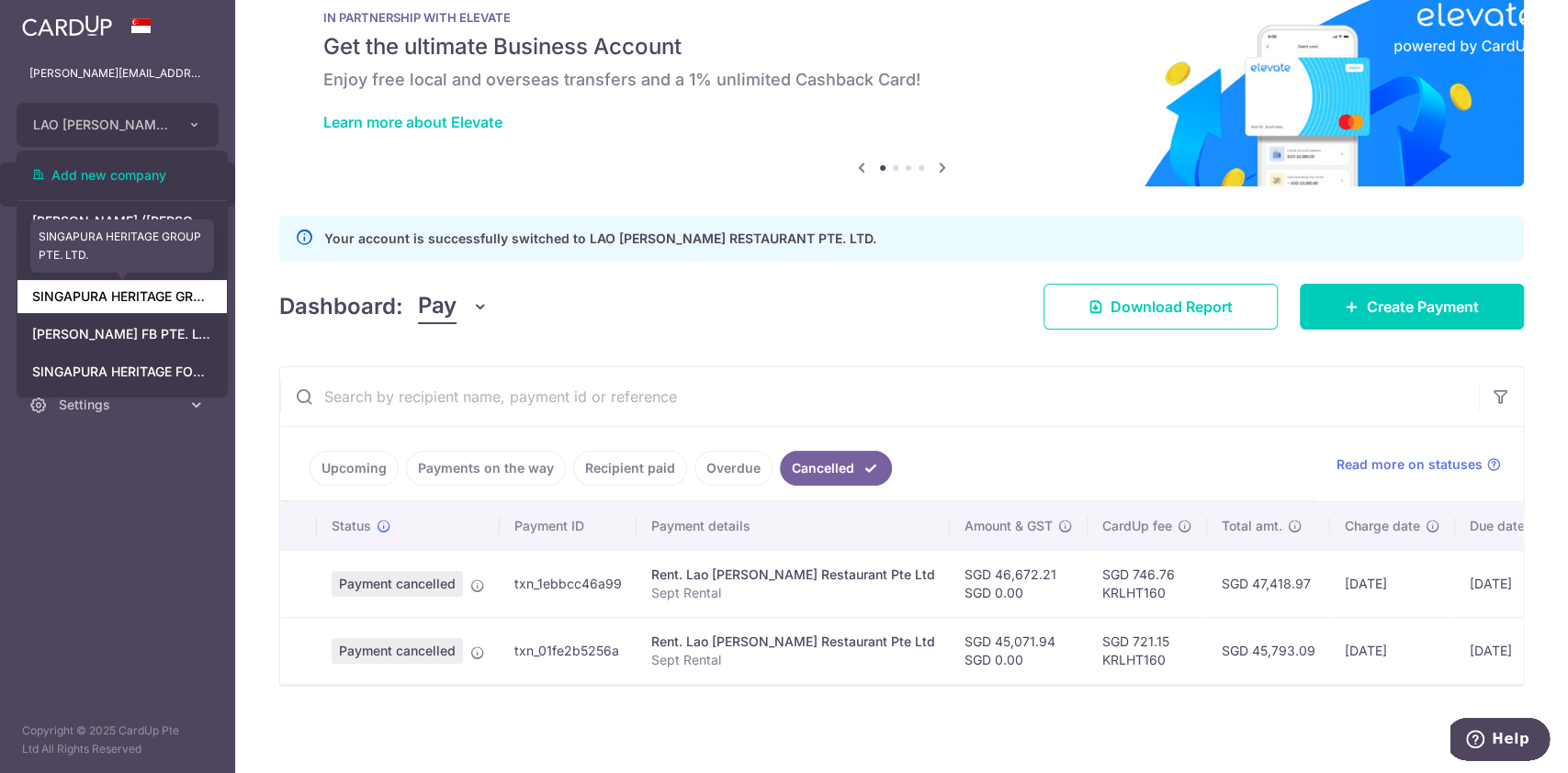
click at [120, 305] on link "SINGAPURA HERITAGE GROUP PTE. LTD." at bounding box center [122, 296] width 209 height 33
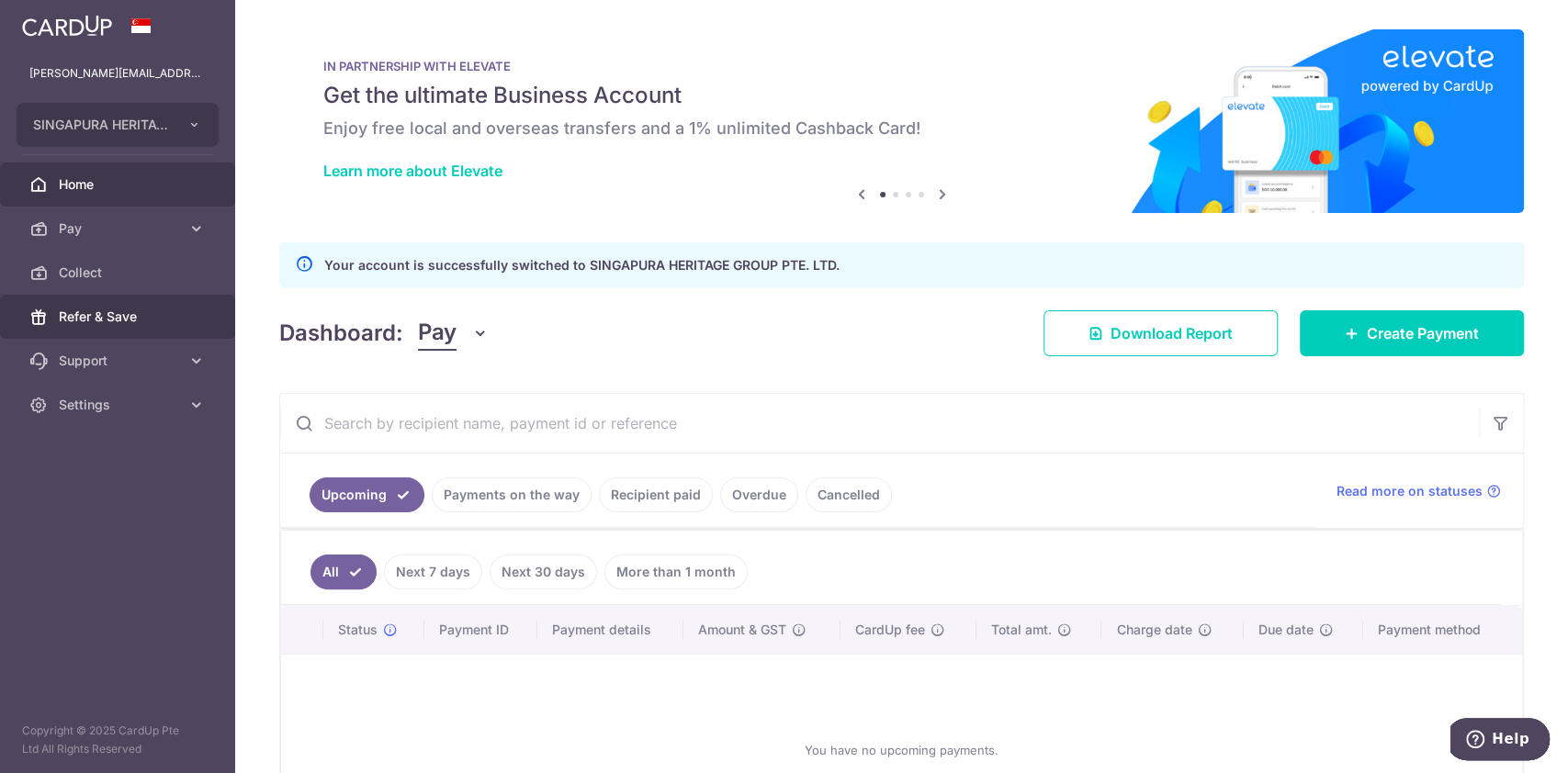
scroll to position [0, 0]
click at [161, 191] on span "Home" at bounding box center [119, 184] width 121 height 18
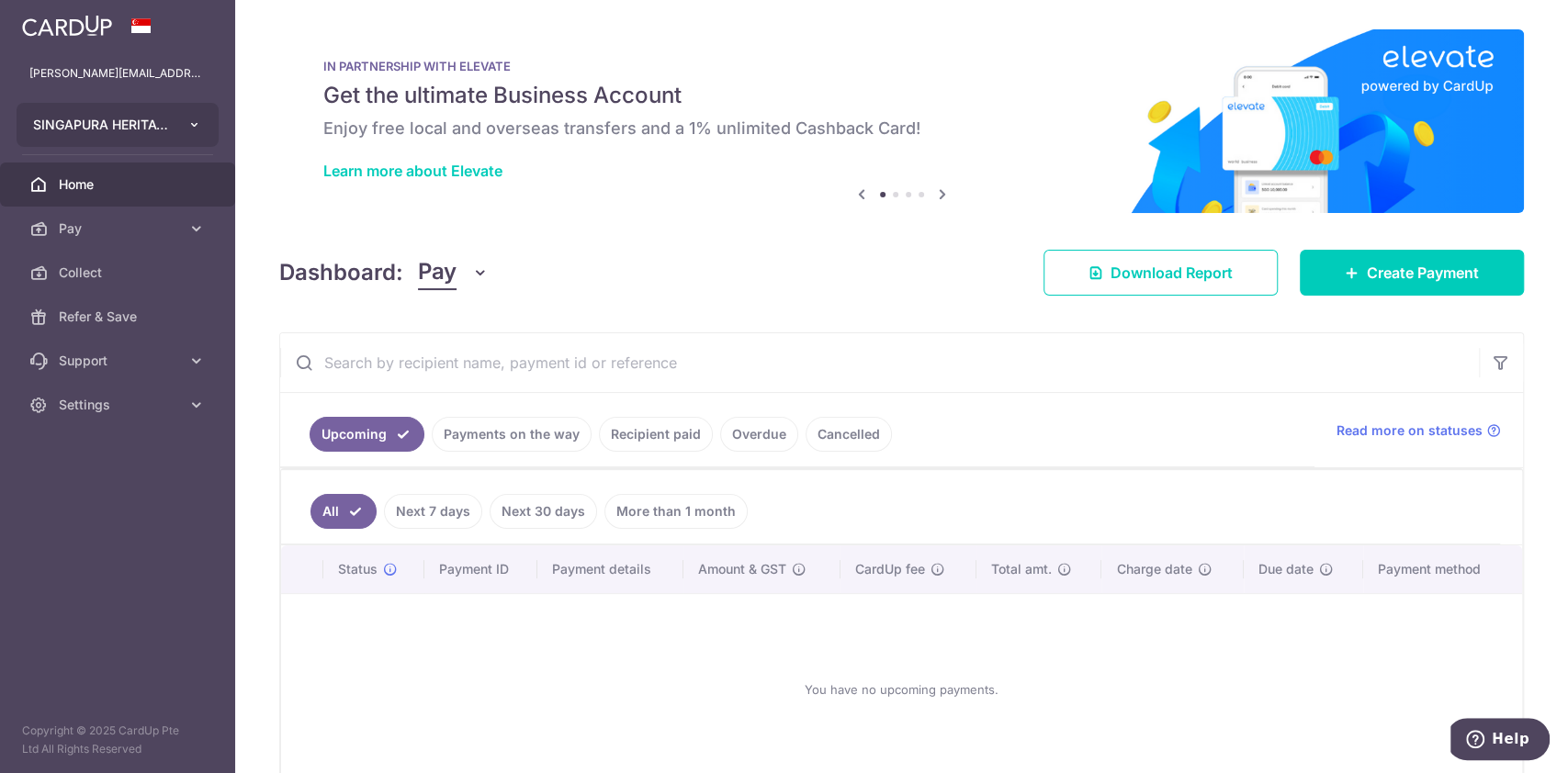
click at [178, 124] on button "SINGAPURA HERITAGE GROUP PTE. LTD." at bounding box center [117, 125] width 202 height 44
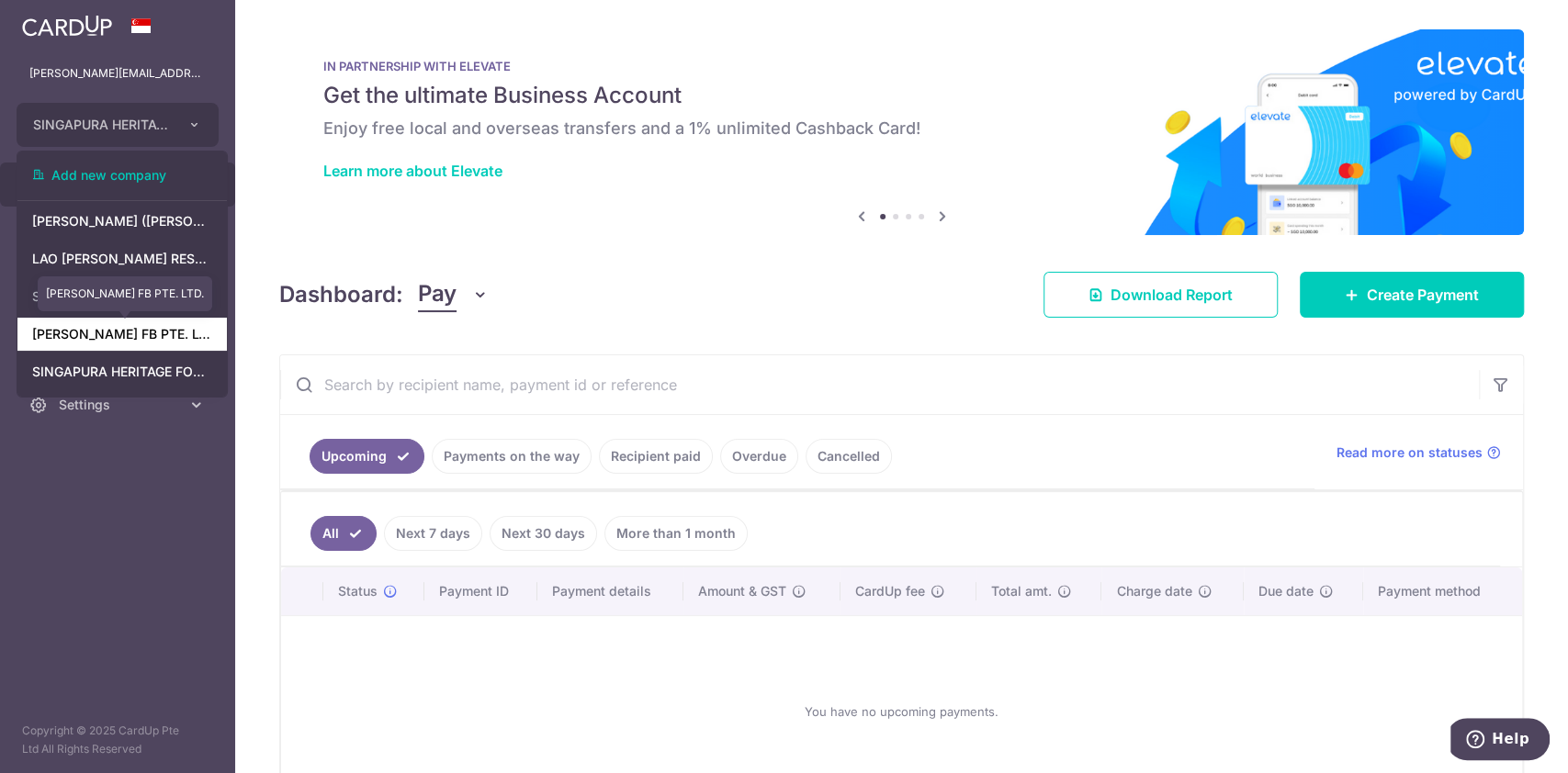
click at [132, 351] on link "[PERSON_NAME] FB PTE. LTD." at bounding box center [122, 334] width 209 height 33
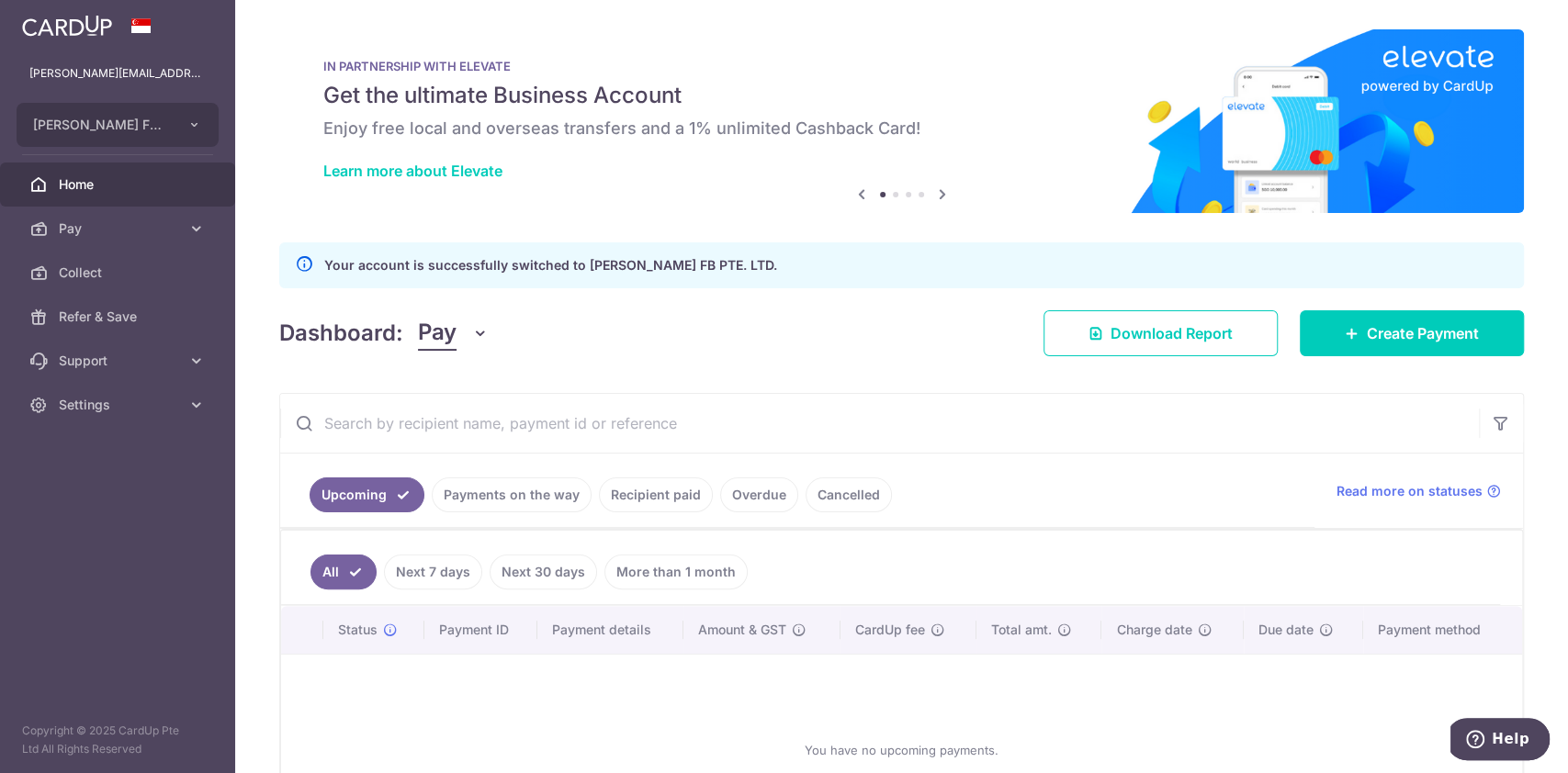
click at [529, 484] on link "Payments on the way" at bounding box center [511, 495] width 160 height 35
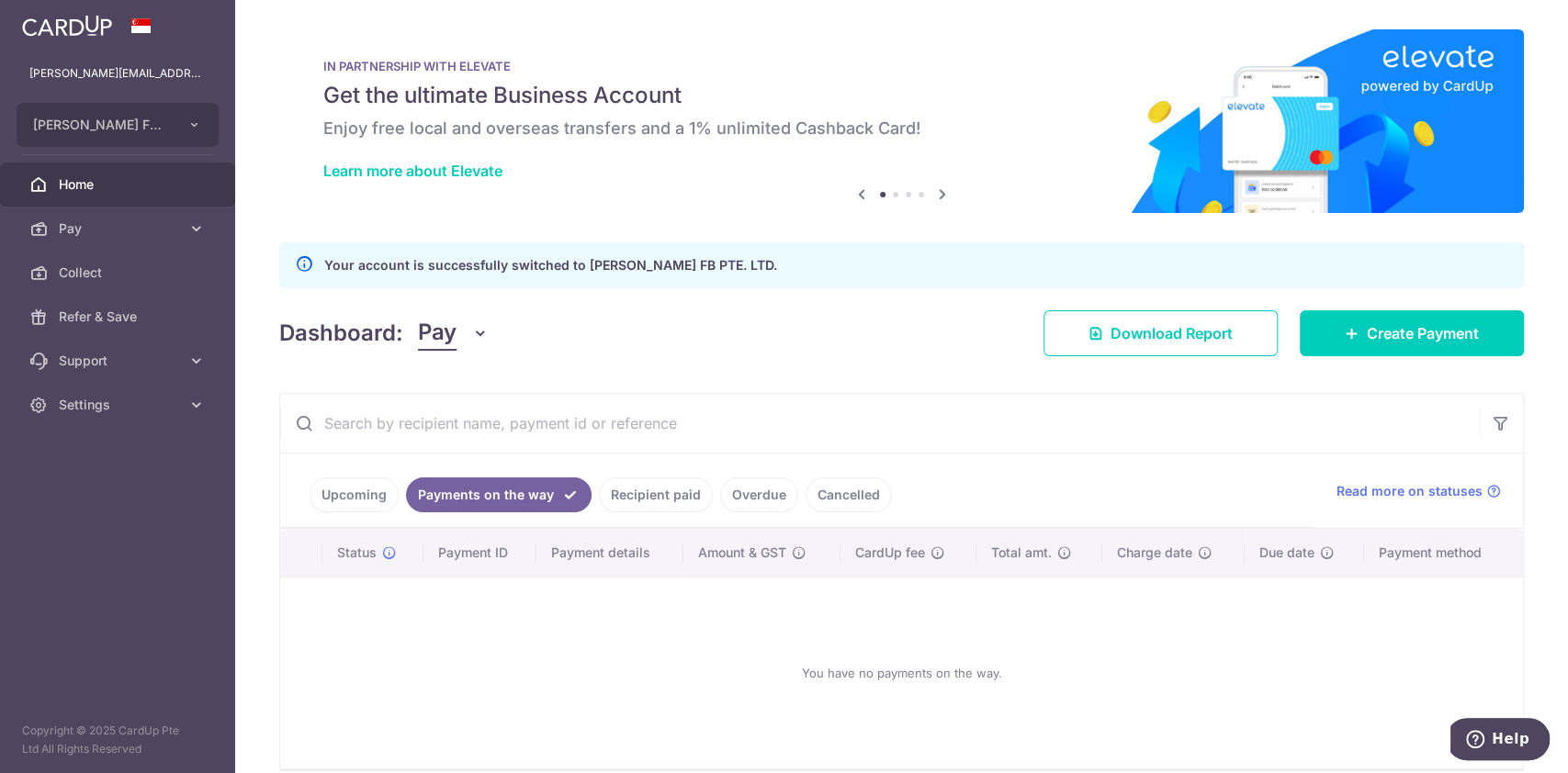
click at [653, 485] on link "Recipient paid" at bounding box center [655, 495] width 114 height 35
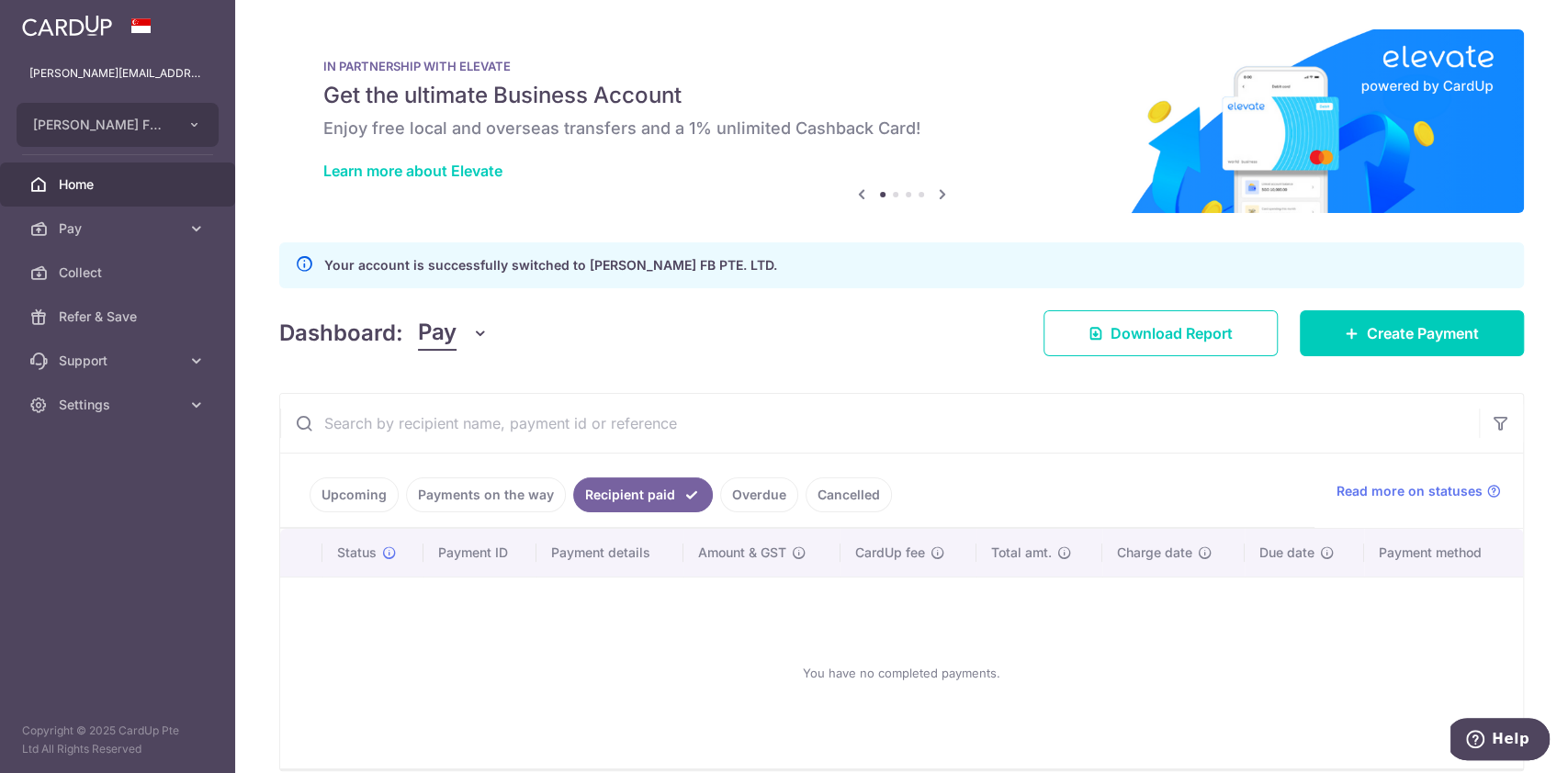
click at [767, 484] on link "Overdue" at bounding box center [759, 495] width 78 height 35
click at [832, 484] on link "Cancelled" at bounding box center [849, 495] width 86 height 35
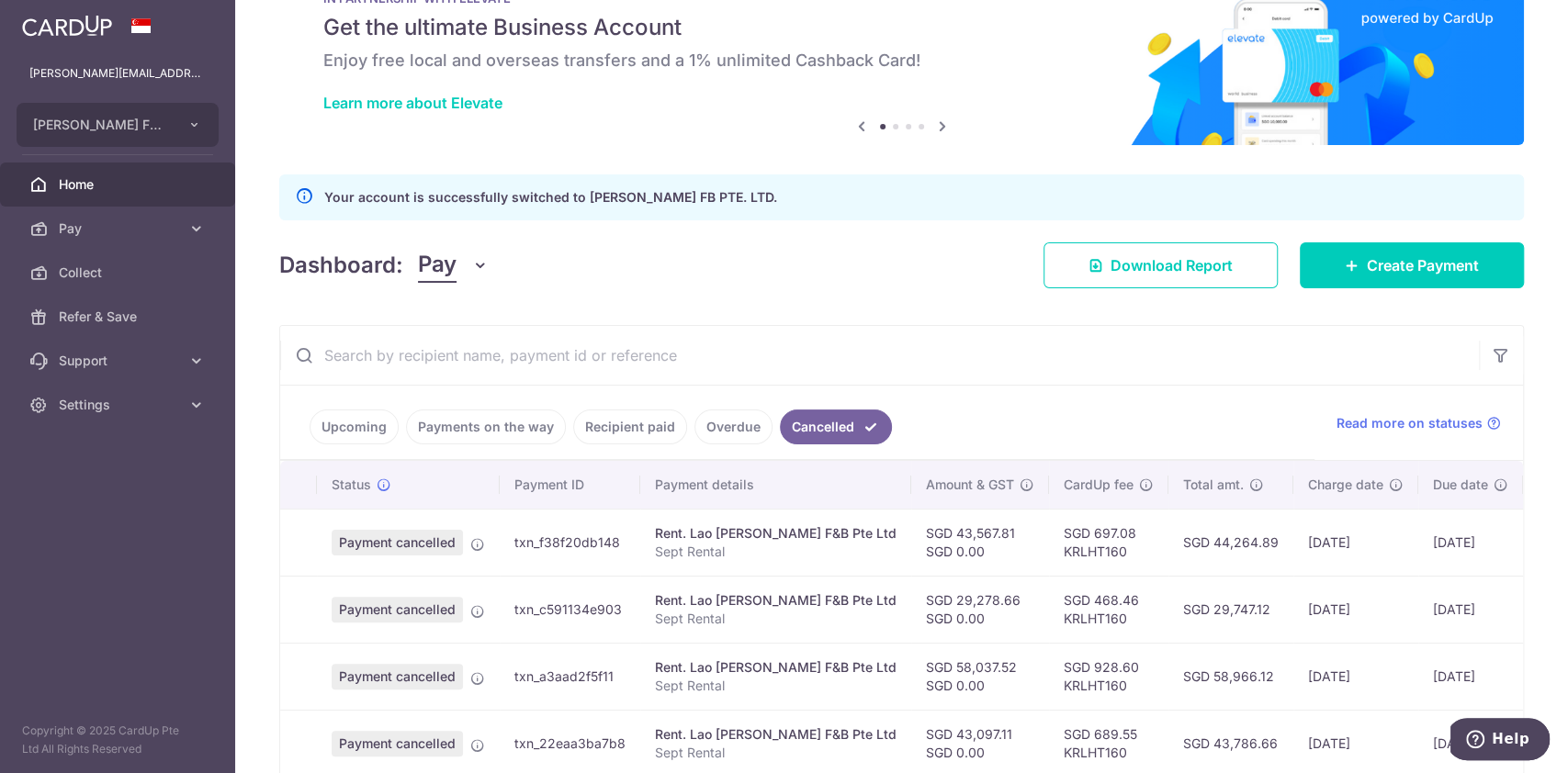
scroll to position [122, 0]
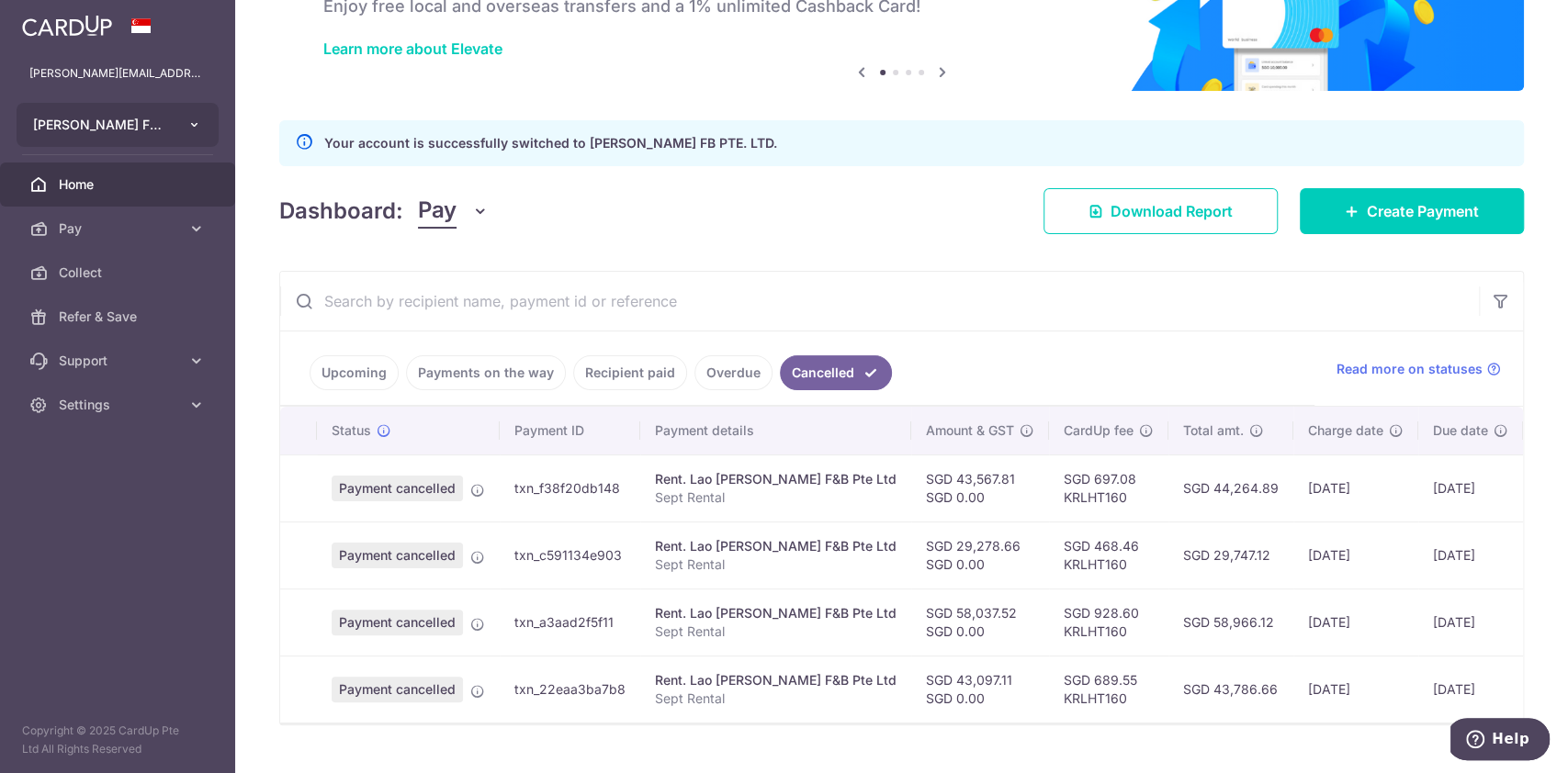
click at [180, 125] on button "[PERSON_NAME] FB PTE. LTD." at bounding box center [117, 125] width 202 height 44
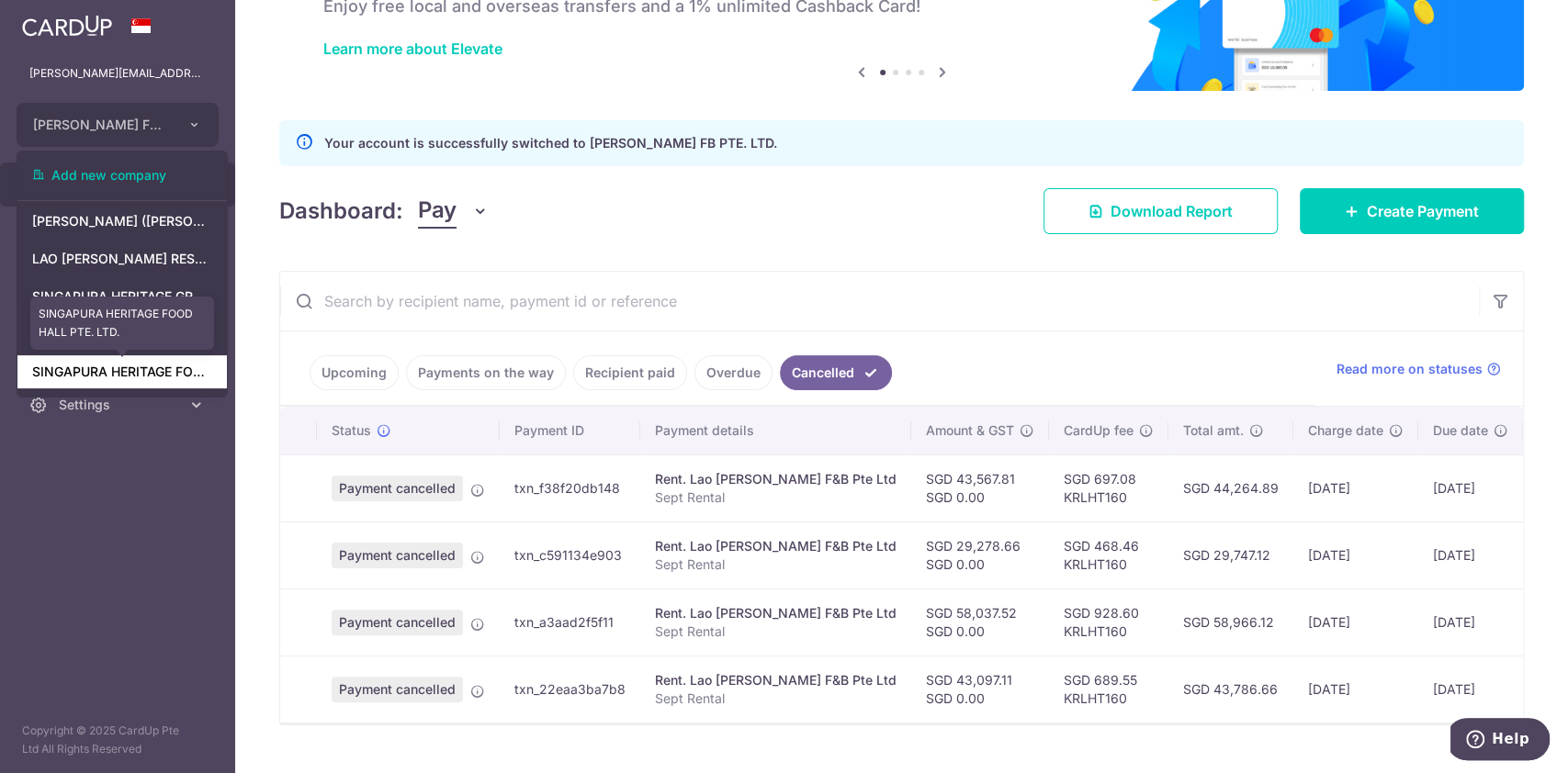
click at [150, 381] on link "SINGAPURA HERITAGE FOOD HALL PTE. LTD." at bounding box center [122, 371] width 209 height 33
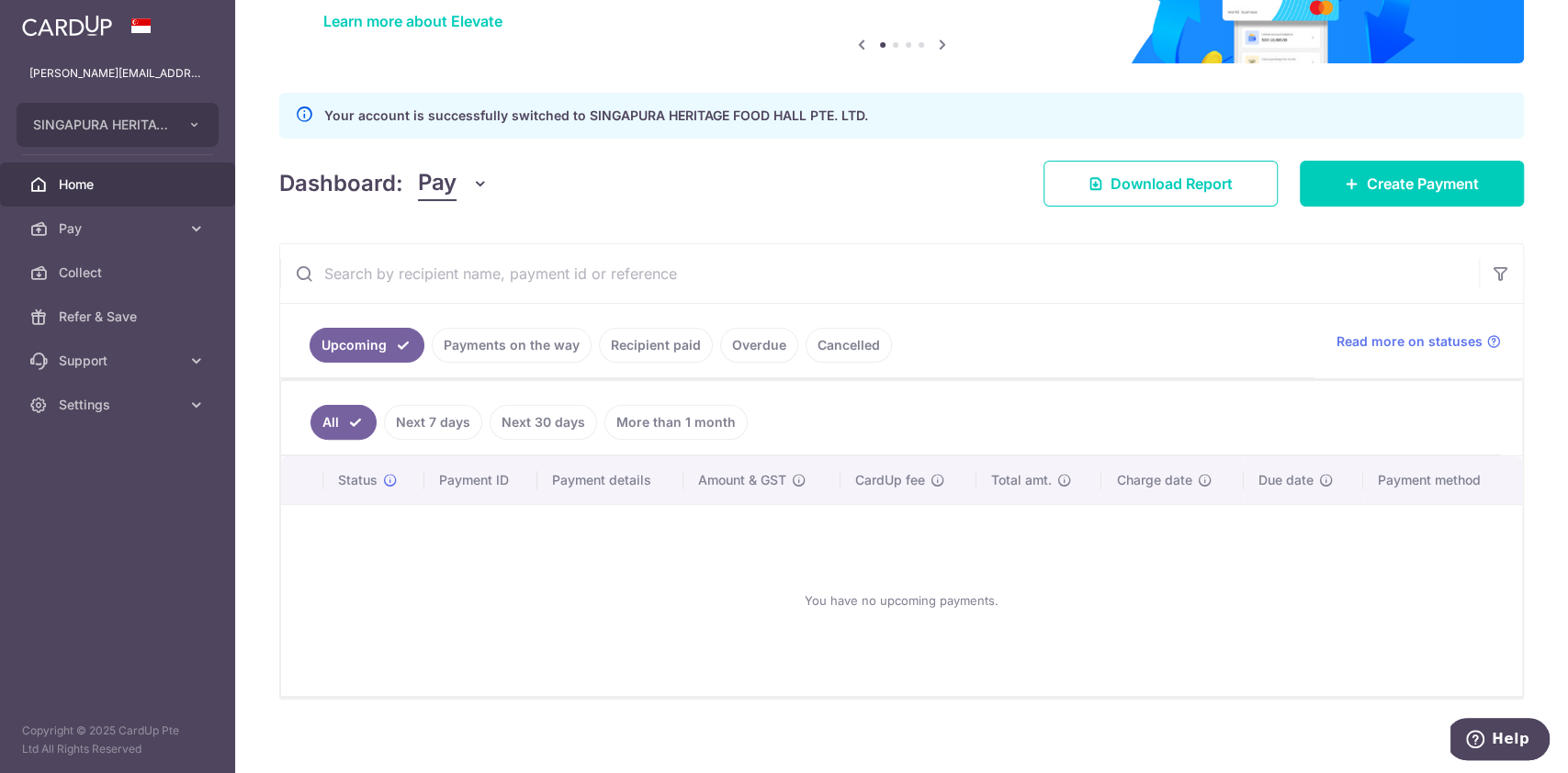
scroll to position [161, 0]
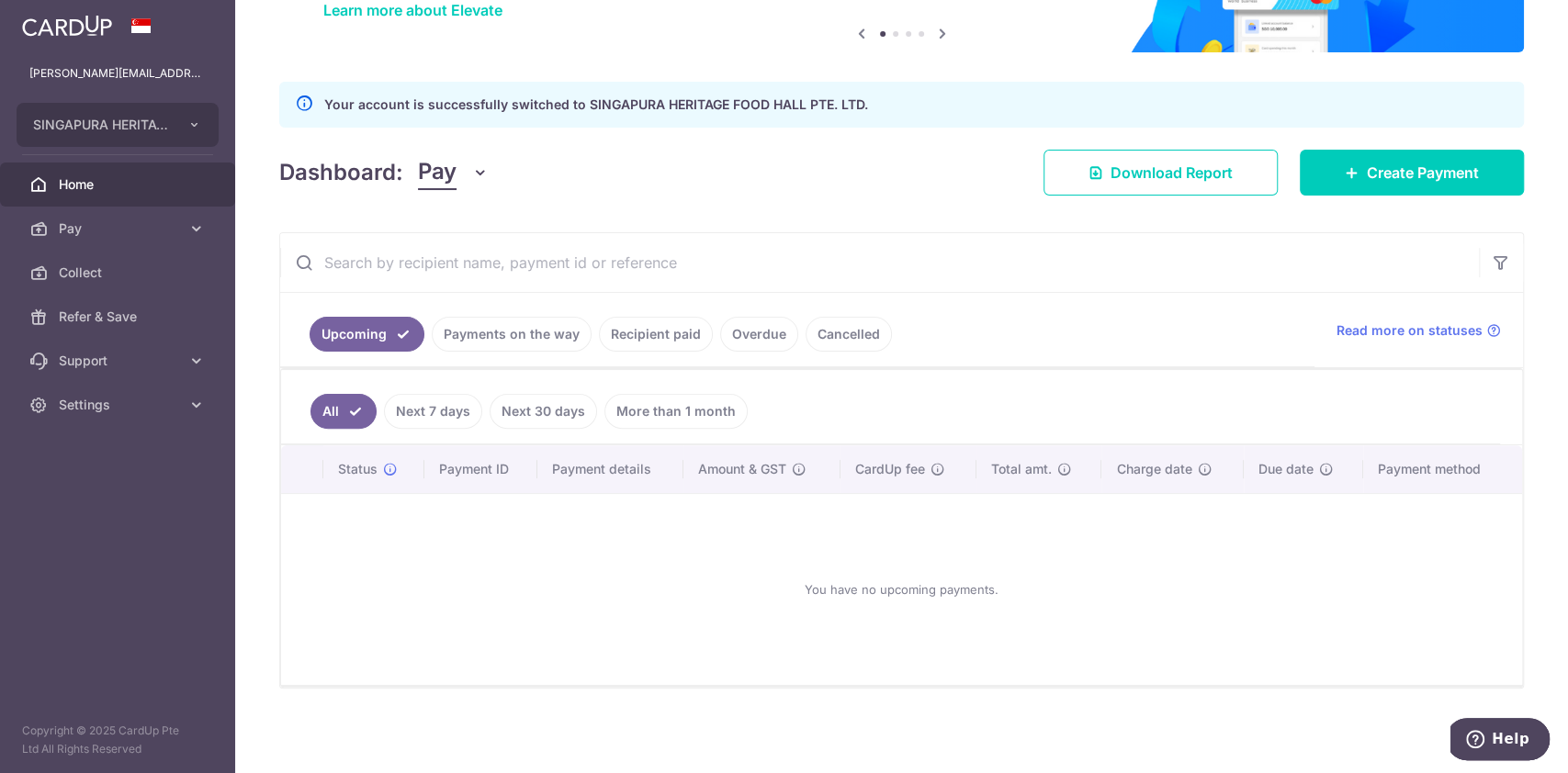
click at [515, 334] on link "Payments on the way" at bounding box center [511, 334] width 160 height 35
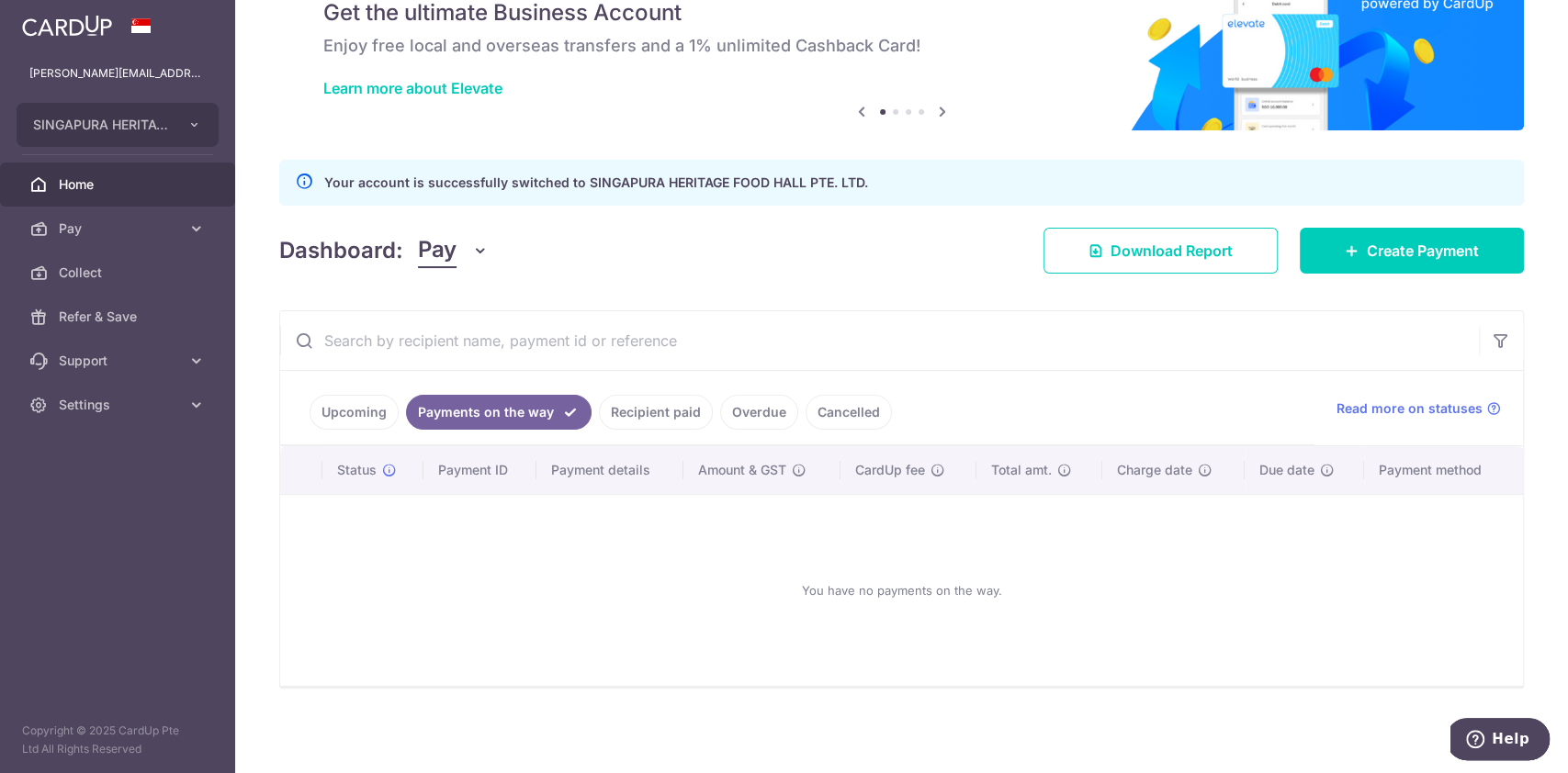
drag, startPoint x: 648, startPoint y: 409, endPoint x: 662, endPoint y: 420, distance: 17.8
click at [648, 410] on link "Recipient paid" at bounding box center [655, 412] width 114 height 35
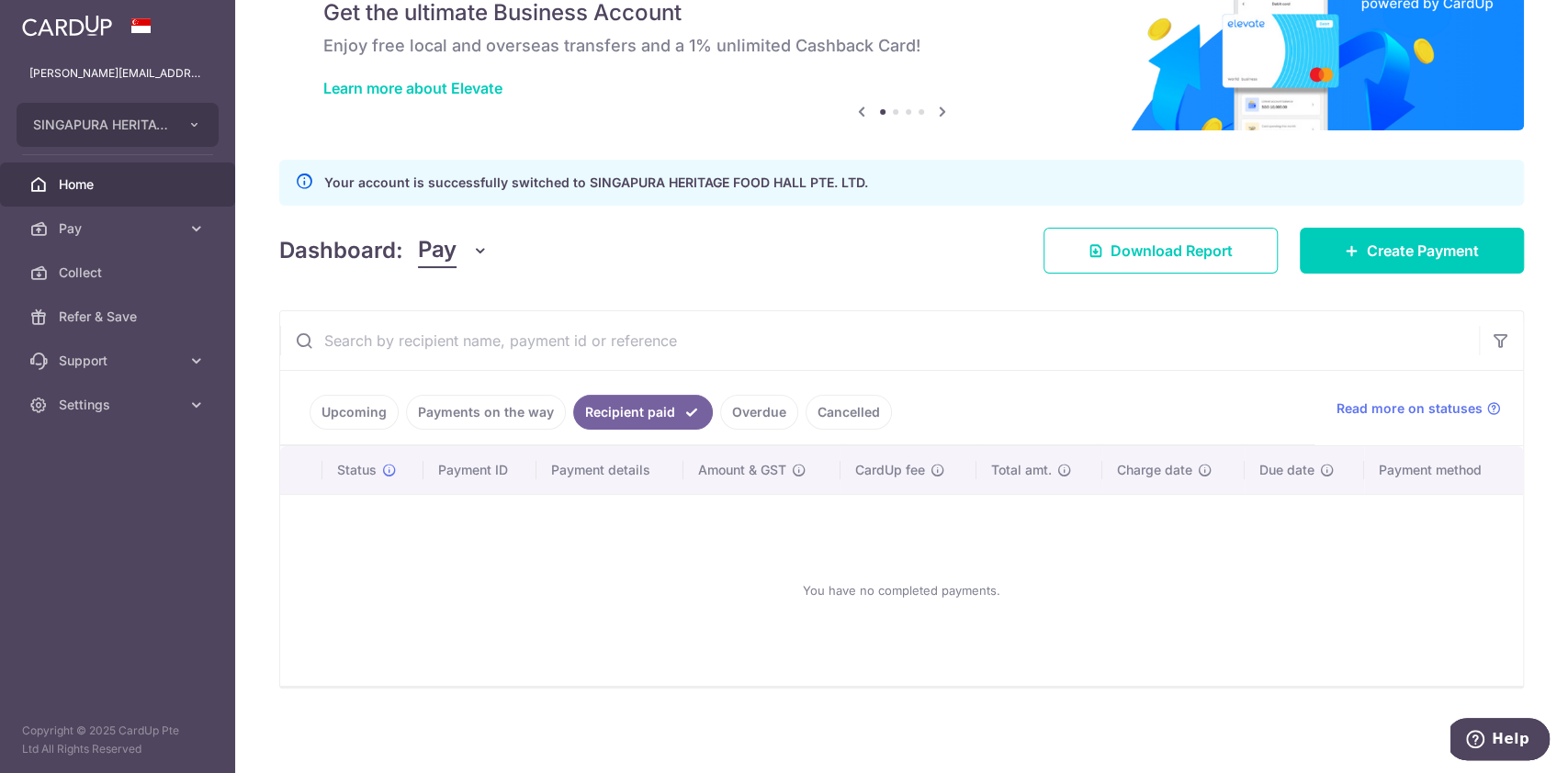
click at [748, 400] on link "Overdue" at bounding box center [759, 412] width 78 height 35
click at [817, 408] on link "Cancelled" at bounding box center [849, 412] width 86 height 35
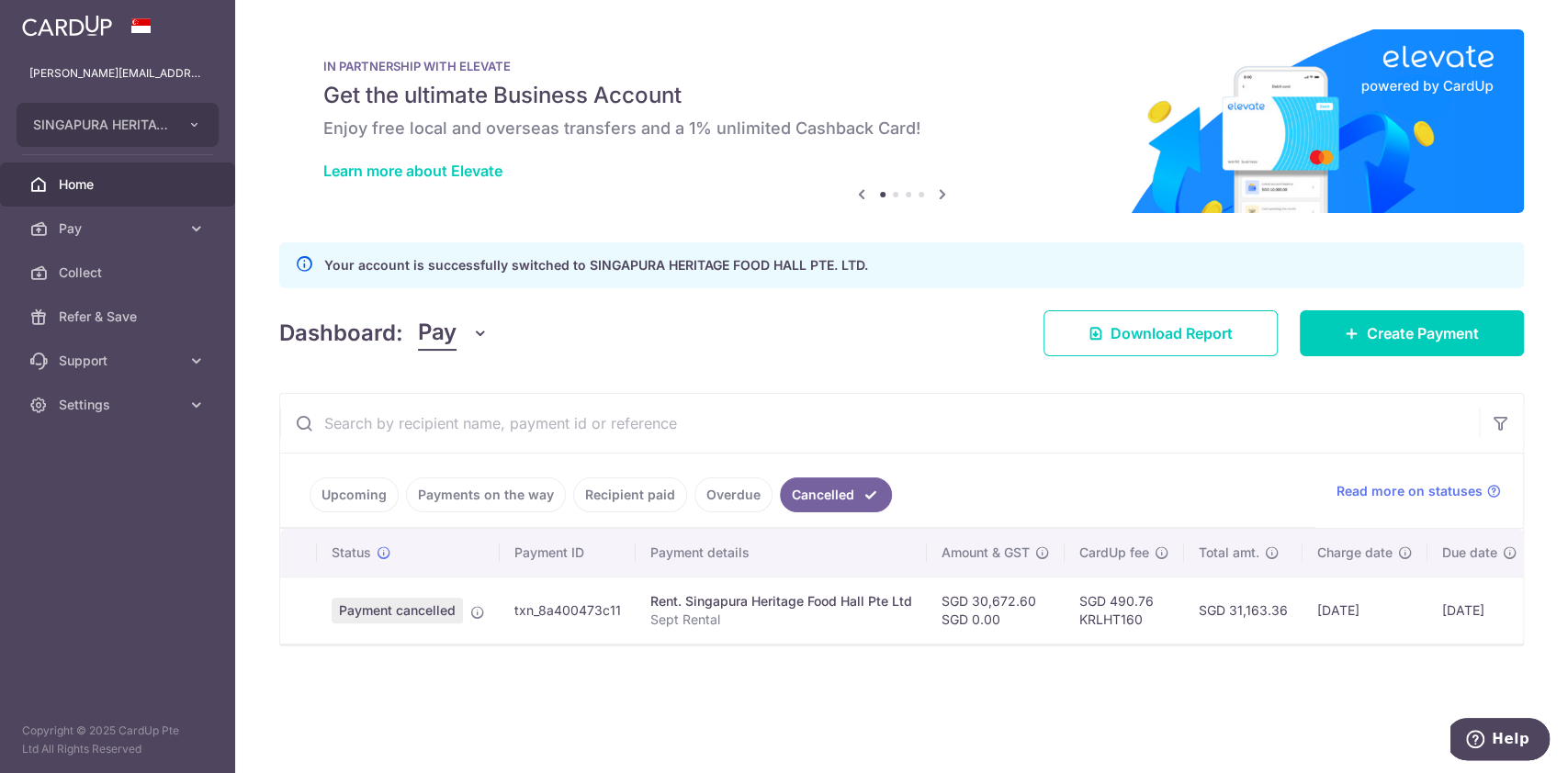
scroll to position [0, 0]
click at [156, 133] on span "SINGAPURA HERITAGE FOOD HALL PTE. LTD." at bounding box center [101, 125] width 136 height 18
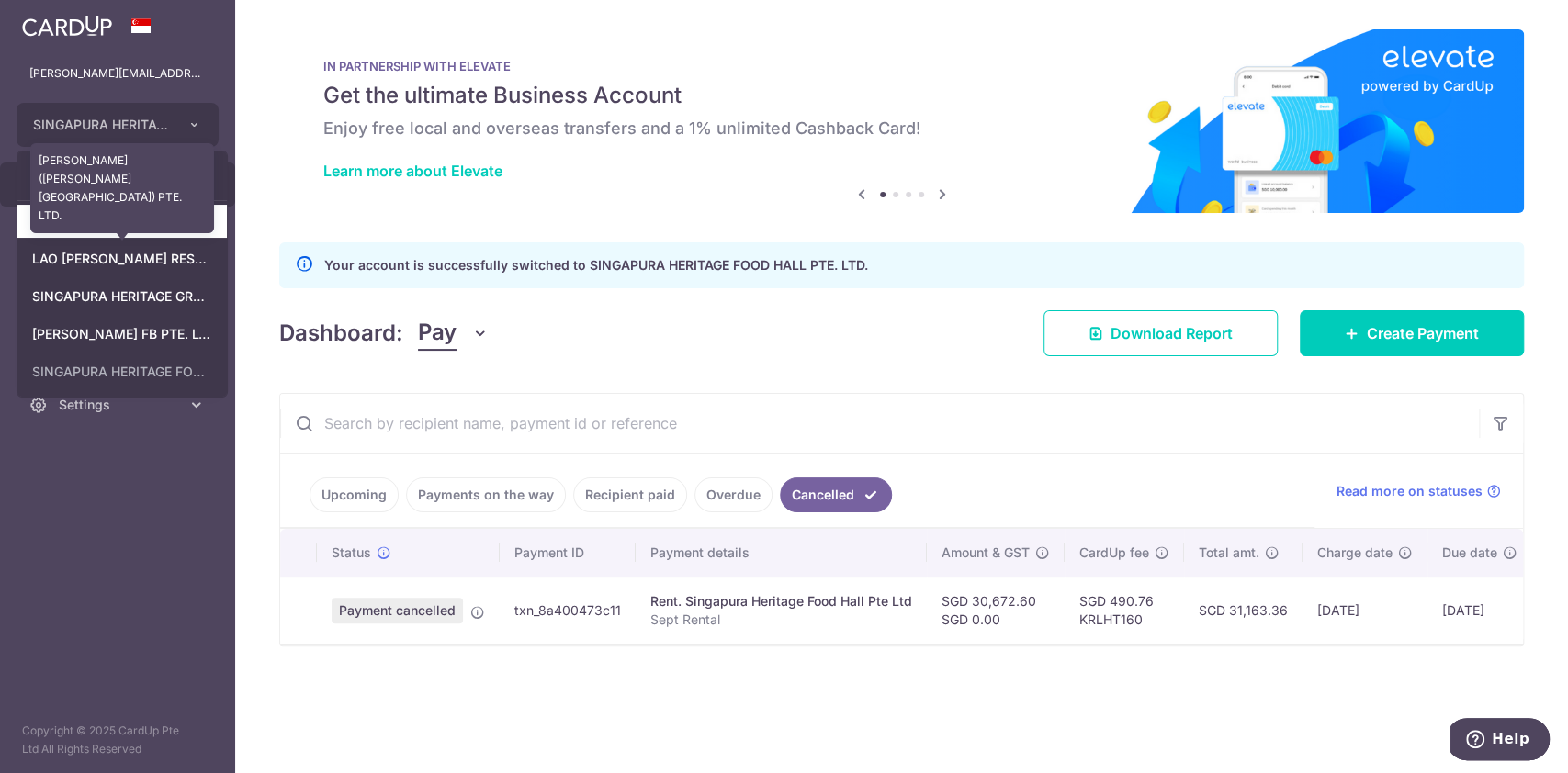
click at [107, 231] on link "[PERSON_NAME] ([PERSON_NAME][GEOGRAPHIC_DATA]) PTE. LTD." at bounding box center [122, 221] width 209 height 33
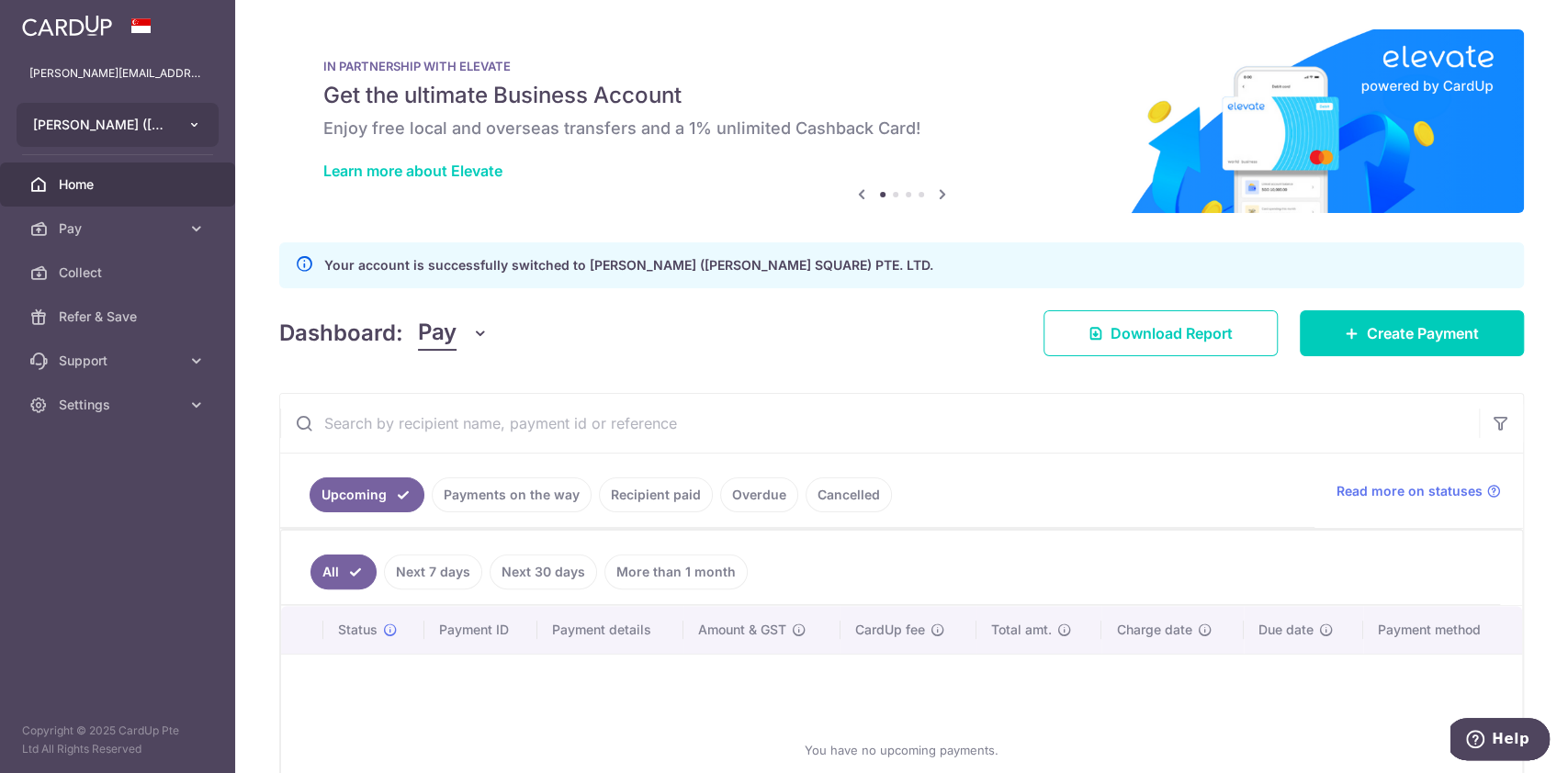
click at [160, 135] on button "[PERSON_NAME] ([PERSON_NAME][GEOGRAPHIC_DATA]) PTE. LTD." at bounding box center [117, 125] width 202 height 44
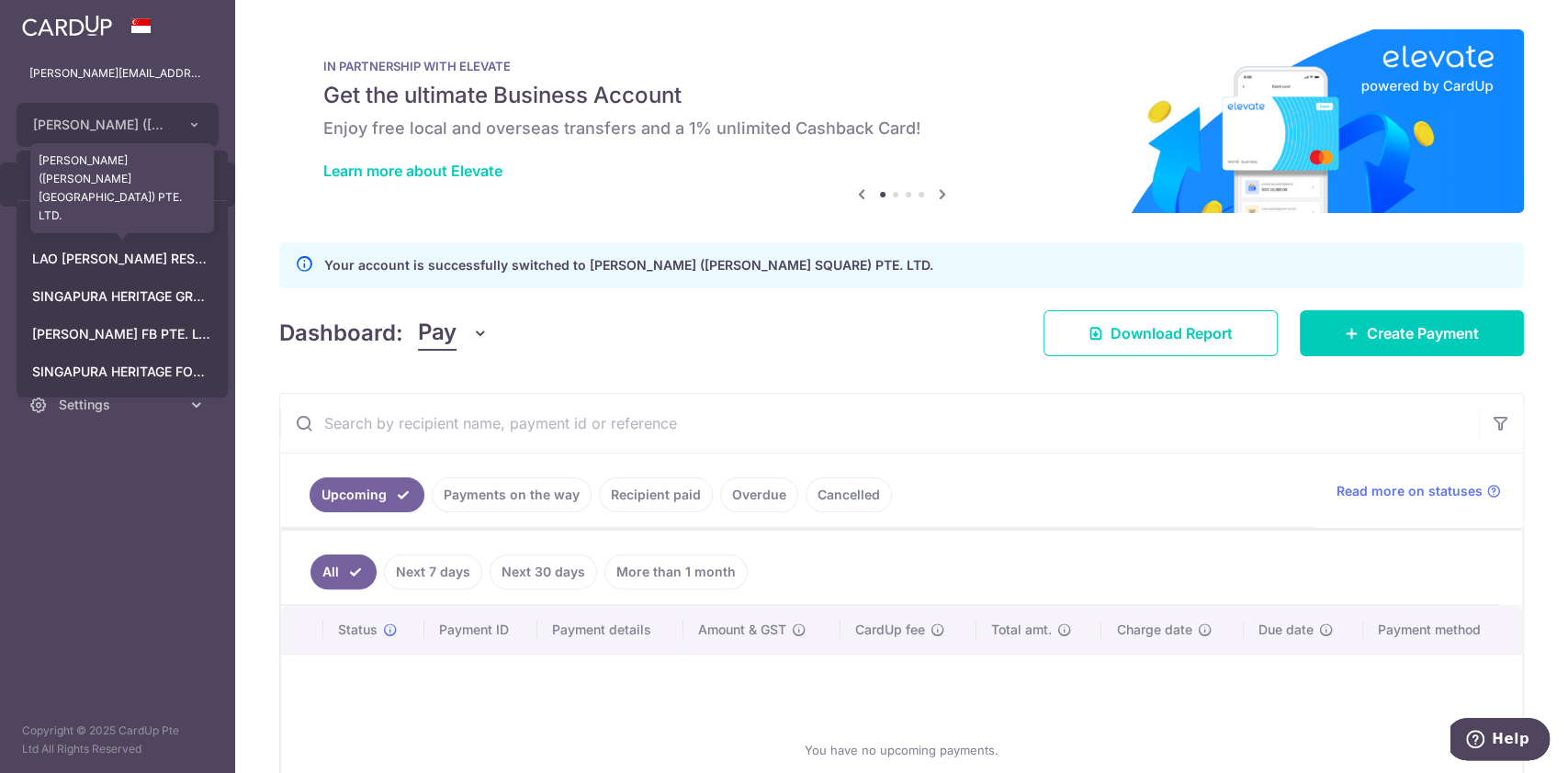
drag, startPoint x: 121, startPoint y: 228, endPoint x: 178, endPoint y: 240, distance: 58.2
click at [121, 229] on link "[PERSON_NAME] ([PERSON_NAME][GEOGRAPHIC_DATA]) PTE. LTD." at bounding box center [122, 221] width 209 height 33
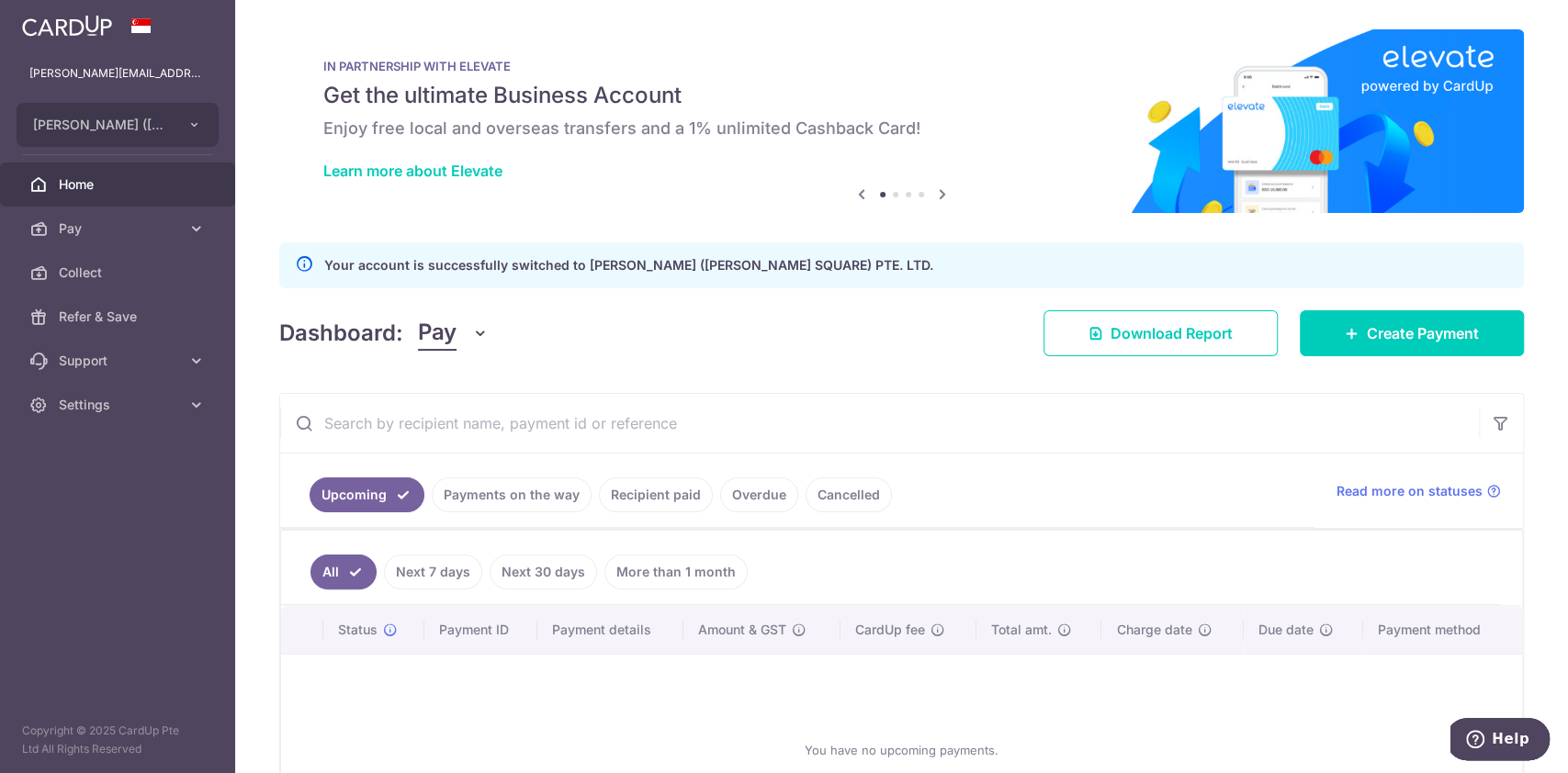
click at [535, 488] on link "Payments on the way" at bounding box center [511, 495] width 160 height 35
